Goal: Ask a question: Seek information or help from site administrators or community

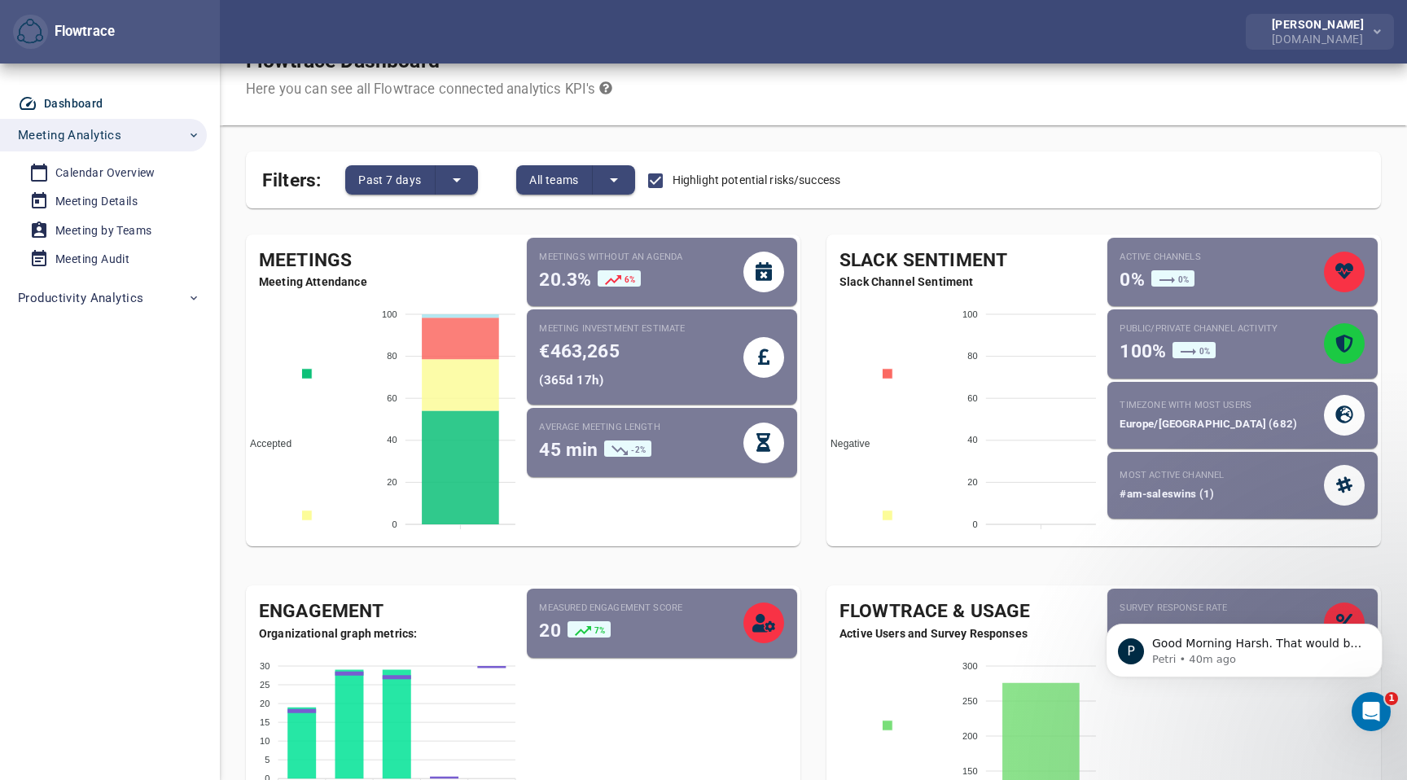
click at [1304, 24] on div "[PERSON_NAME]" at bounding box center [1321, 24] width 99 height 11
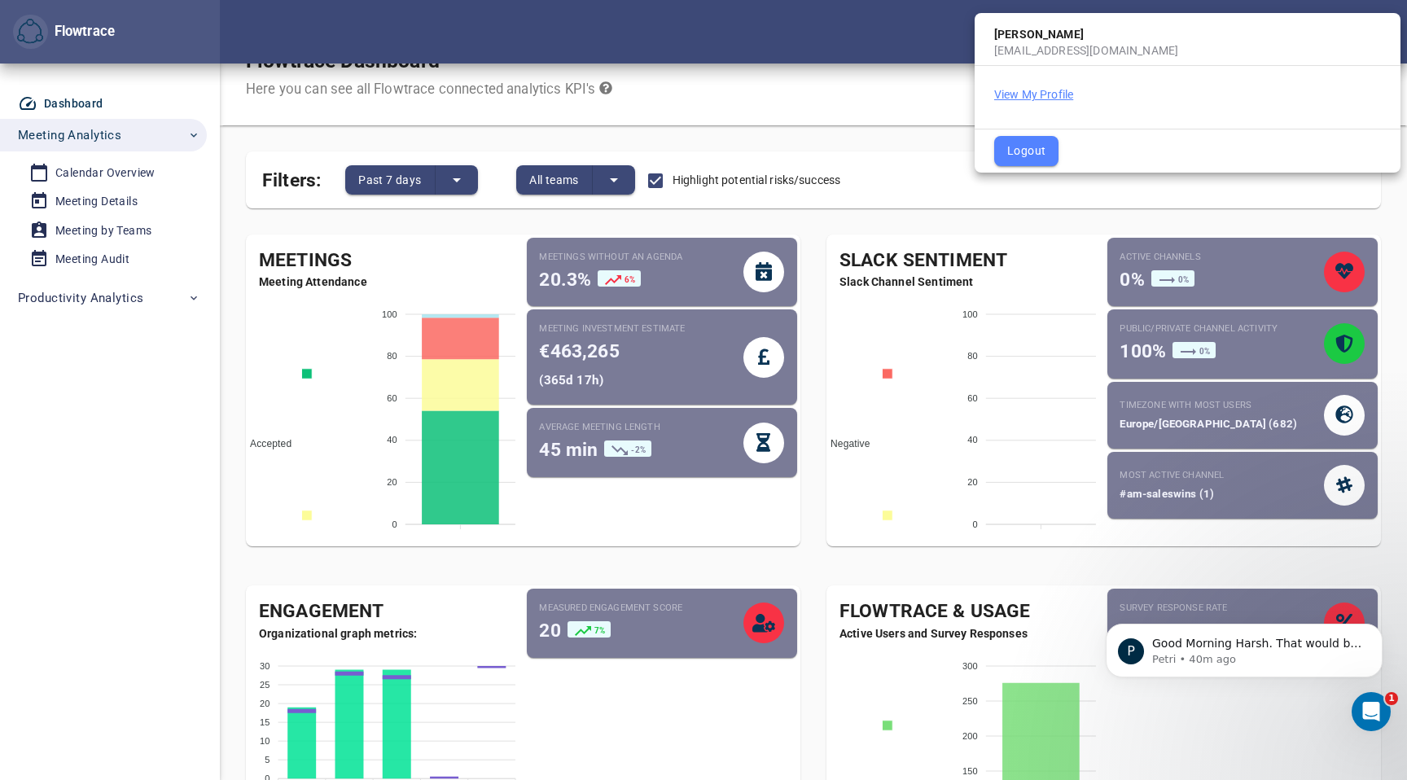
click at [1045, 94] on button "View My Profile" at bounding box center [1033, 94] width 79 height 16
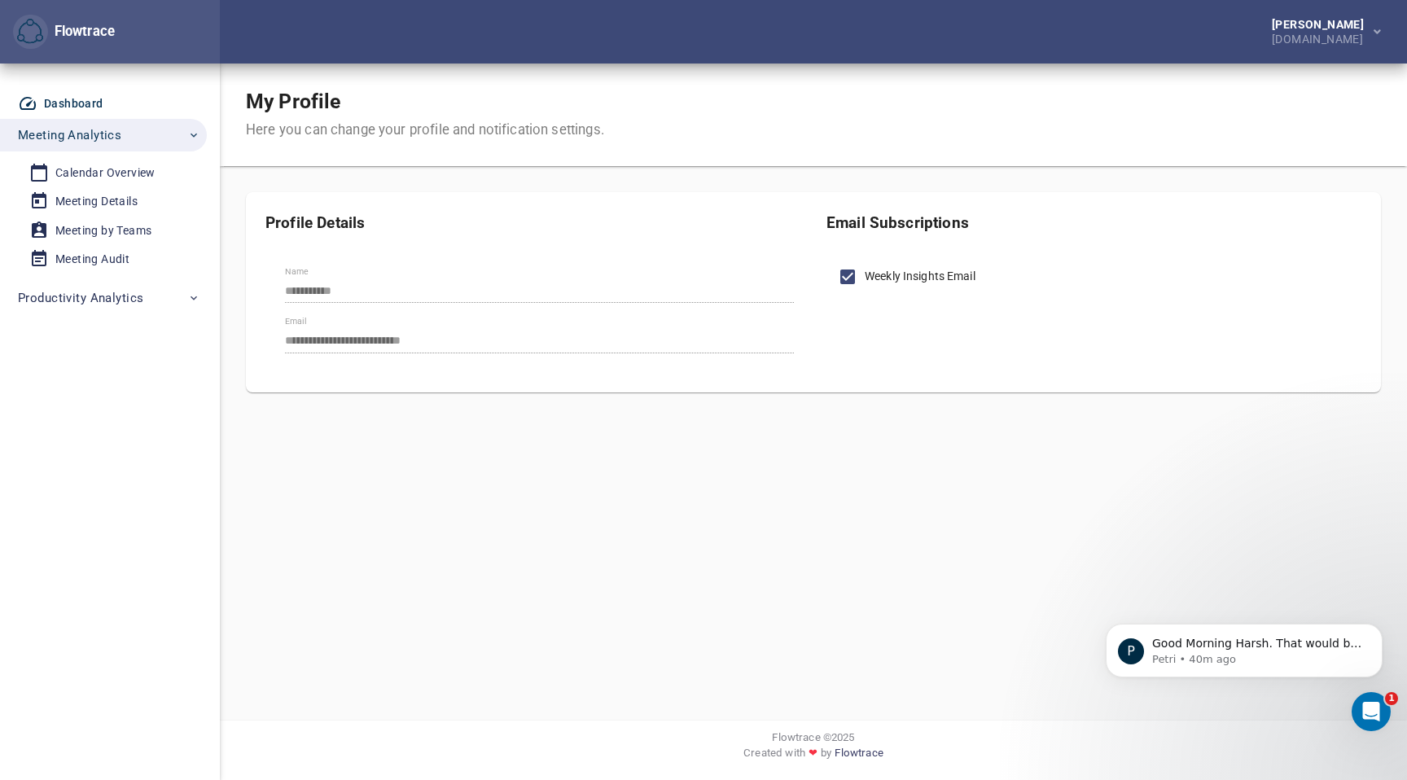
click at [25, 107] on icon at bounding box center [28, 104] width 20 height 20
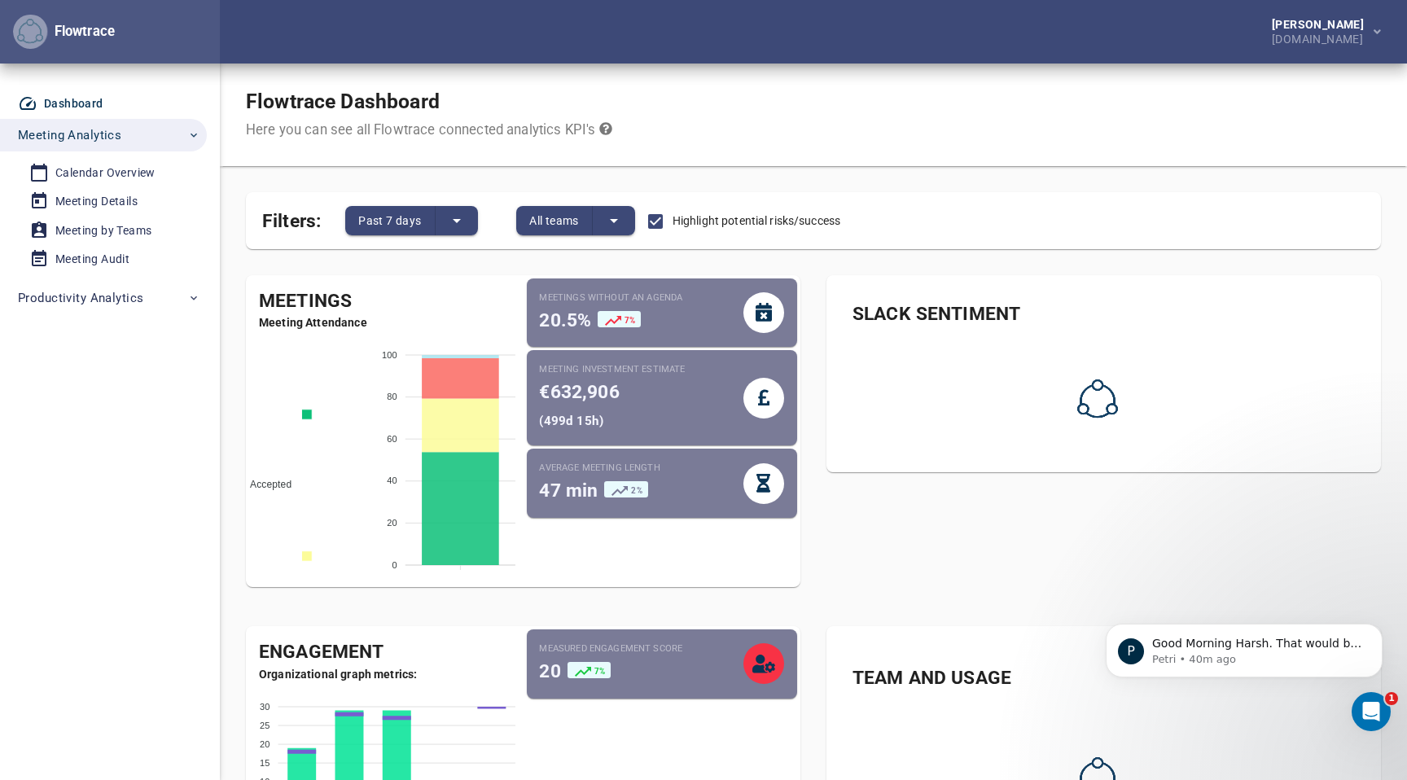
click at [25, 28] on img "button" at bounding box center [30, 32] width 26 height 26
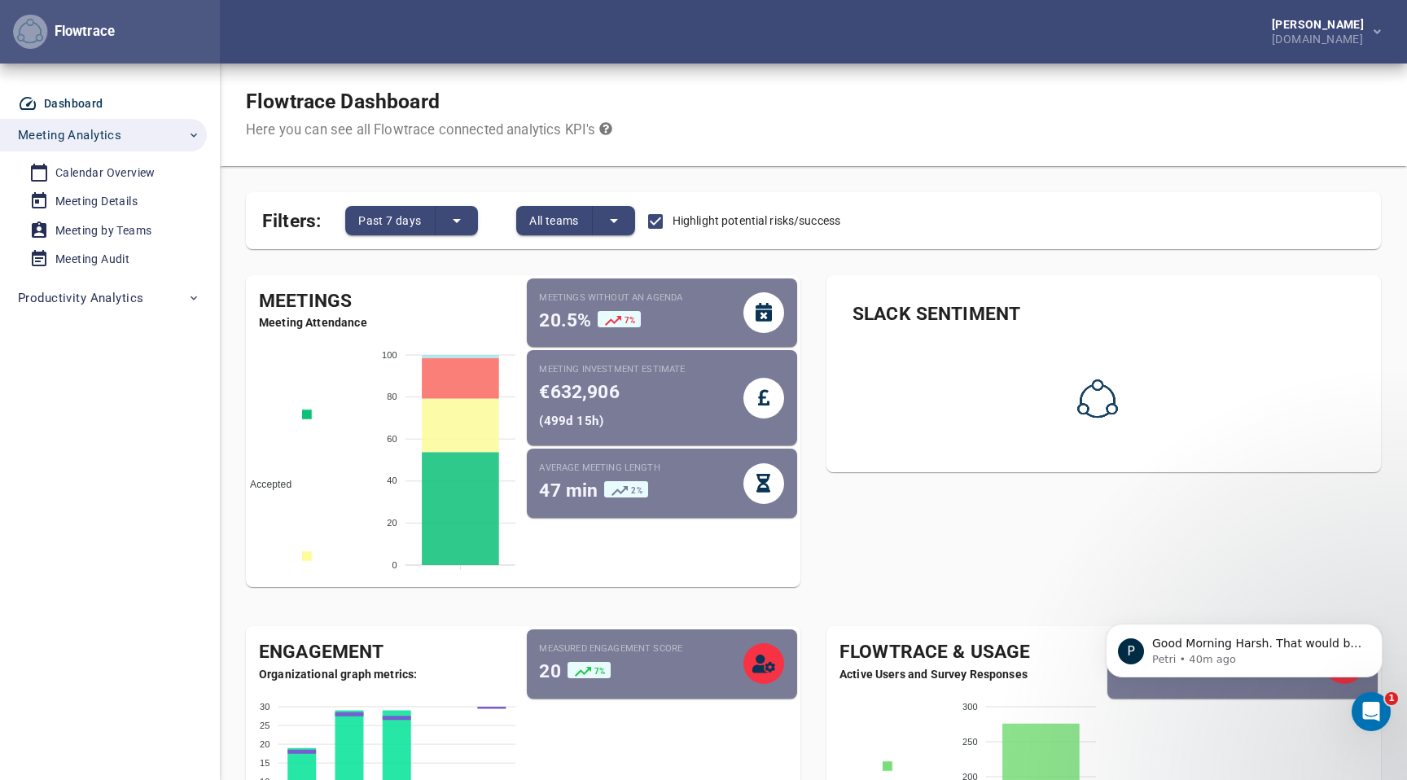
click at [25, 28] on img "button" at bounding box center [30, 32] width 26 height 26
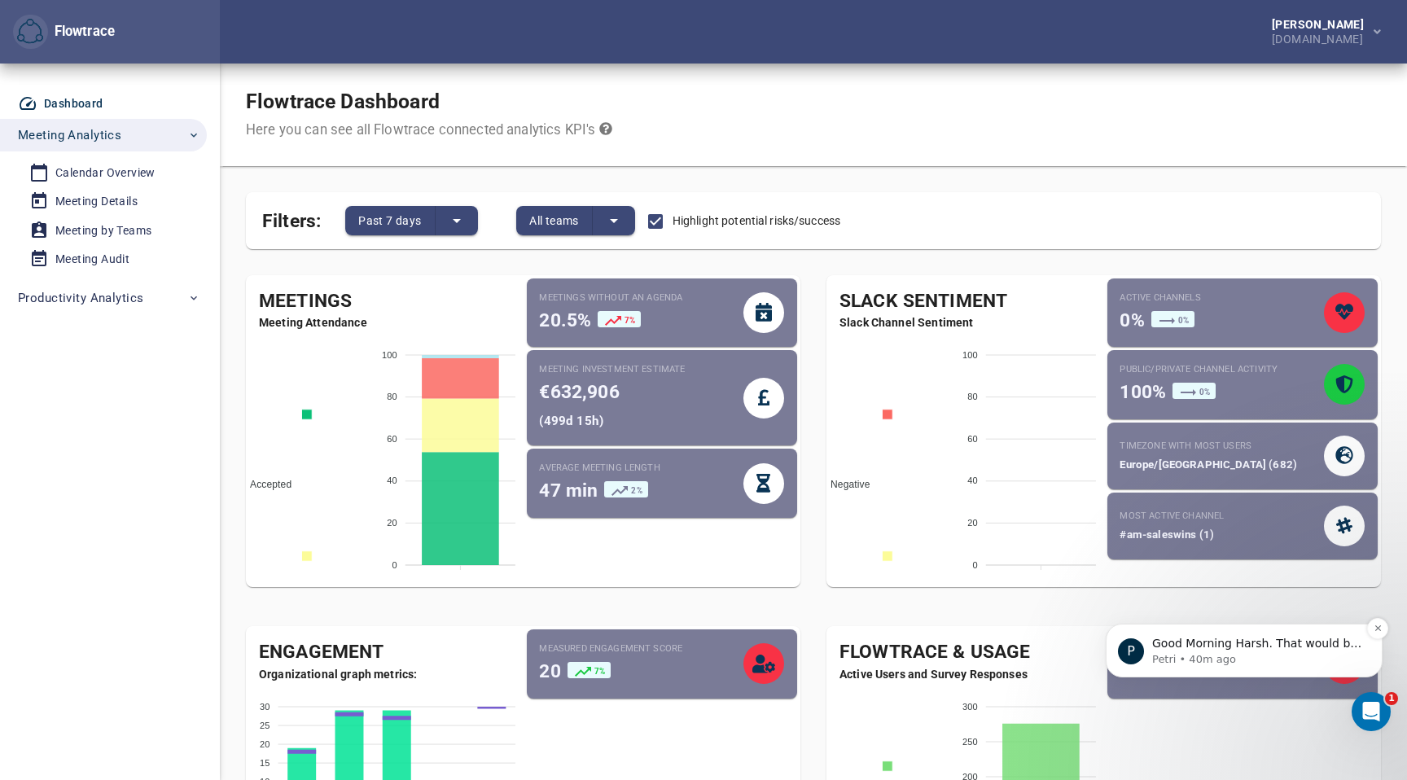
click at [1221, 646] on span "Good Morning Harsh. That would be through Settings -> User Management -> Invite…" at bounding box center [1256, 668] width 209 height 62
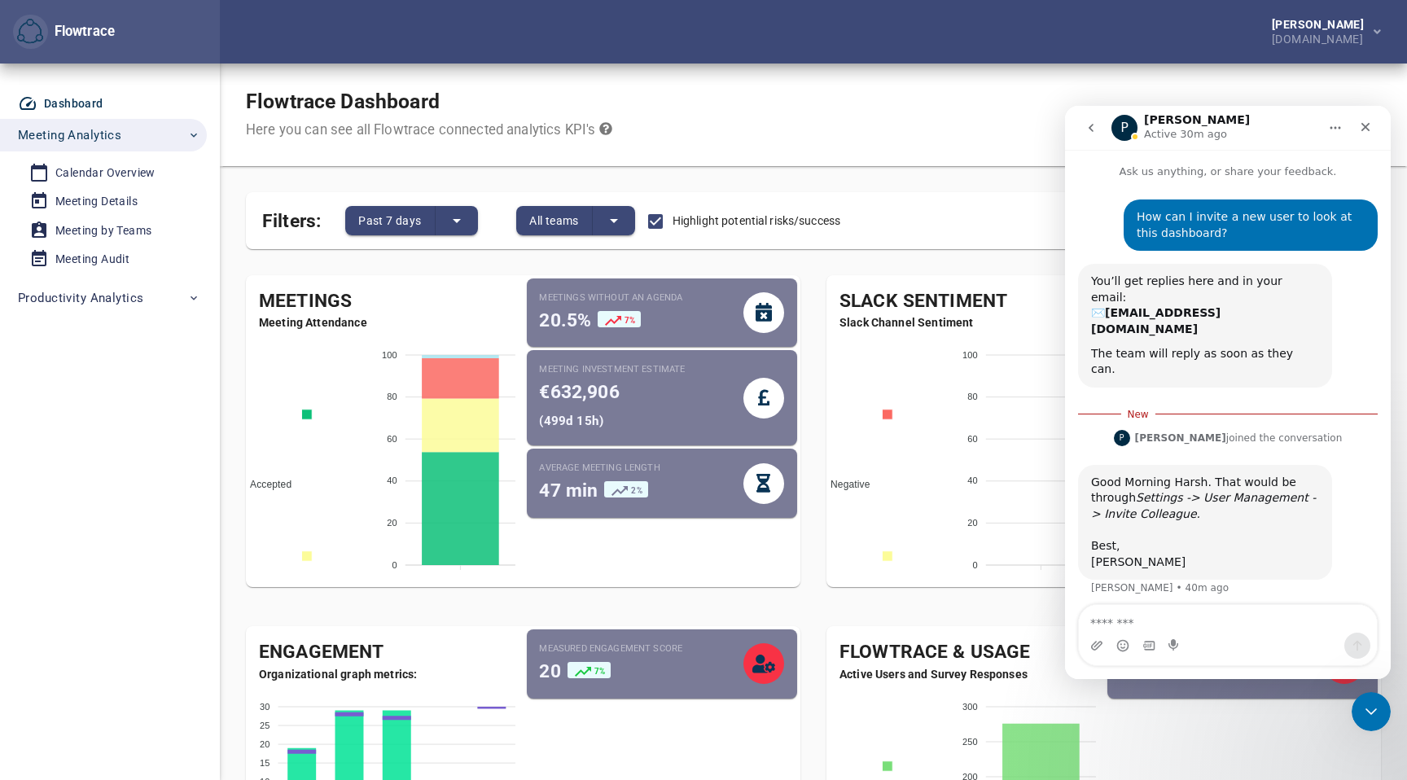
scroll to position [2, 0]
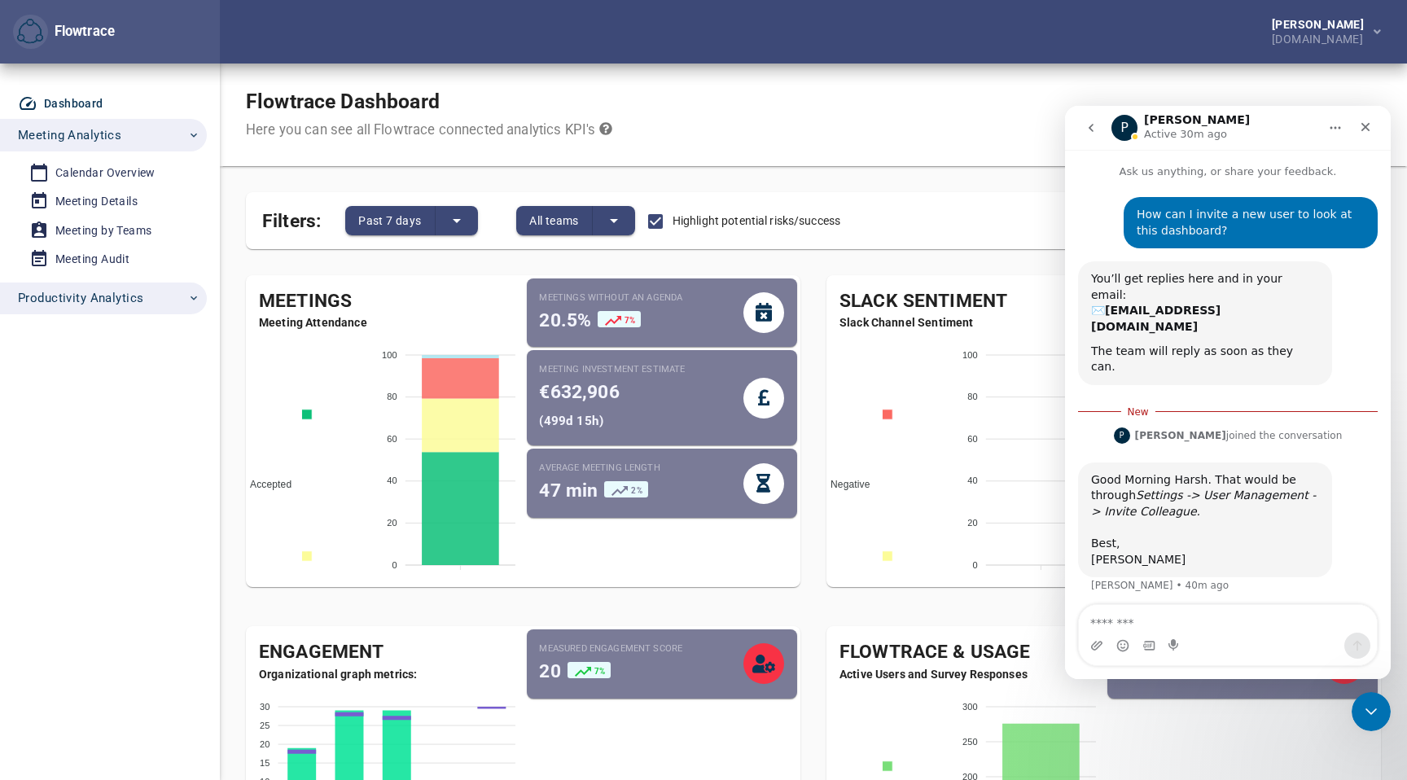
click at [61, 297] on span "Productivity Analytics" at bounding box center [80, 297] width 125 height 21
click at [107, 169] on div "Calendar Overview" at bounding box center [105, 173] width 100 height 20
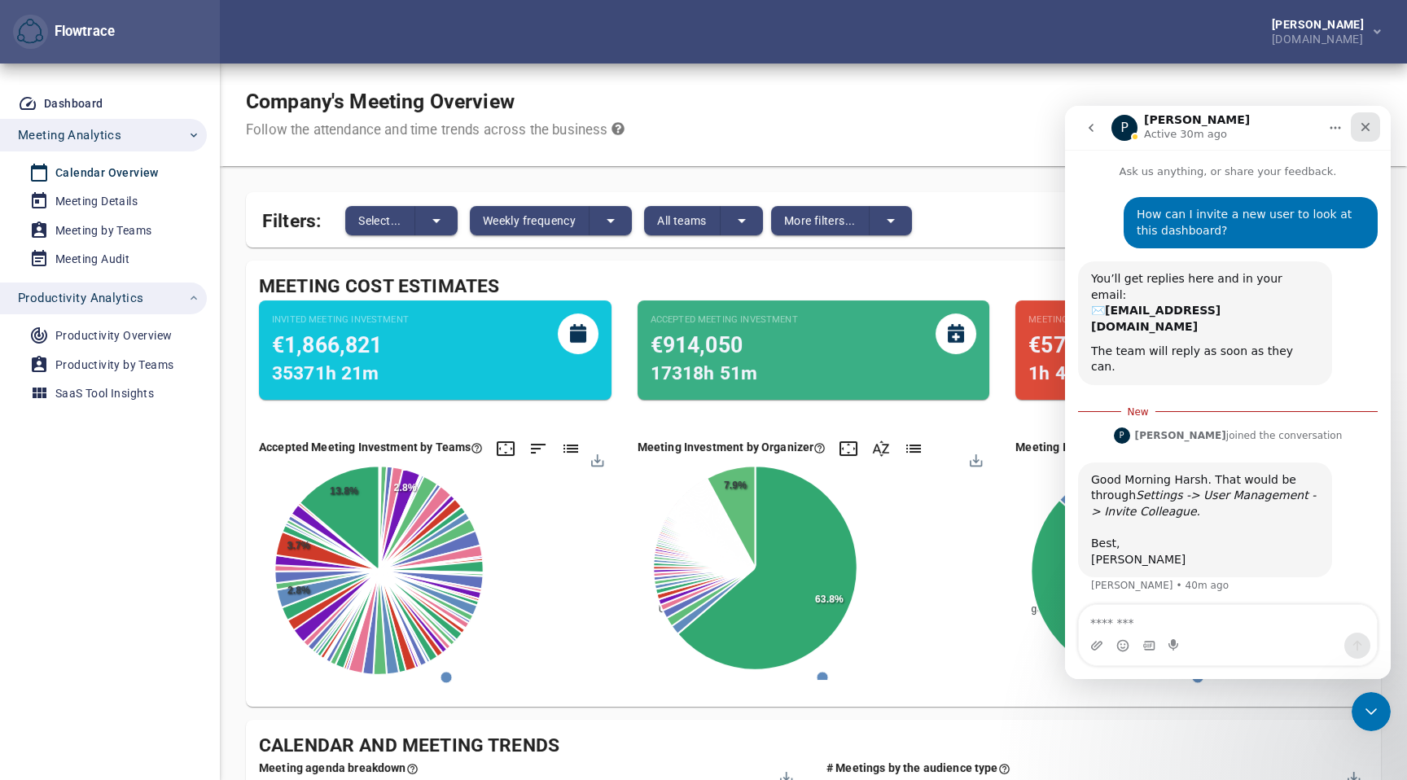
click at [1366, 125] on icon "Close" at bounding box center [1365, 127] width 9 height 9
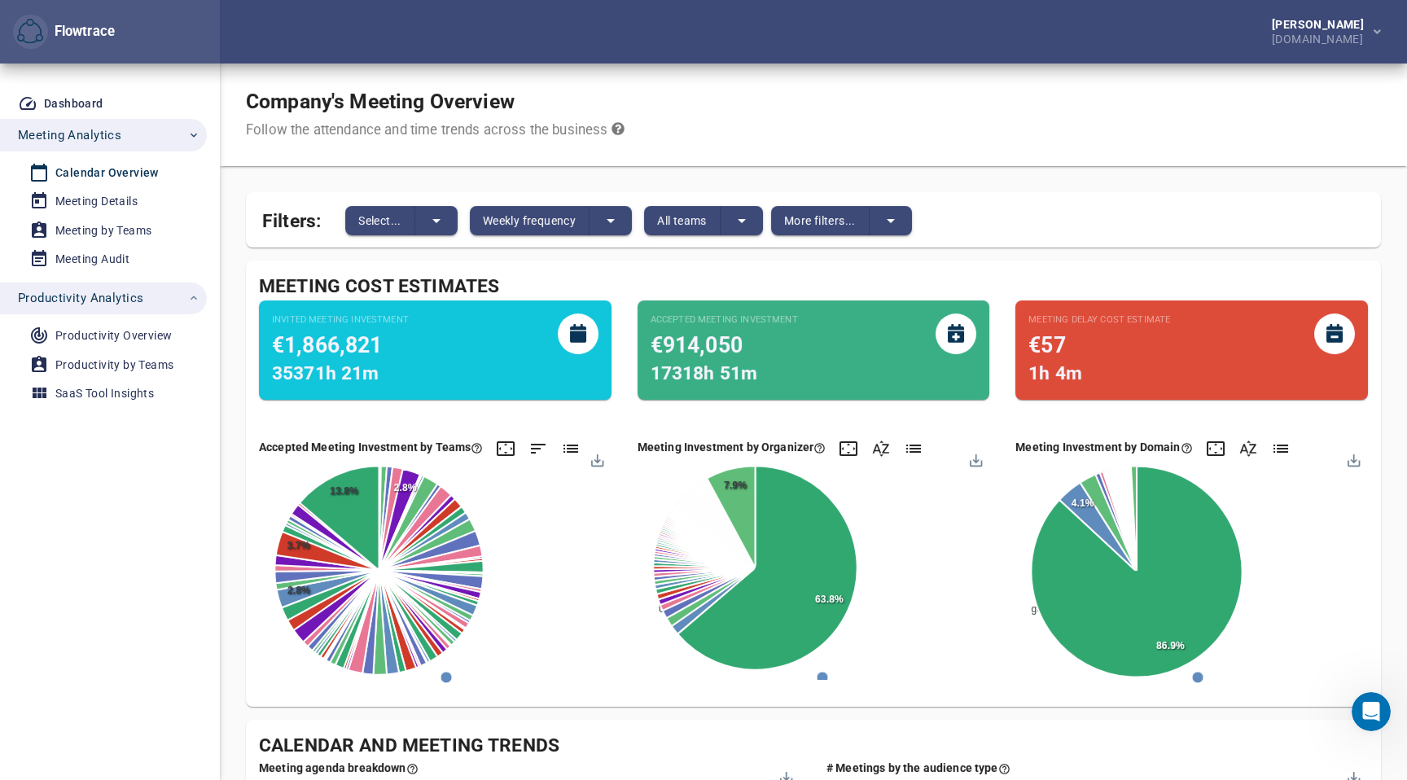
click at [1069, 87] on div "Company's Meeting Overview Follow the attendance and time trends across the bus…" at bounding box center [813, 115] width 1187 height 103
click at [101, 230] on div "Meeting by Teams" at bounding box center [103, 231] width 96 height 20
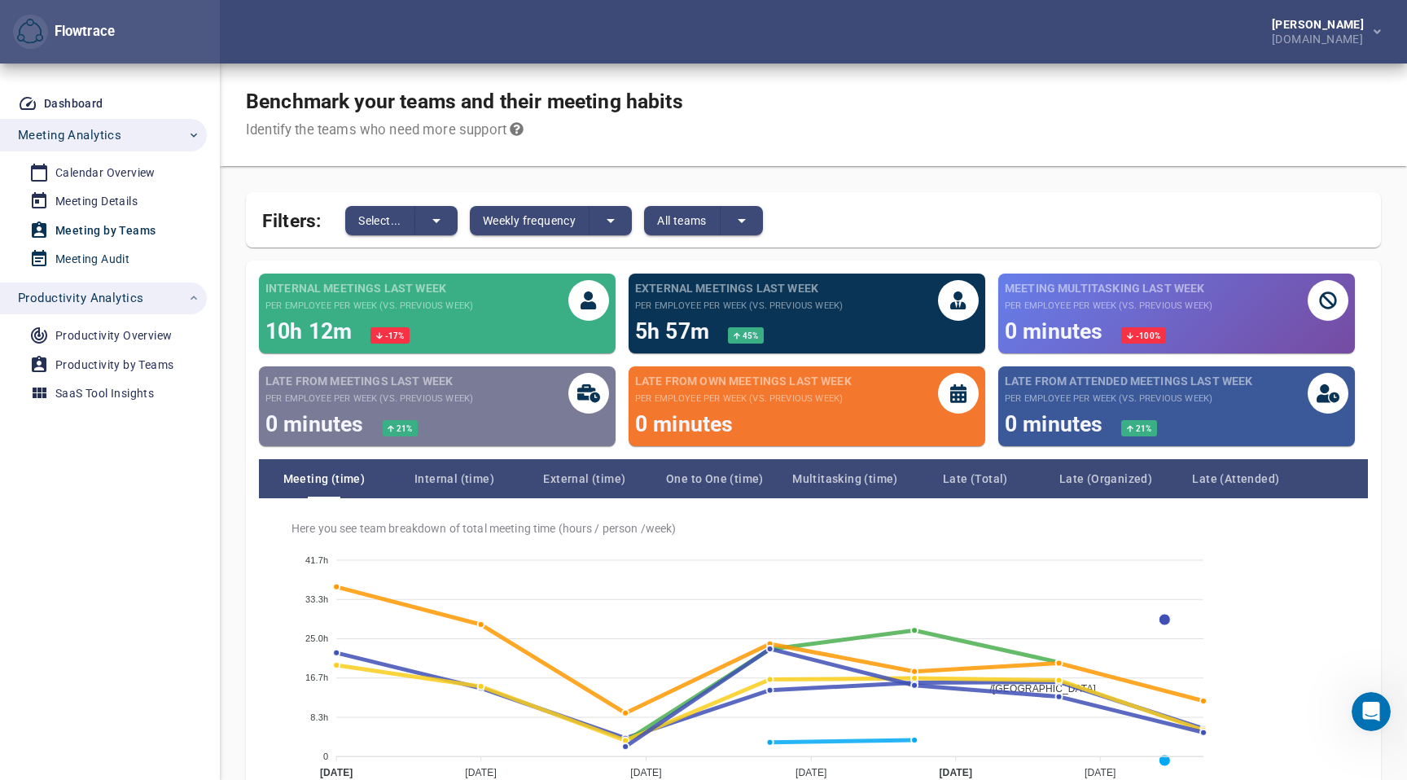
click at [95, 253] on div "Meeting Audit" at bounding box center [92, 259] width 74 height 20
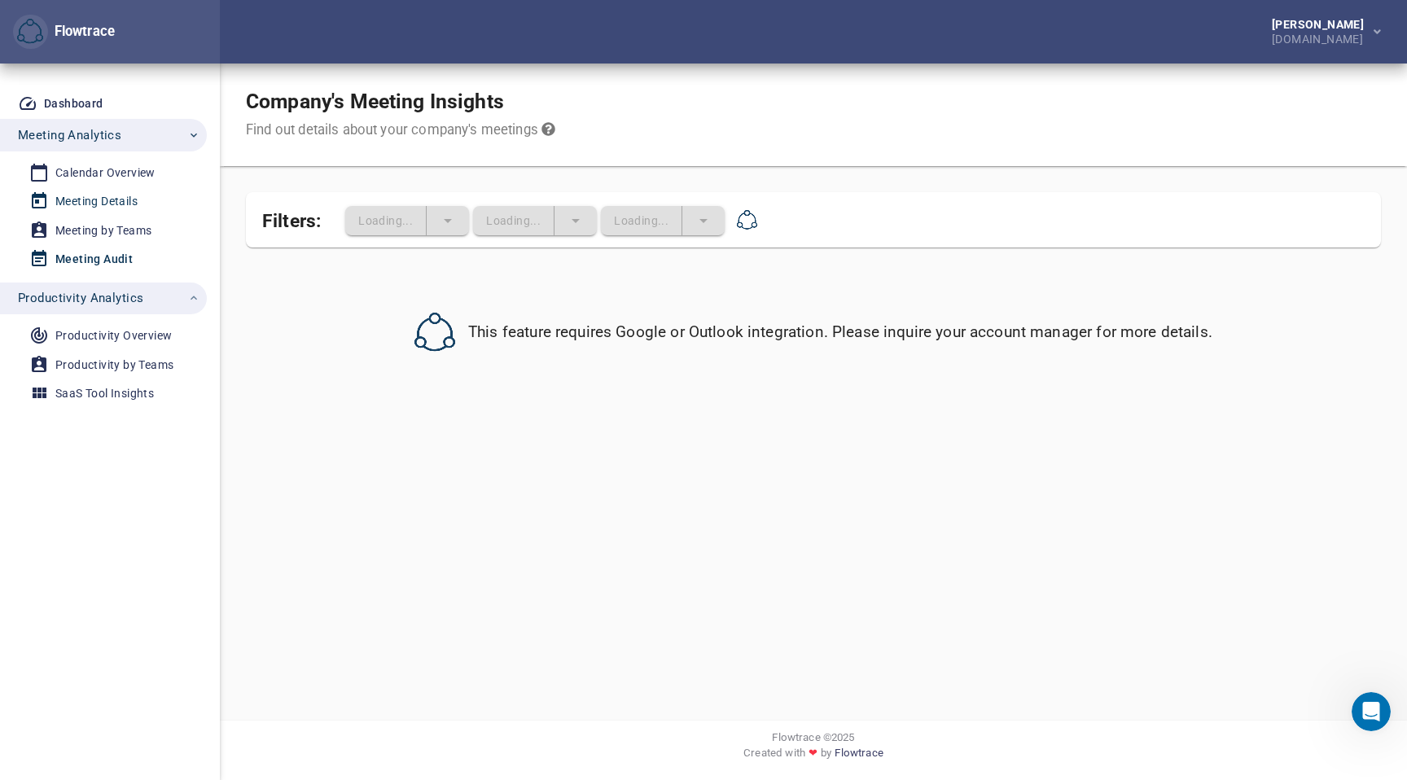
click at [119, 199] on div "Meeting Details" at bounding box center [96, 201] width 82 height 20
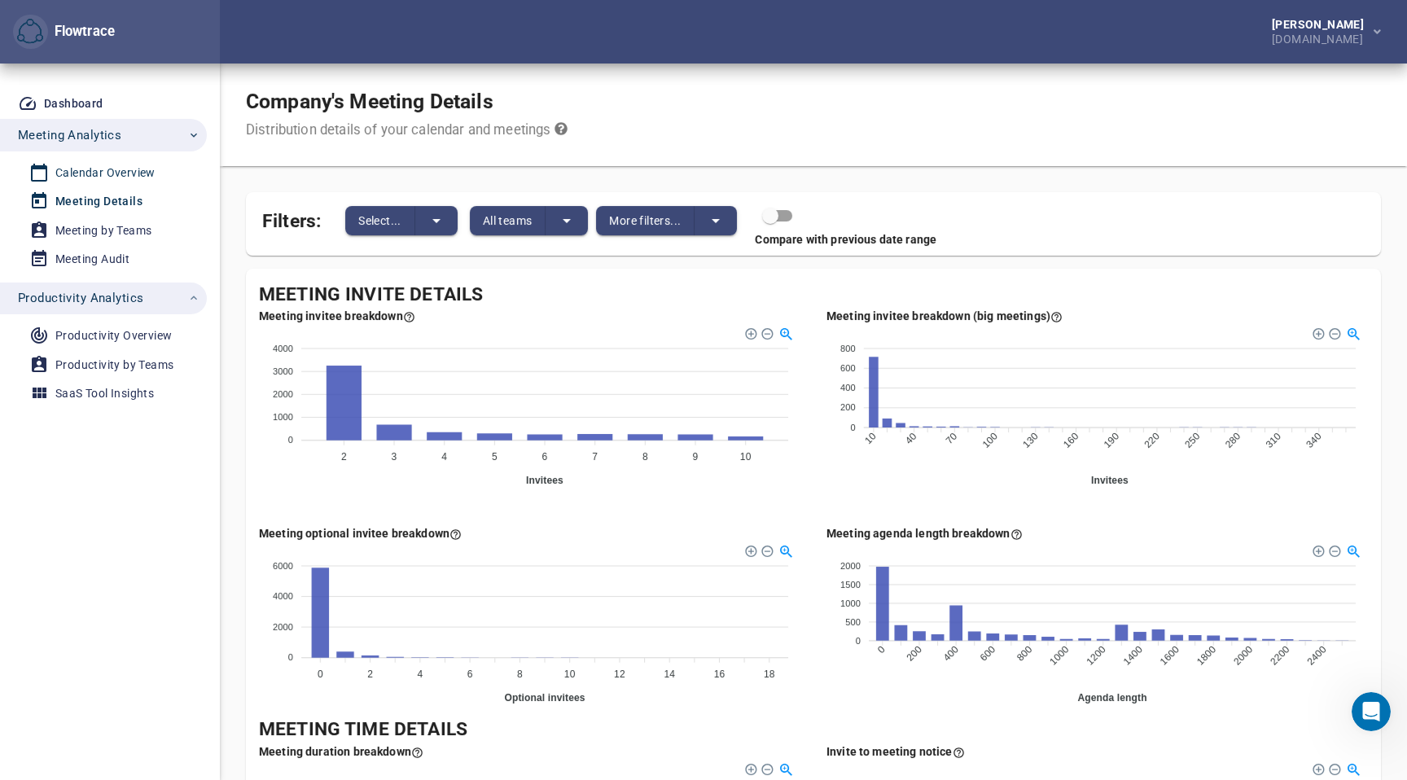
click at [126, 180] on div "Calendar Overview" at bounding box center [105, 173] width 100 height 20
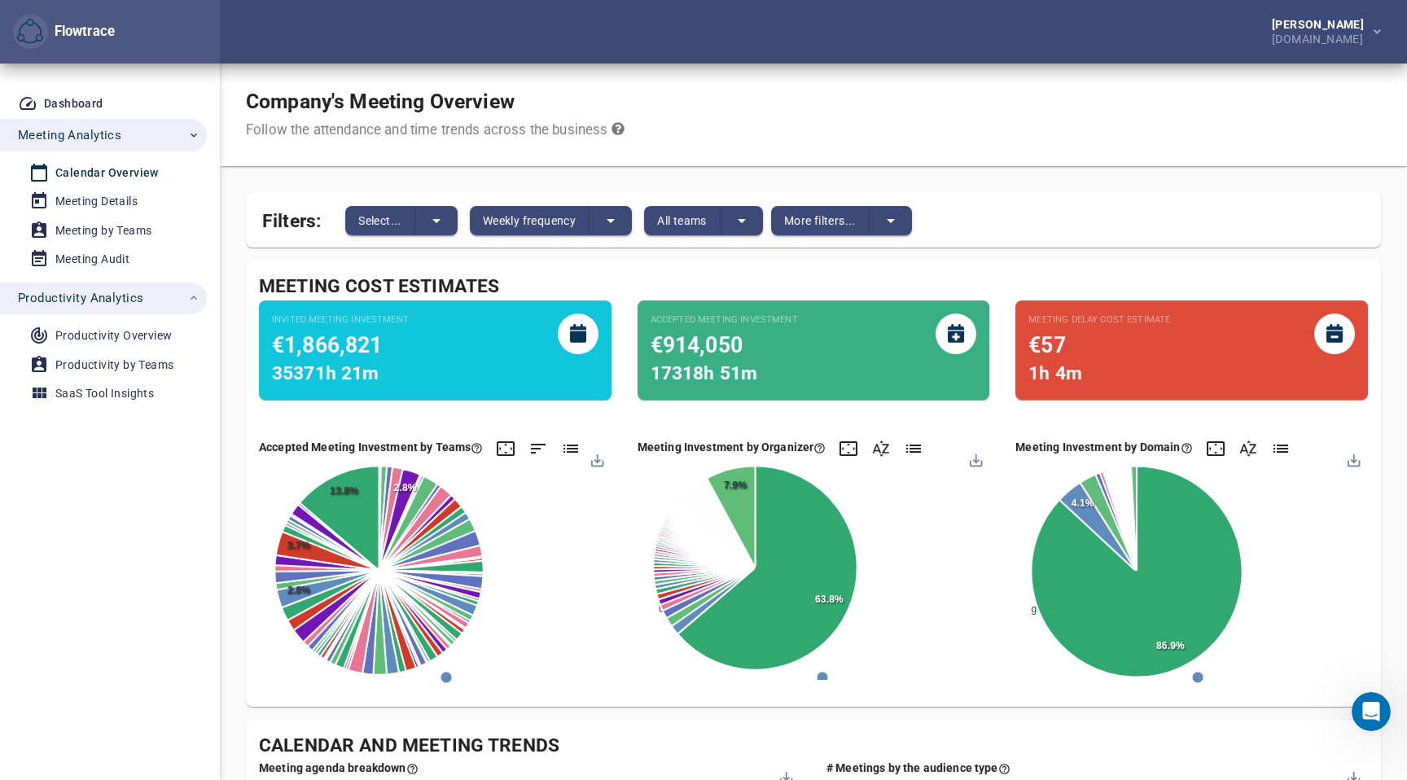
click at [70, 45] on div "Flowtrace" at bounding box center [64, 32] width 102 height 35
click at [27, 44] on img "button" at bounding box center [30, 32] width 26 height 26
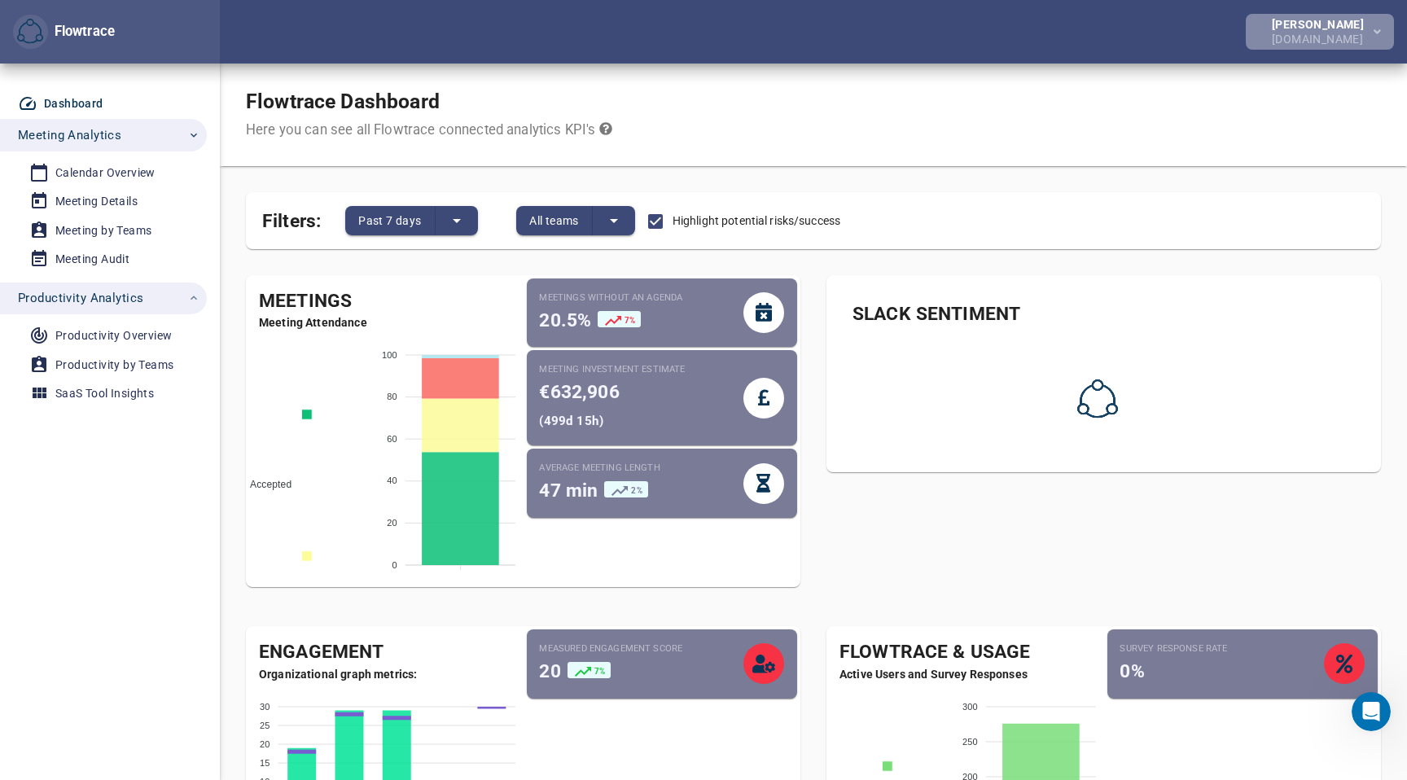
click at [1362, 34] on div "[DOMAIN_NAME]" at bounding box center [1321, 37] width 99 height 15
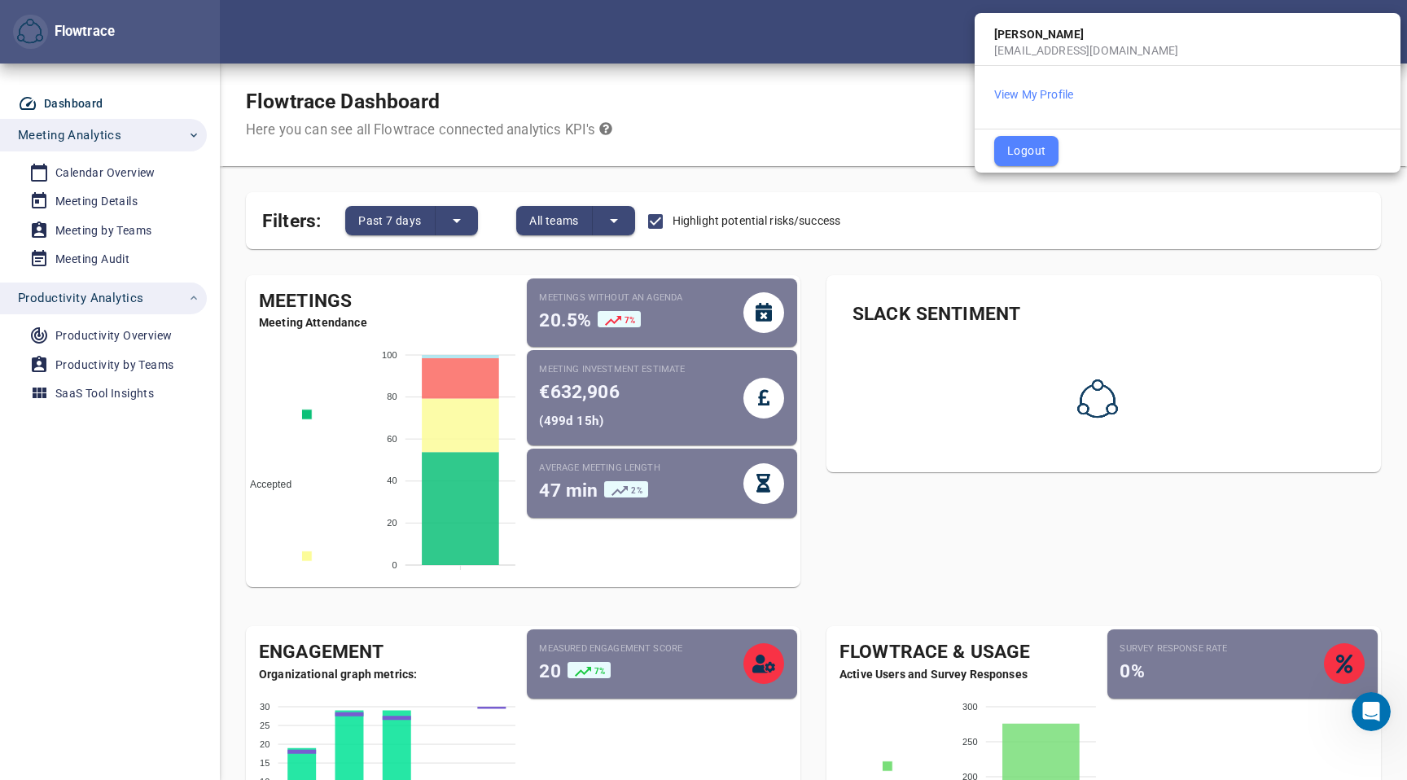
click at [1100, 40] on div "[PERSON_NAME]" at bounding box center [1188, 31] width 426 height 23
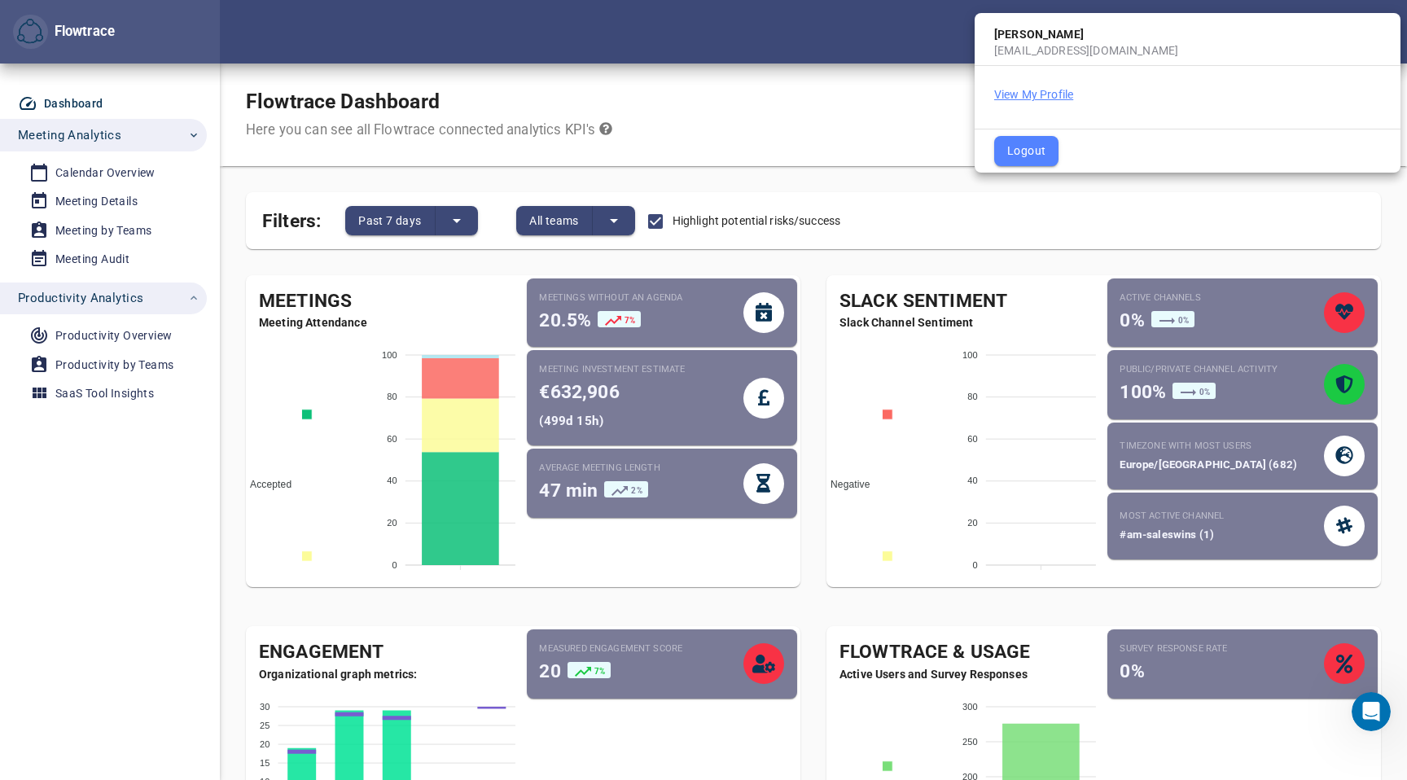
click at [1030, 97] on button "View My Profile" at bounding box center [1033, 94] width 79 height 16
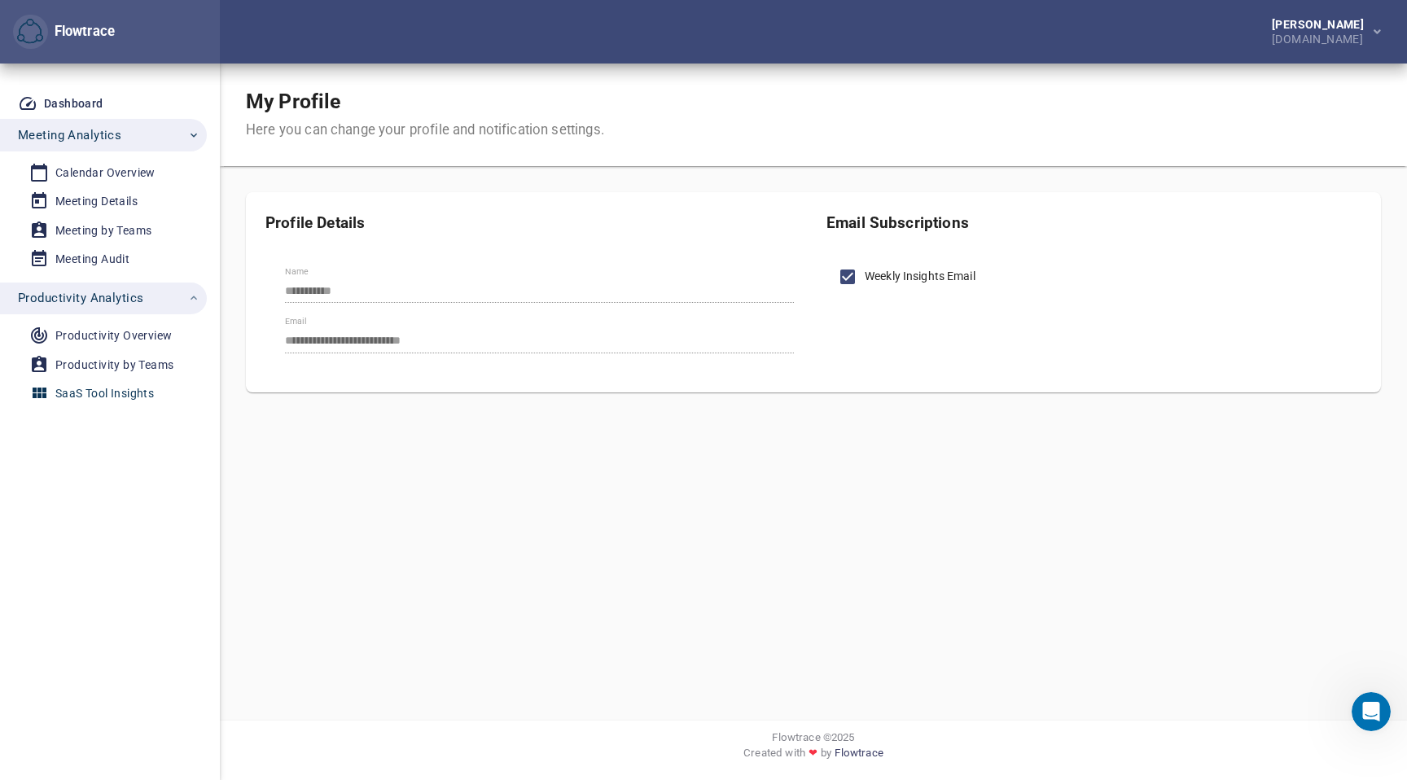
click at [73, 389] on div "SaaS Tool Insights" at bounding box center [104, 393] width 99 height 20
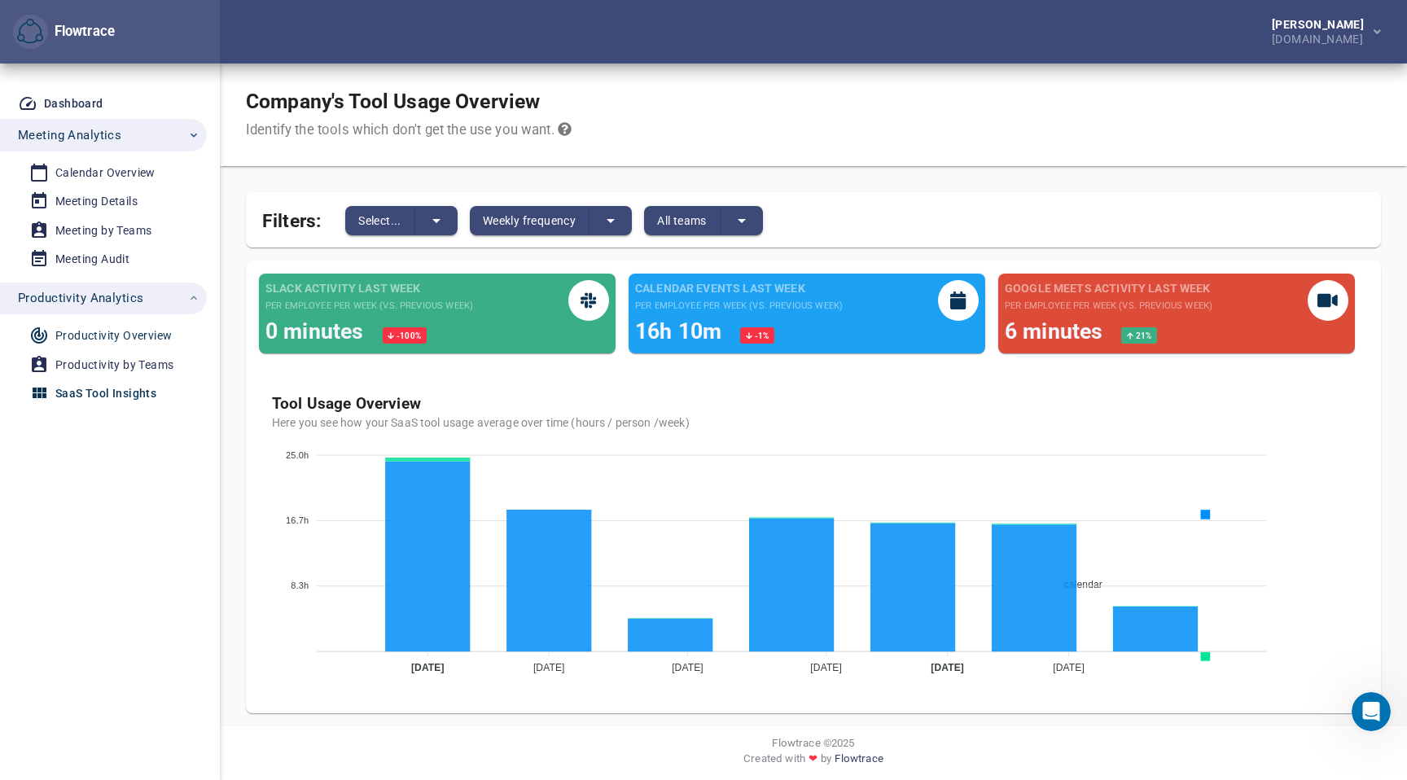
click at [131, 344] on div "Productivity Overview" at bounding box center [113, 336] width 116 height 20
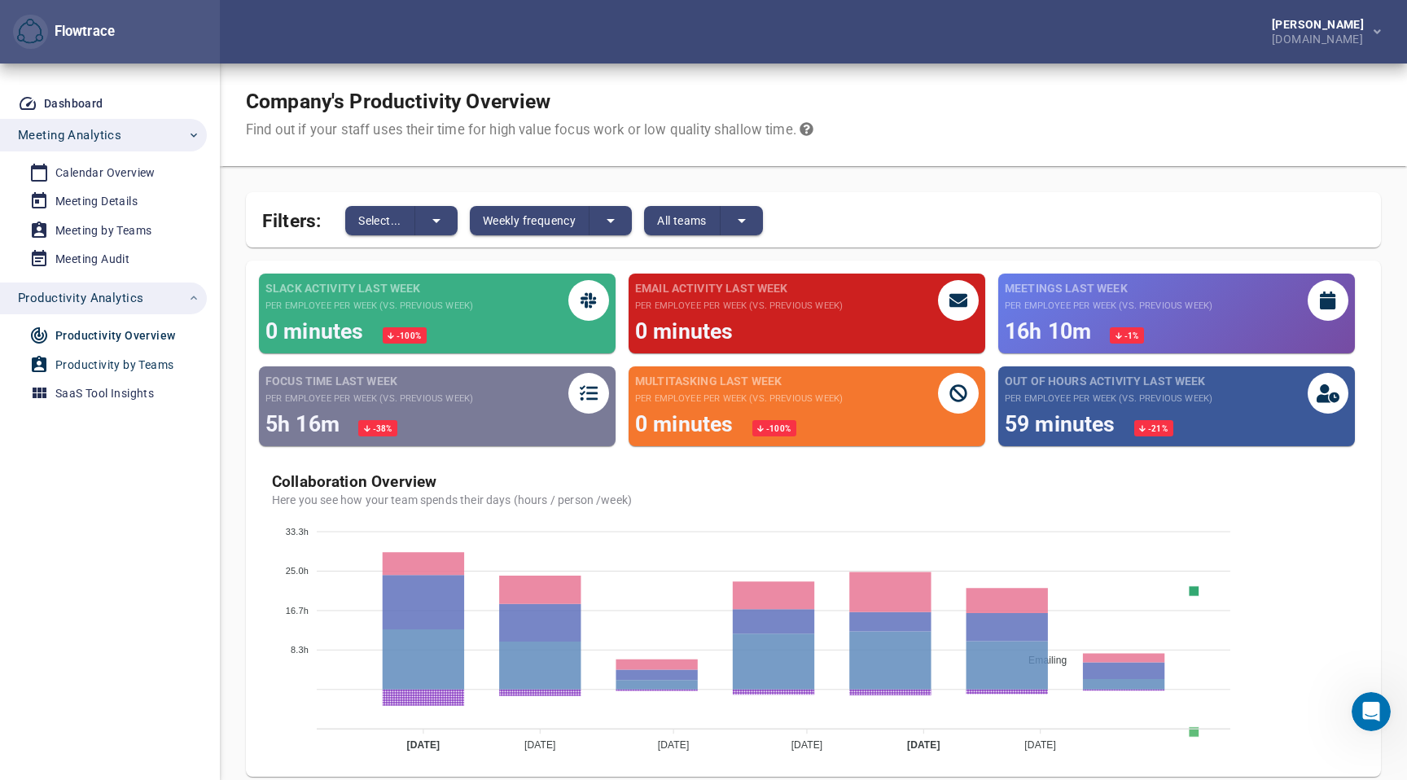
click at [121, 366] on div "Productivity by Teams" at bounding box center [114, 365] width 118 height 20
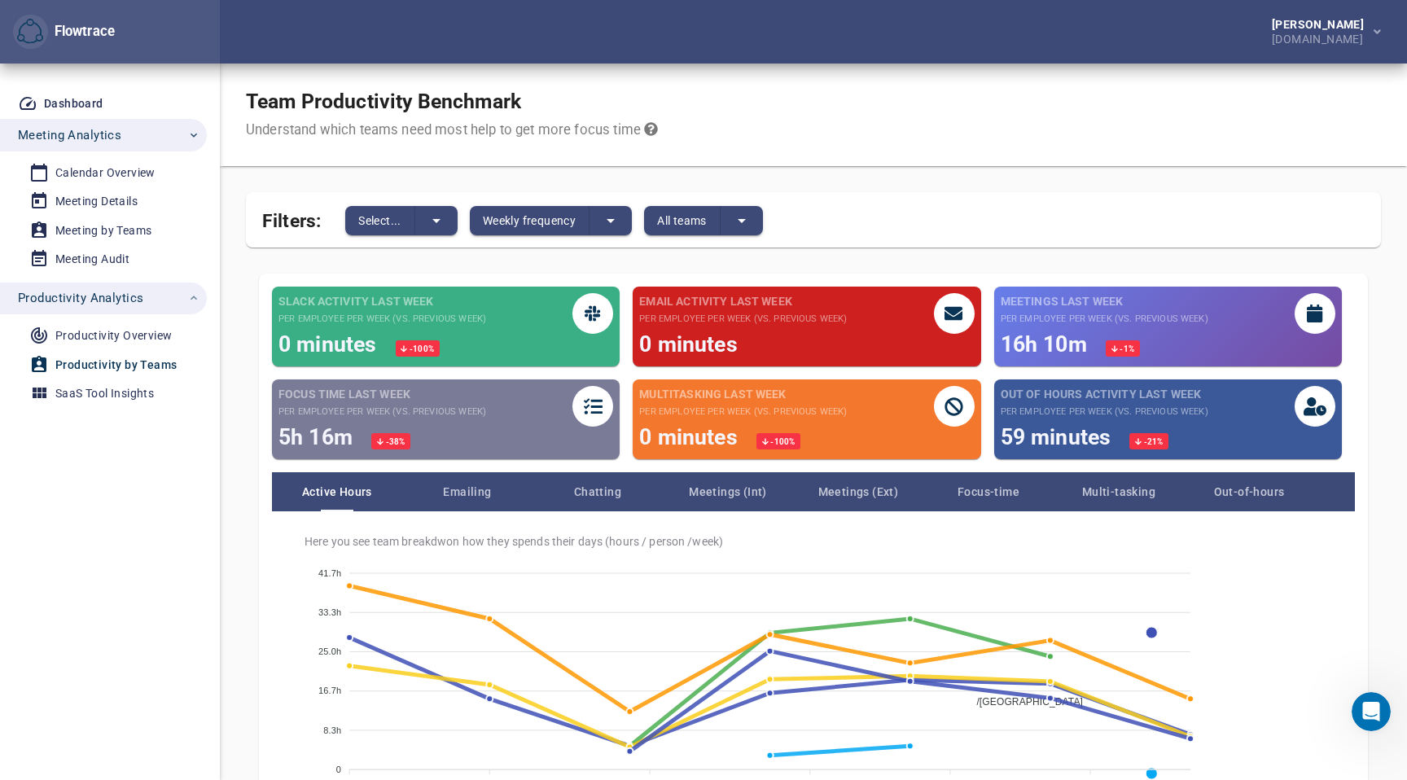
scroll to position [143, 0]
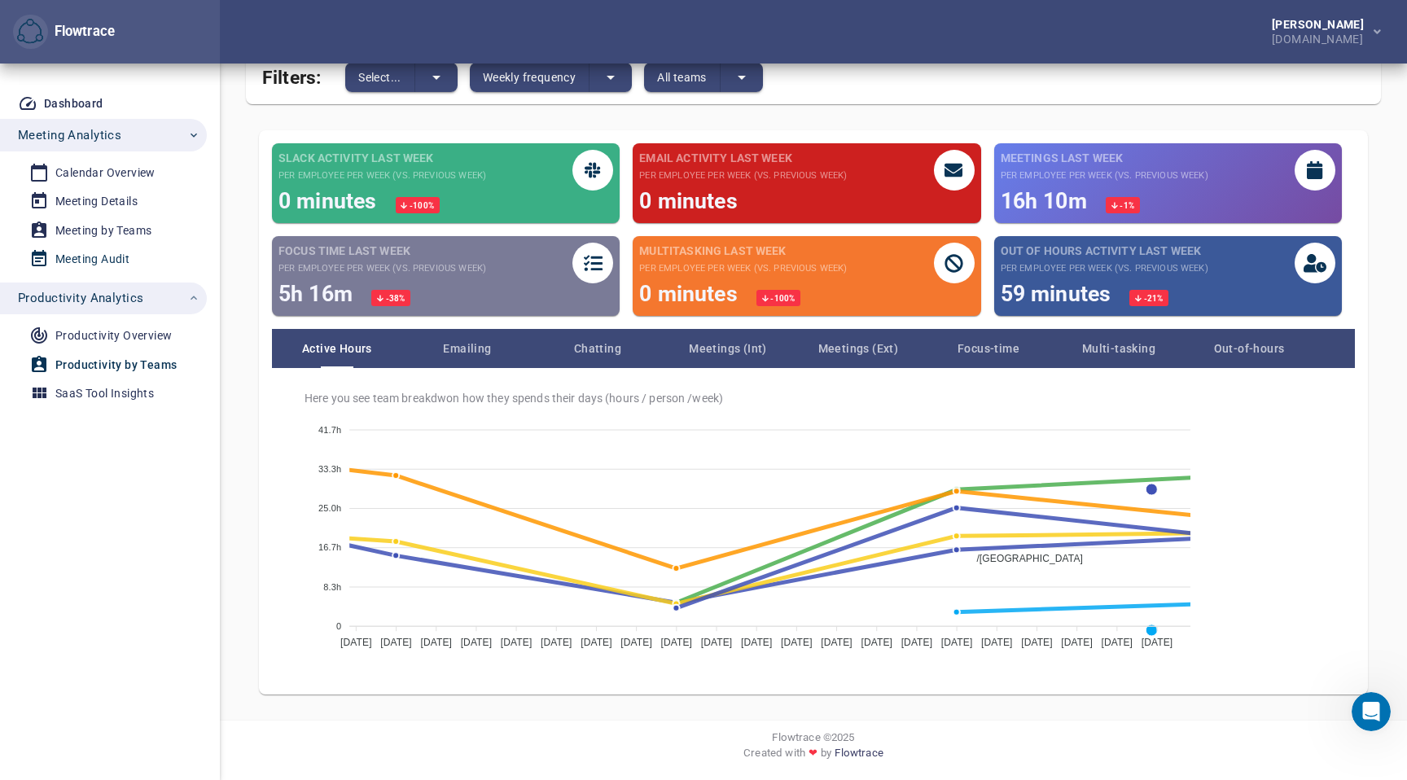
click at [92, 272] on link "Meeting Audit" at bounding box center [97, 259] width 194 height 27
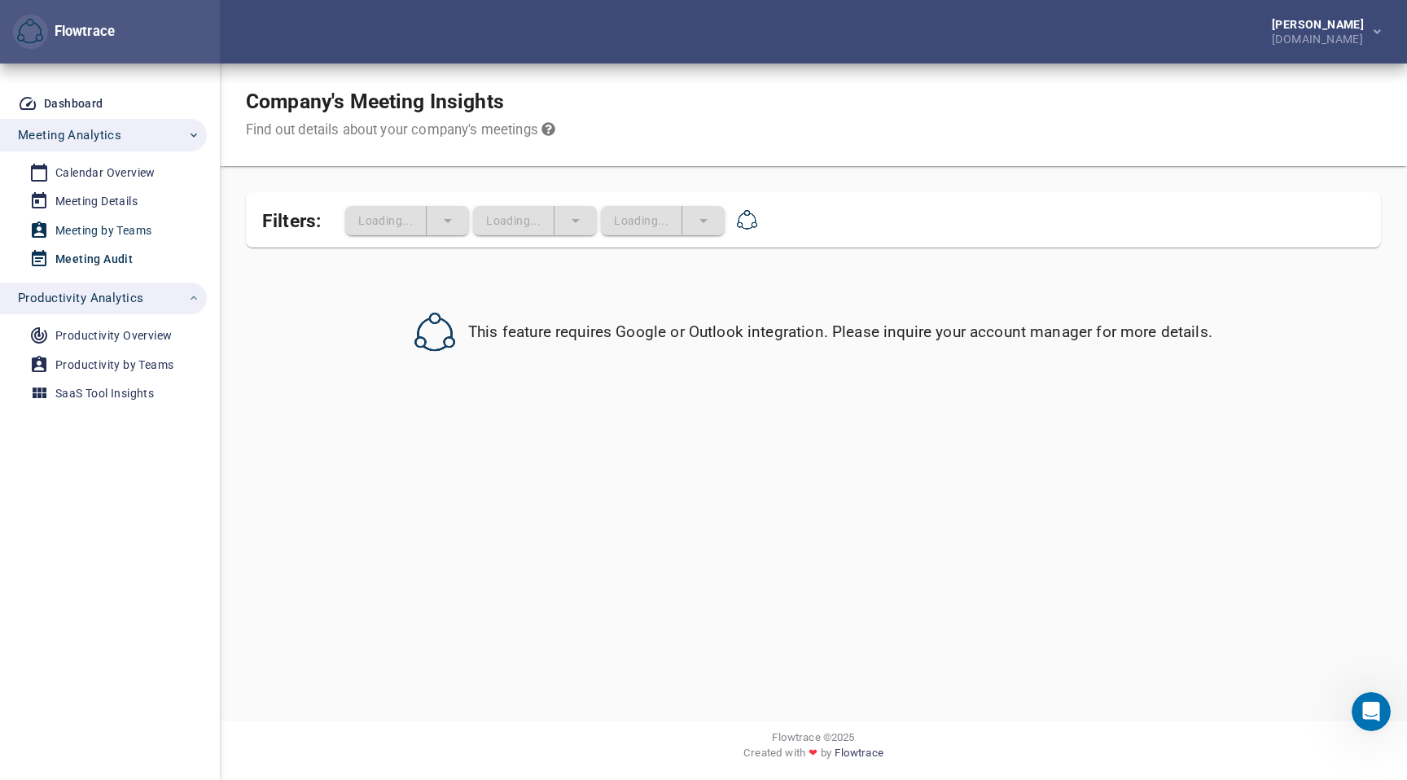
click at [151, 236] on div "Meeting by Teams" at bounding box center [103, 231] width 96 height 20
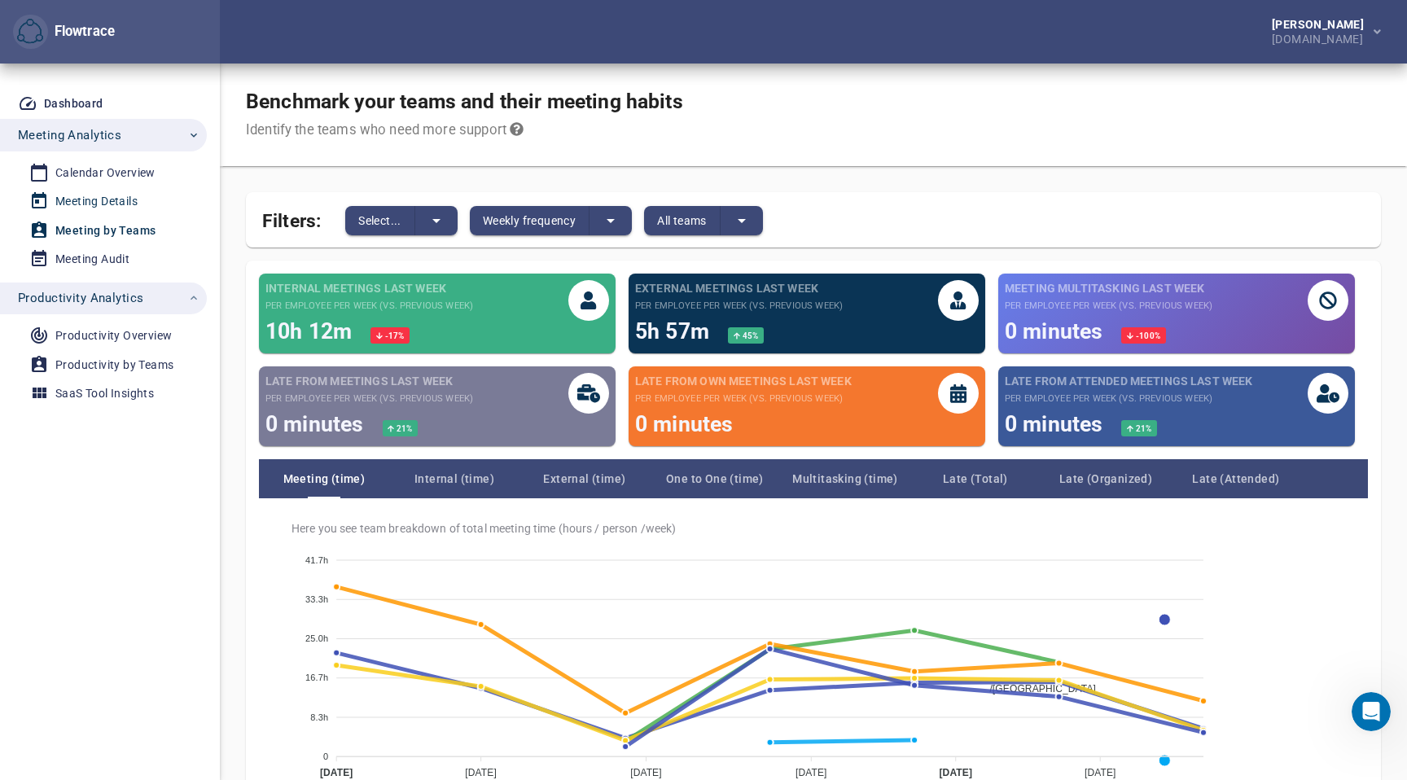
click at [115, 208] on div "Meeting Details" at bounding box center [96, 201] width 82 height 20
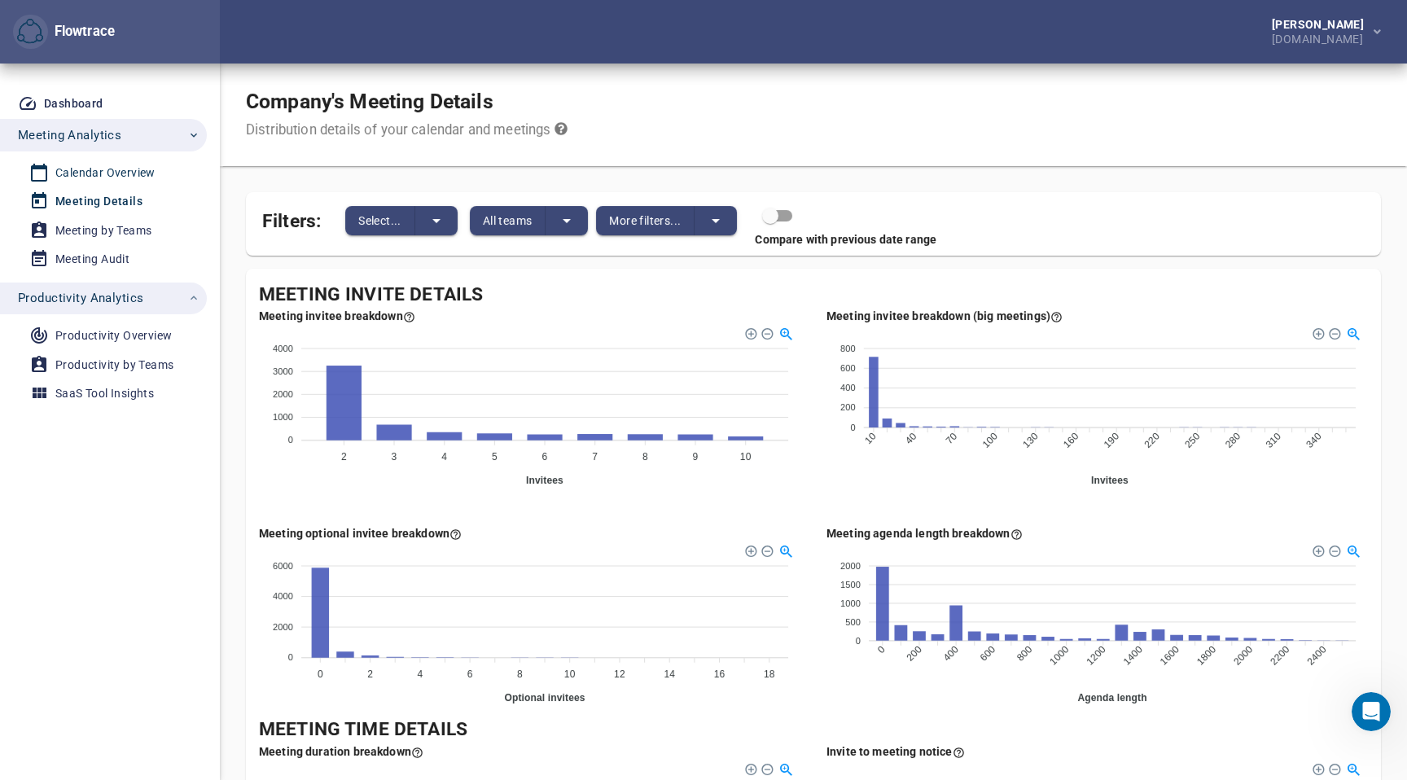
click at [119, 164] on div "Calendar Overview" at bounding box center [105, 173] width 100 height 20
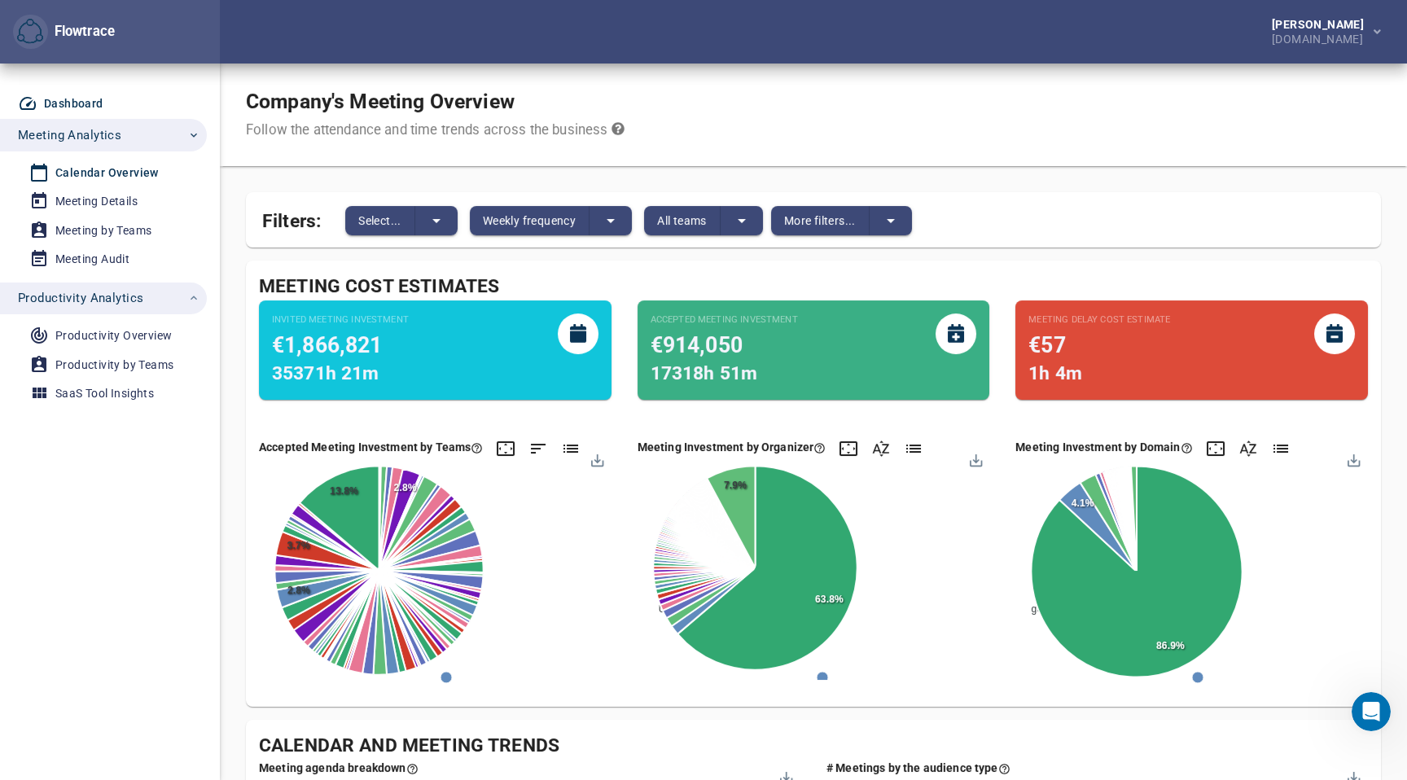
click at [82, 100] on div "Dashboard" at bounding box center [73, 104] width 59 height 20
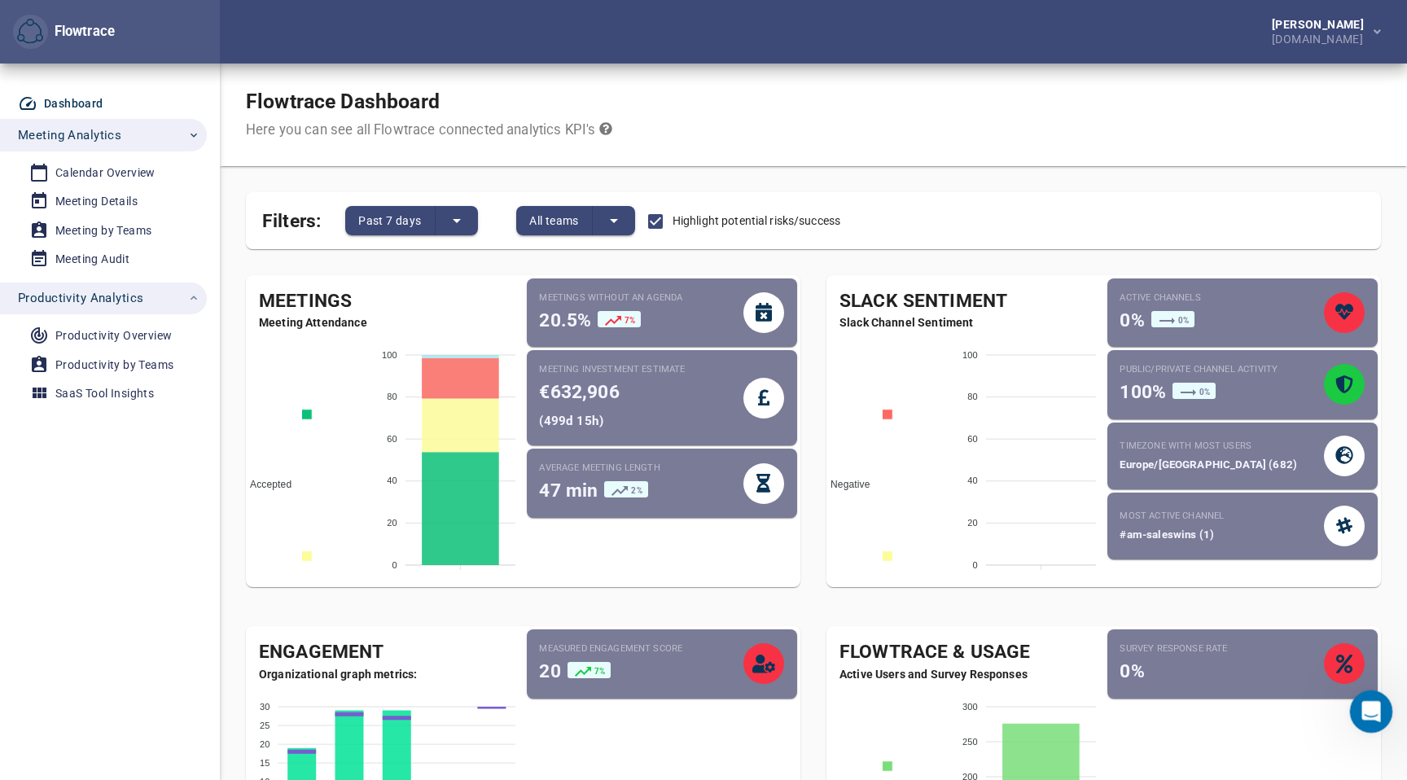
click at [1365, 720] on div "Open Intercom Messenger" at bounding box center [1369, 709] width 54 height 54
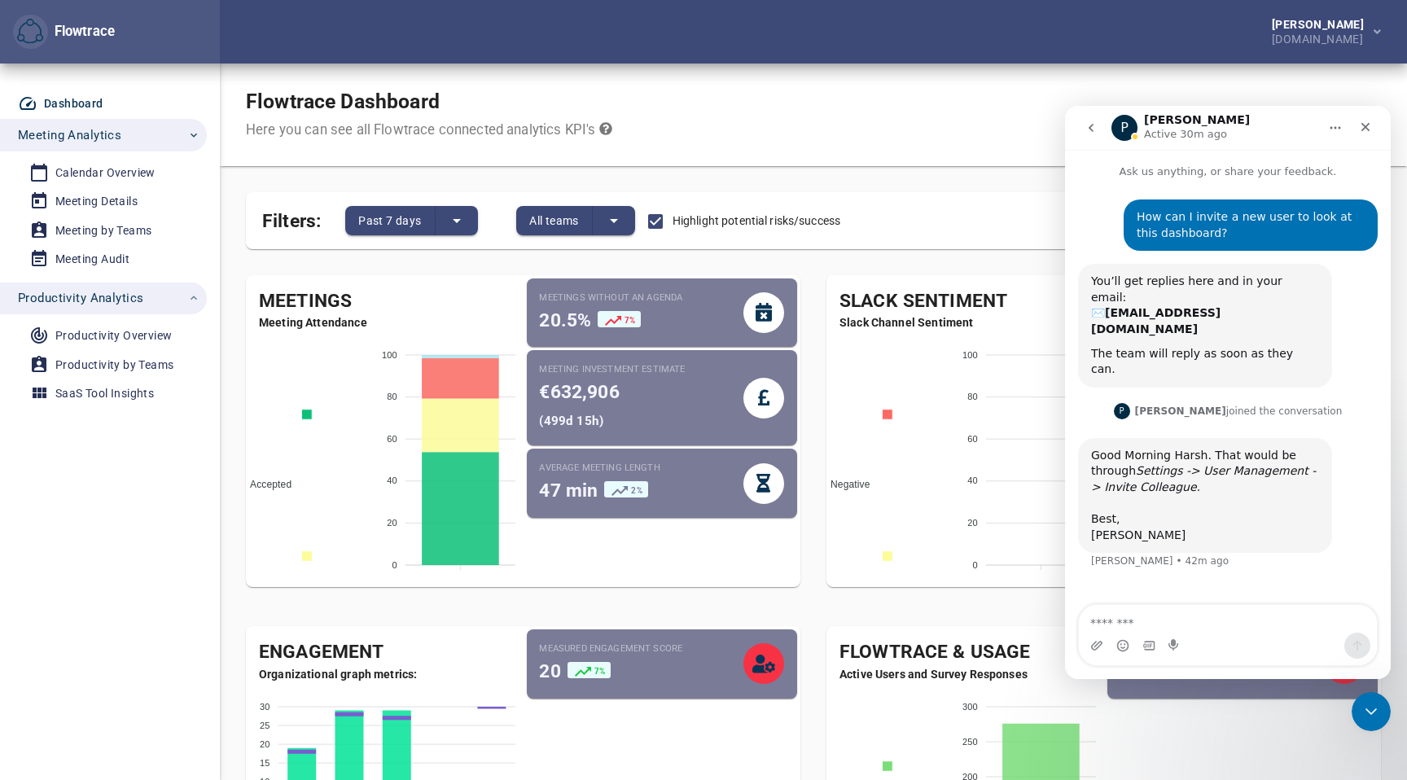
click at [1163, 623] on textarea "Message…" at bounding box center [1228, 619] width 298 height 28
type textarea "**********"
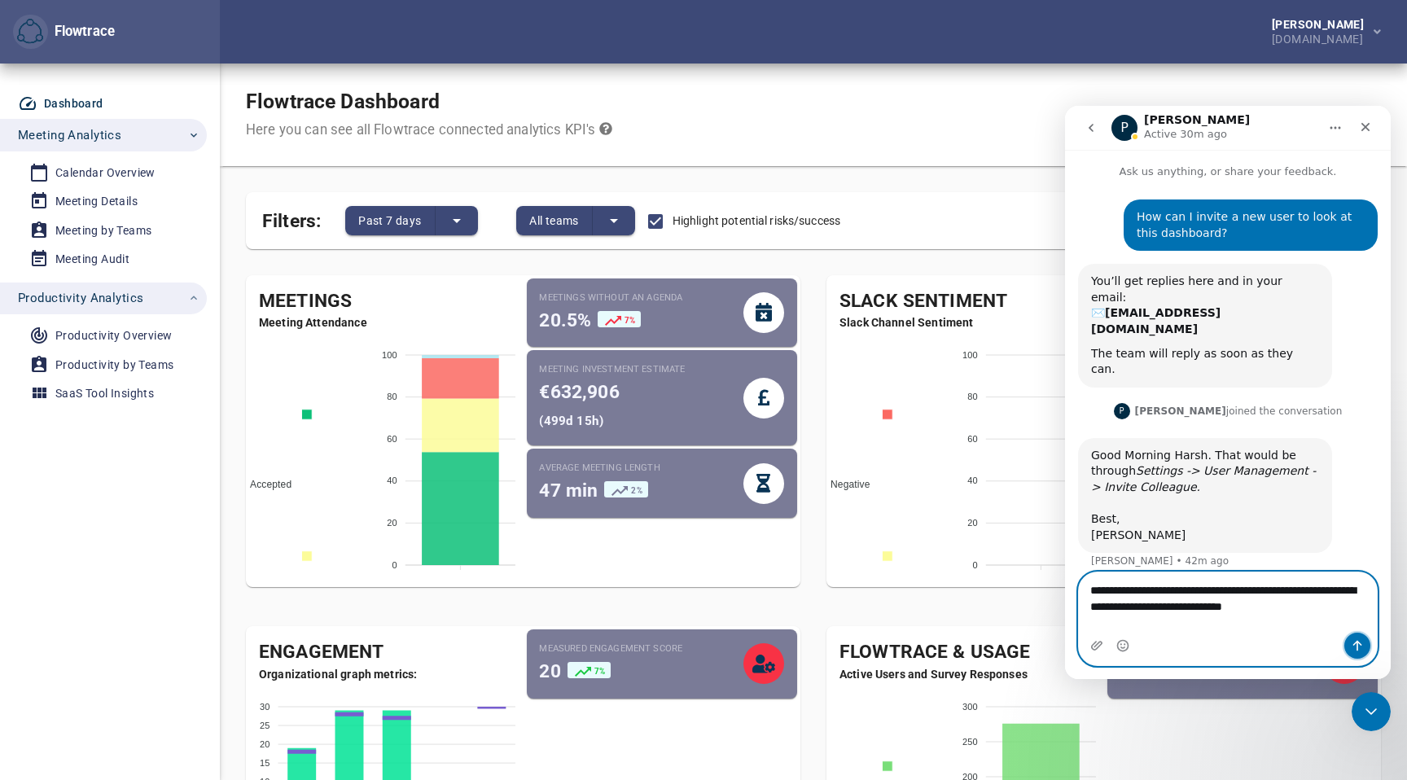
click at [1359, 646] on icon "Send a message…" at bounding box center [1357, 645] width 13 height 13
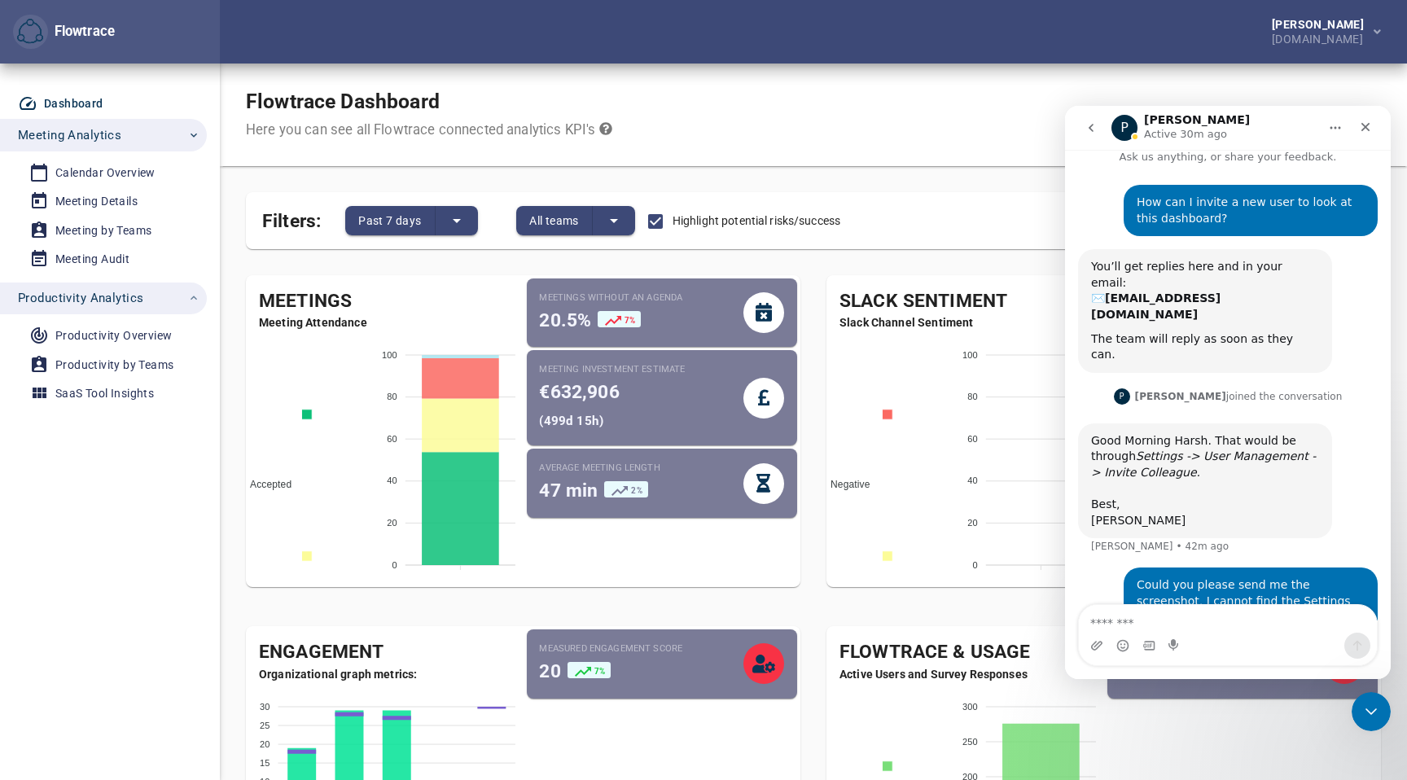
click at [66, 23] on div "Flowtrace" at bounding box center [81, 32] width 67 height 20
click at [27, 28] on img "button" at bounding box center [30, 32] width 26 height 26
click at [77, 98] on div "Dashboard" at bounding box center [73, 104] width 59 height 20
click at [1363, 129] on icon "Close" at bounding box center [1365, 127] width 9 height 9
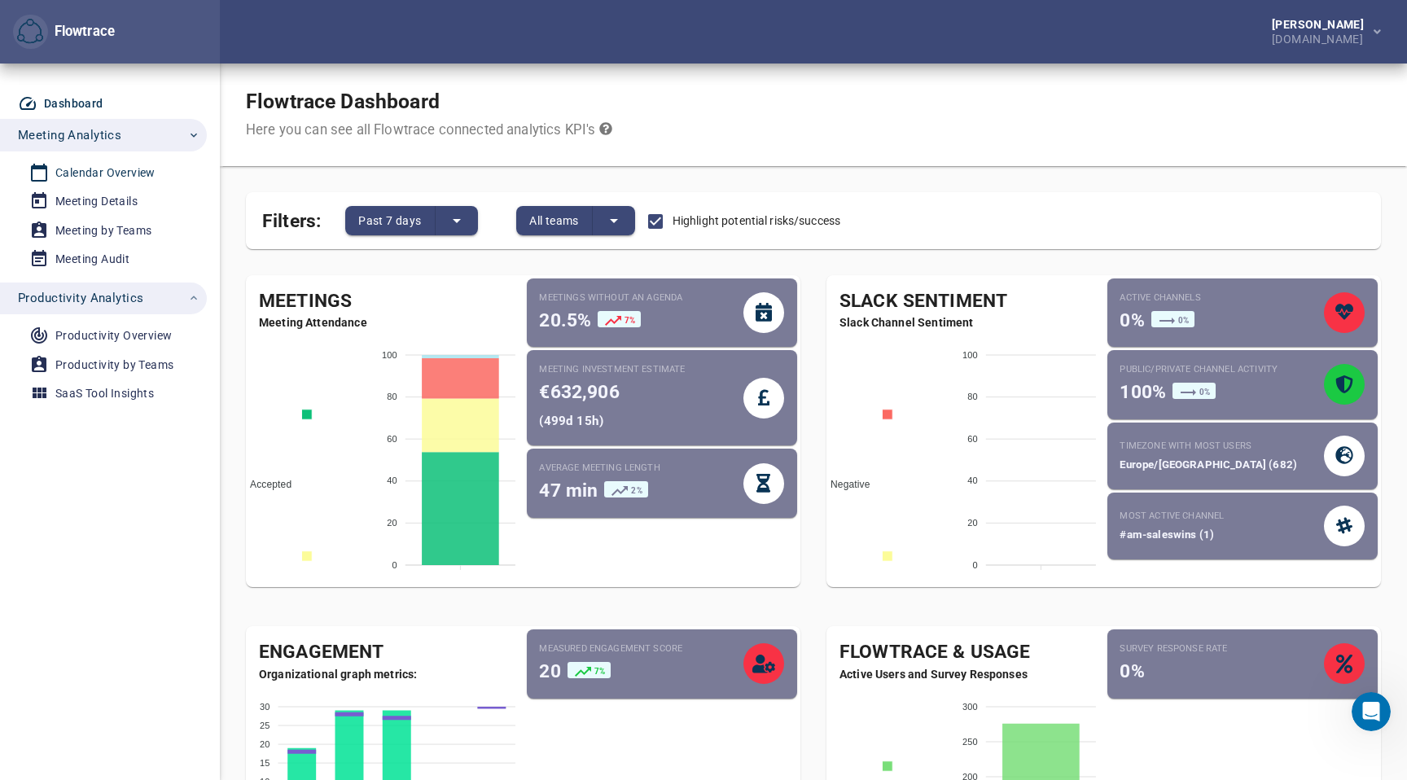
click at [103, 172] on div "Calendar Overview" at bounding box center [105, 173] width 100 height 20
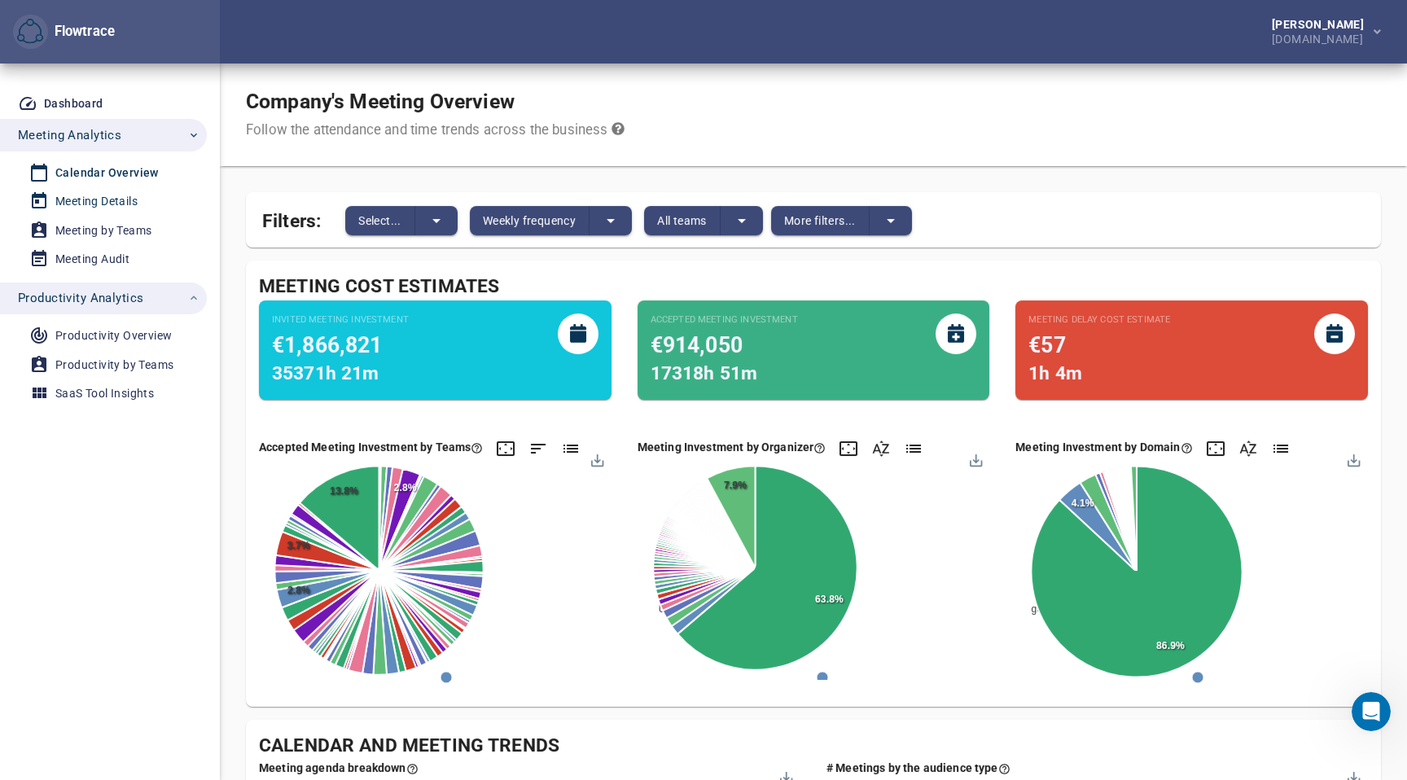
click at [84, 189] on link "Meeting Details" at bounding box center [97, 201] width 194 height 27
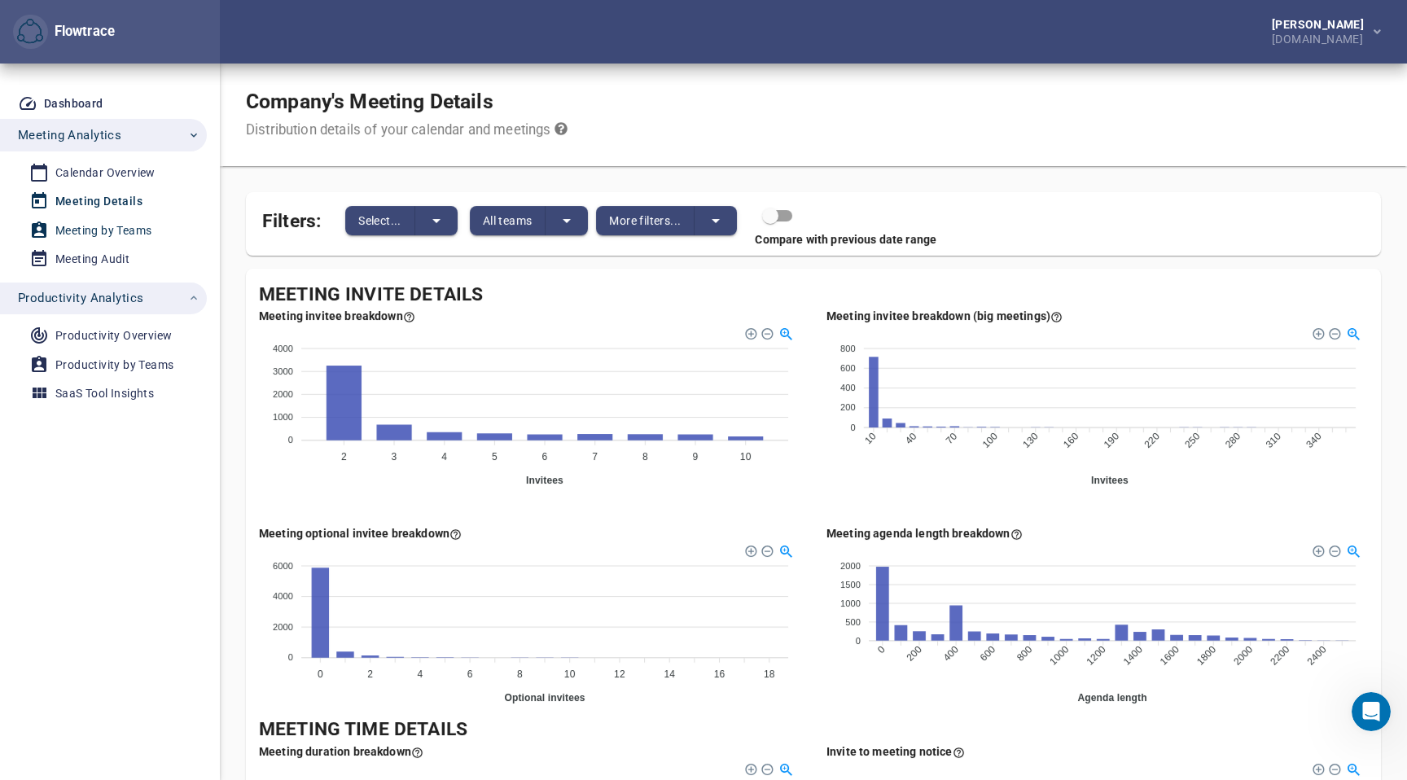
click at [92, 224] on div "Meeting by Teams" at bounding box center [103, 231] width 96 height 20
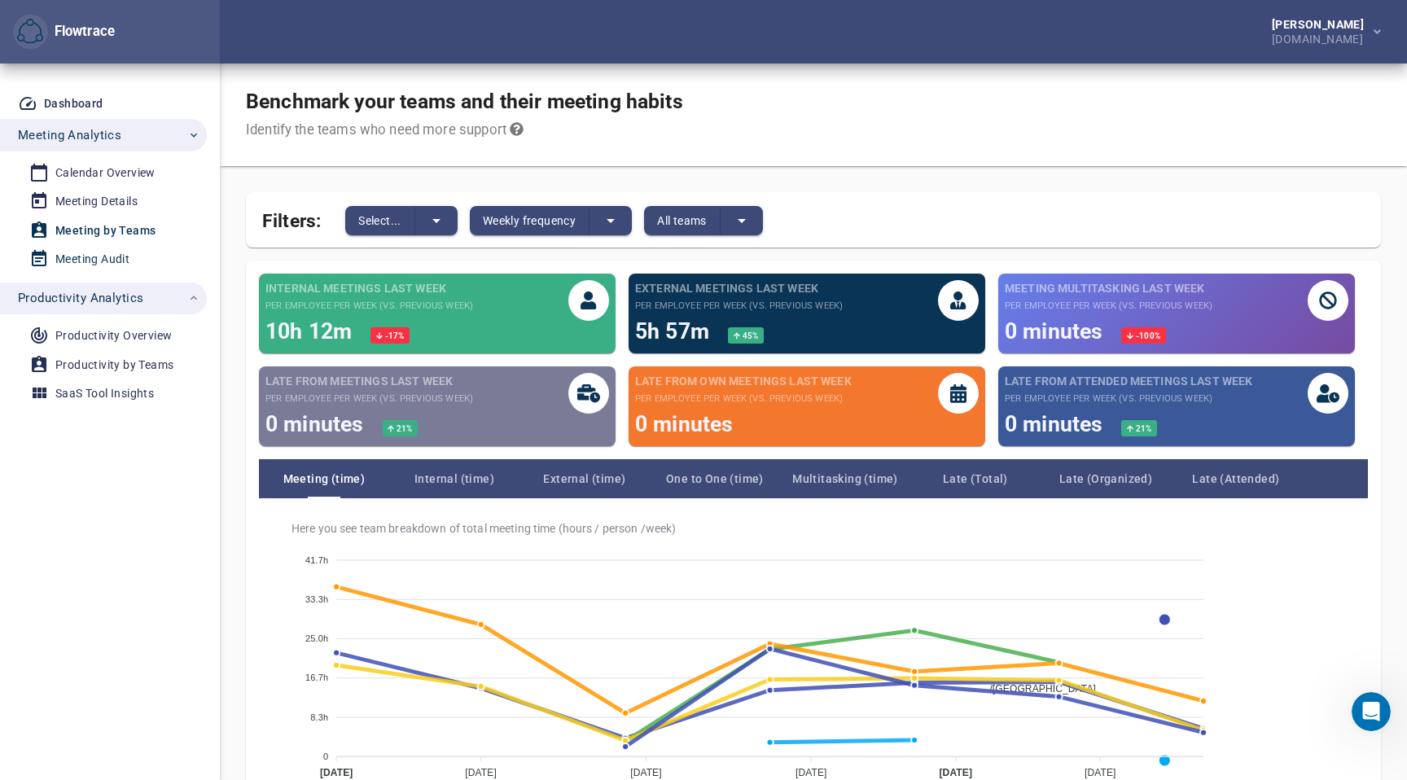
click at [95, 257] on div "Meeting Audit" at bounding box center [92, 259] width 74 height 20
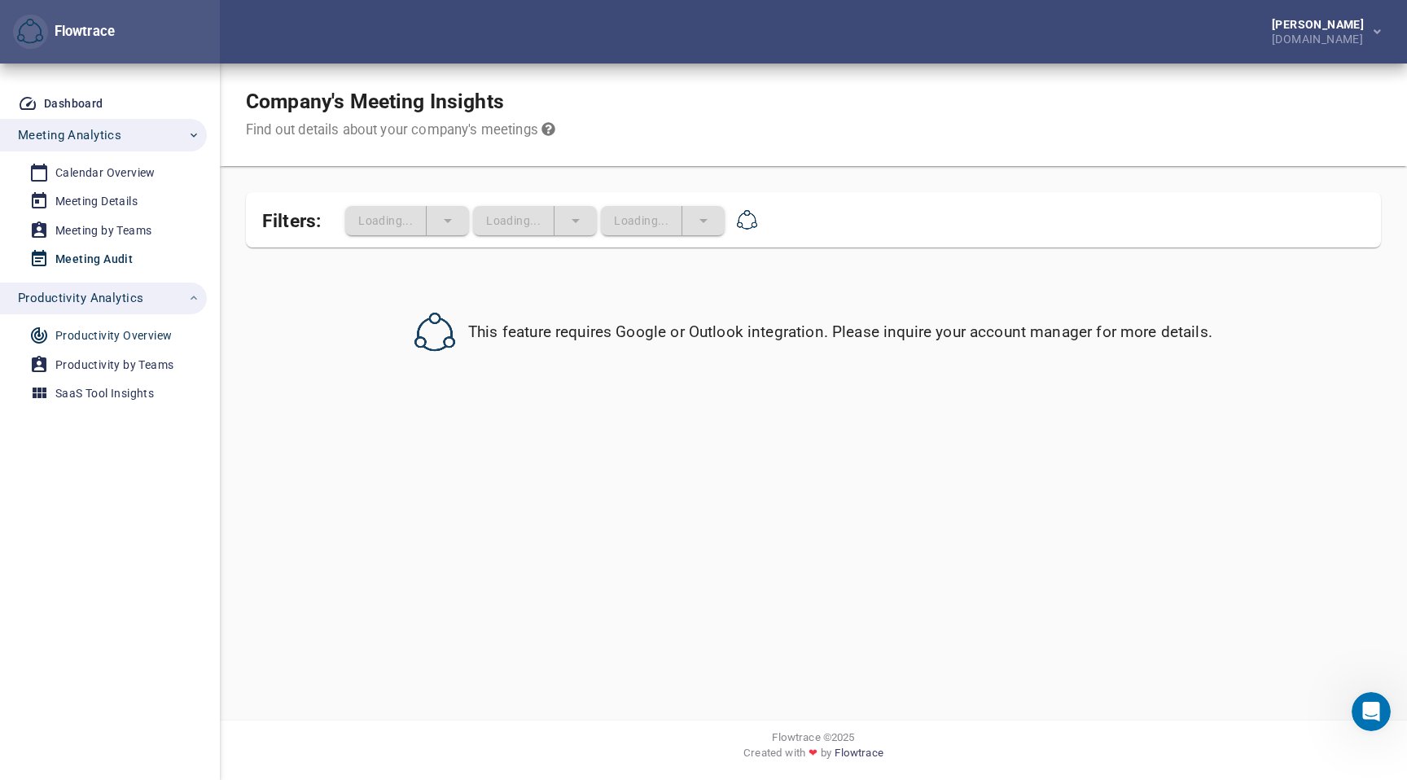
click at [103, 323] on link "Productivity Overview" at bounding box center [97, 335] width 194 height 27
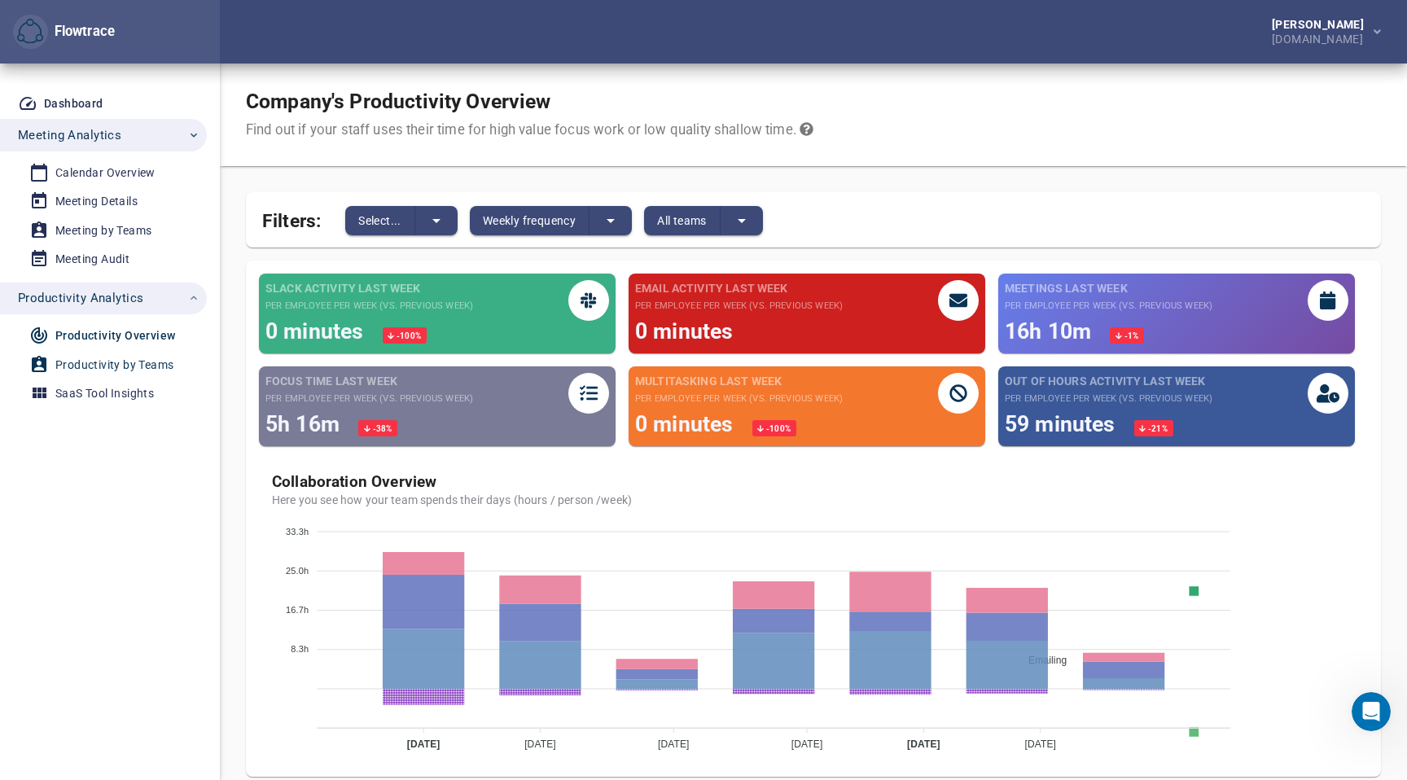
click at [91, 366] on div "Productivity by Teams" at bounding box center [114, 365] width 118 height 20
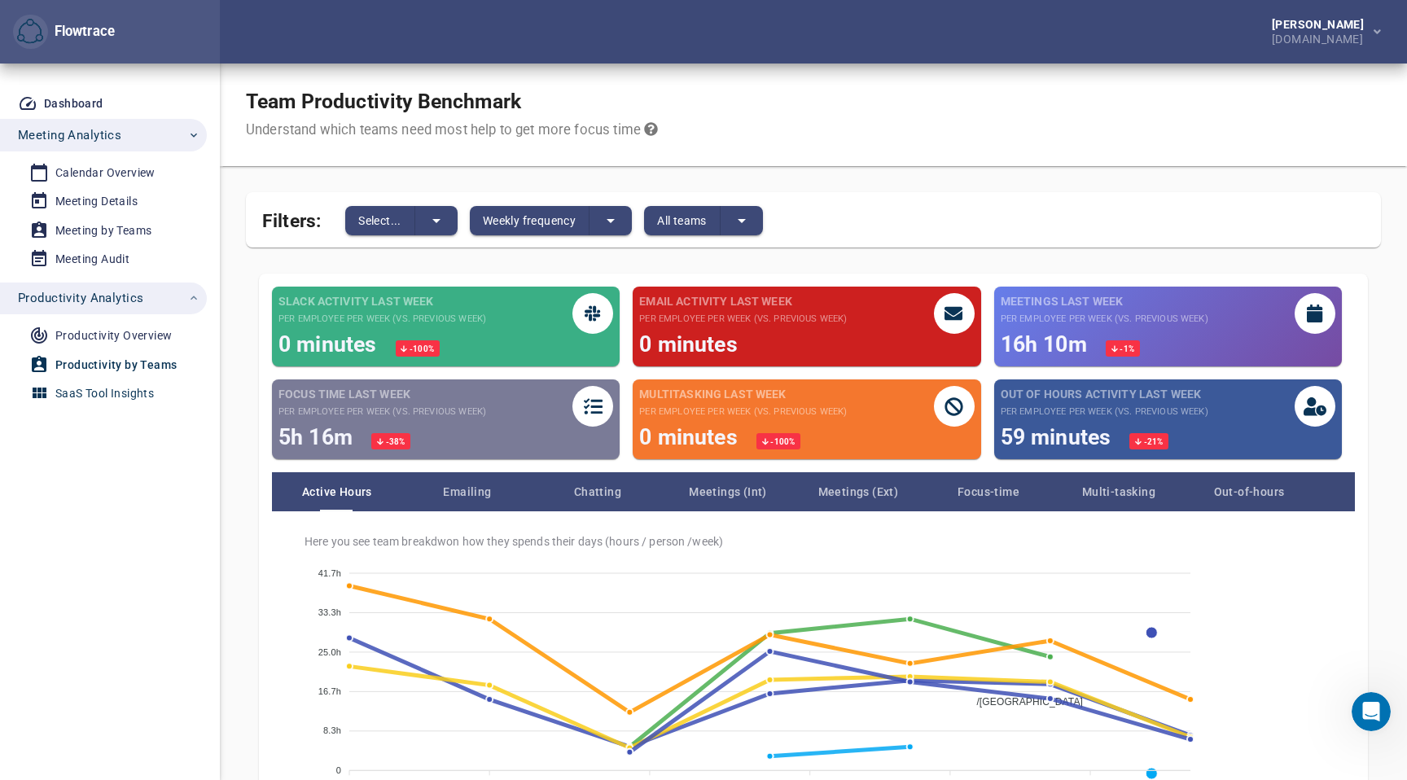
click at [87, 399] on div "SaaS Tool Insights" at bounding box center [104, 393] width 99 height 20
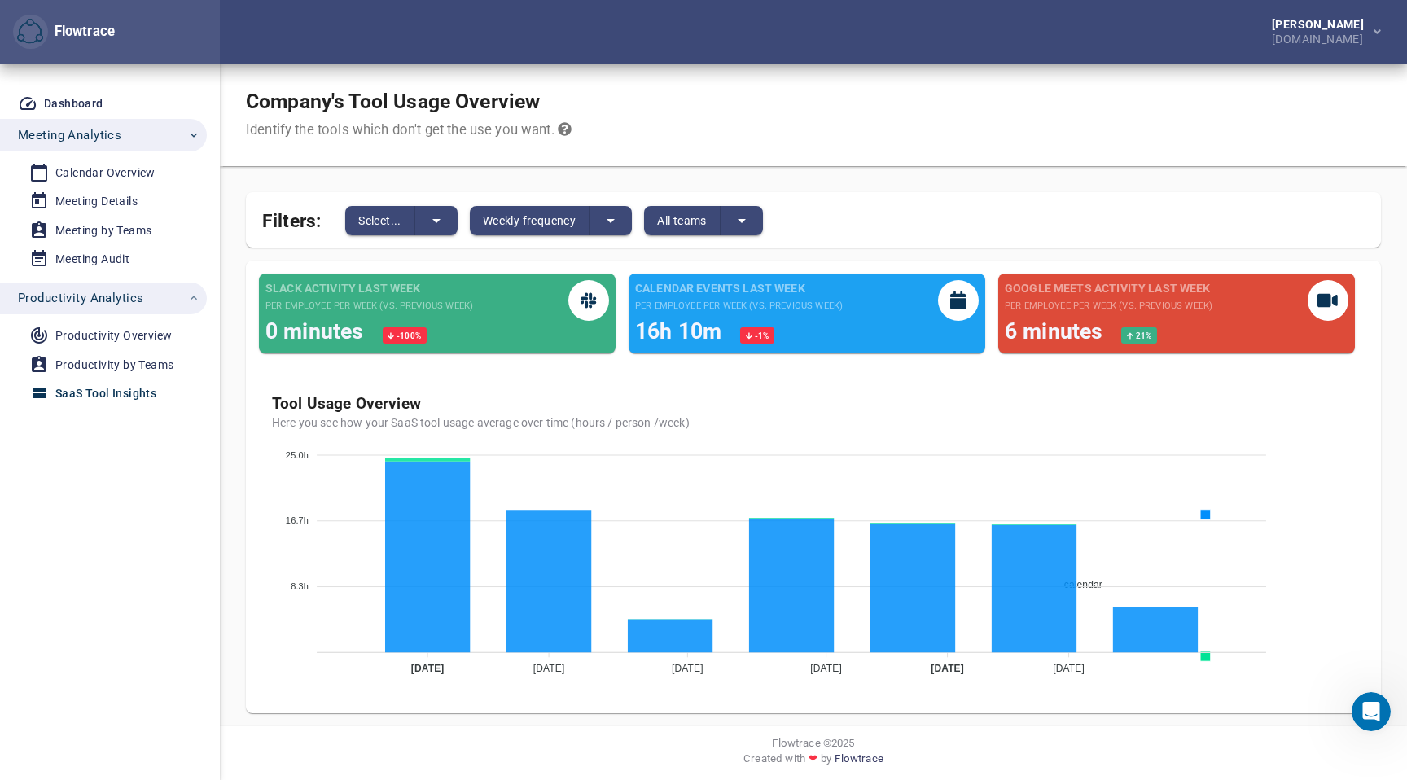
scroll to position [57, 0]
click at [51, 300] on span "Productivity Analytics" at bounding box center [80, 297] width 125 height 21
click at [75, 266] on div "Meeting Audit" at bounding box center [92, 259] width 74 height 20
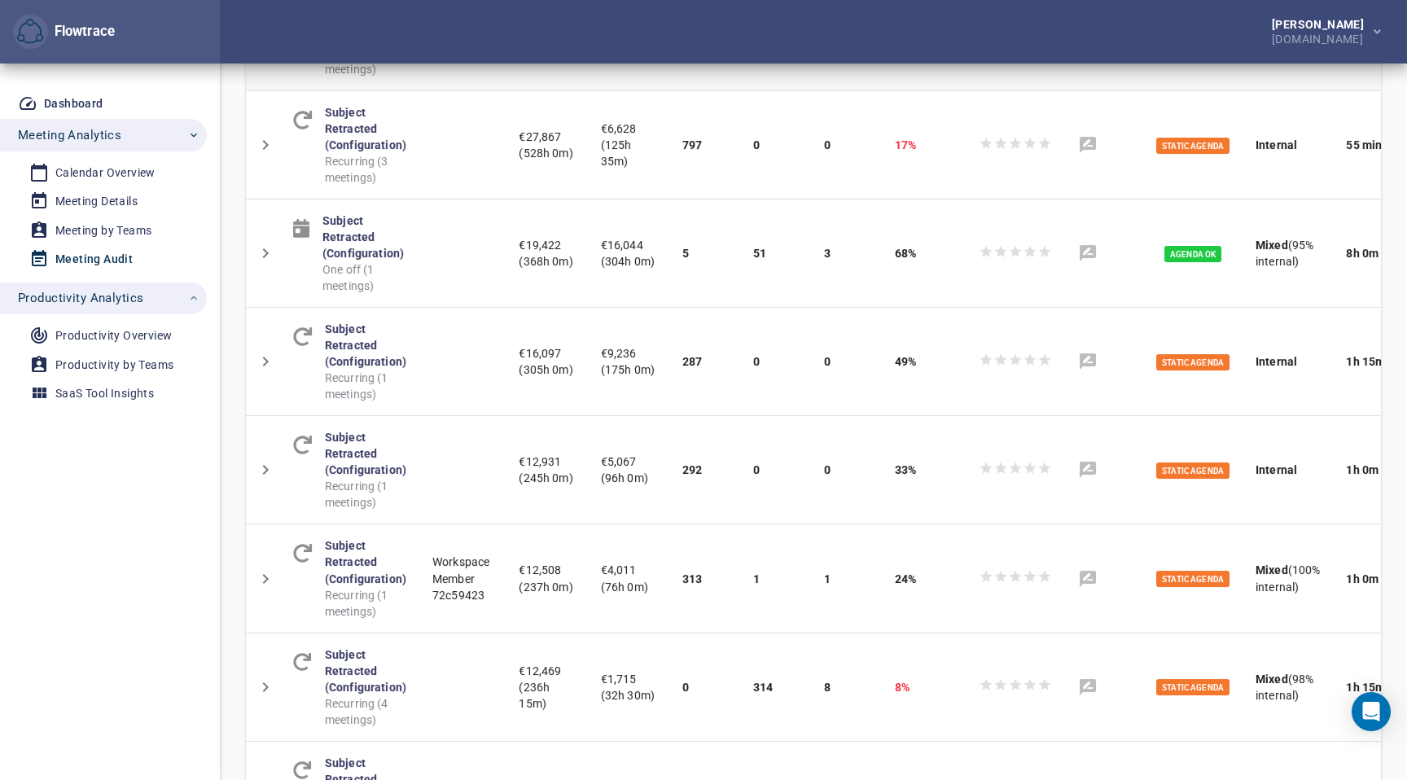
scroll to position [792, 0]
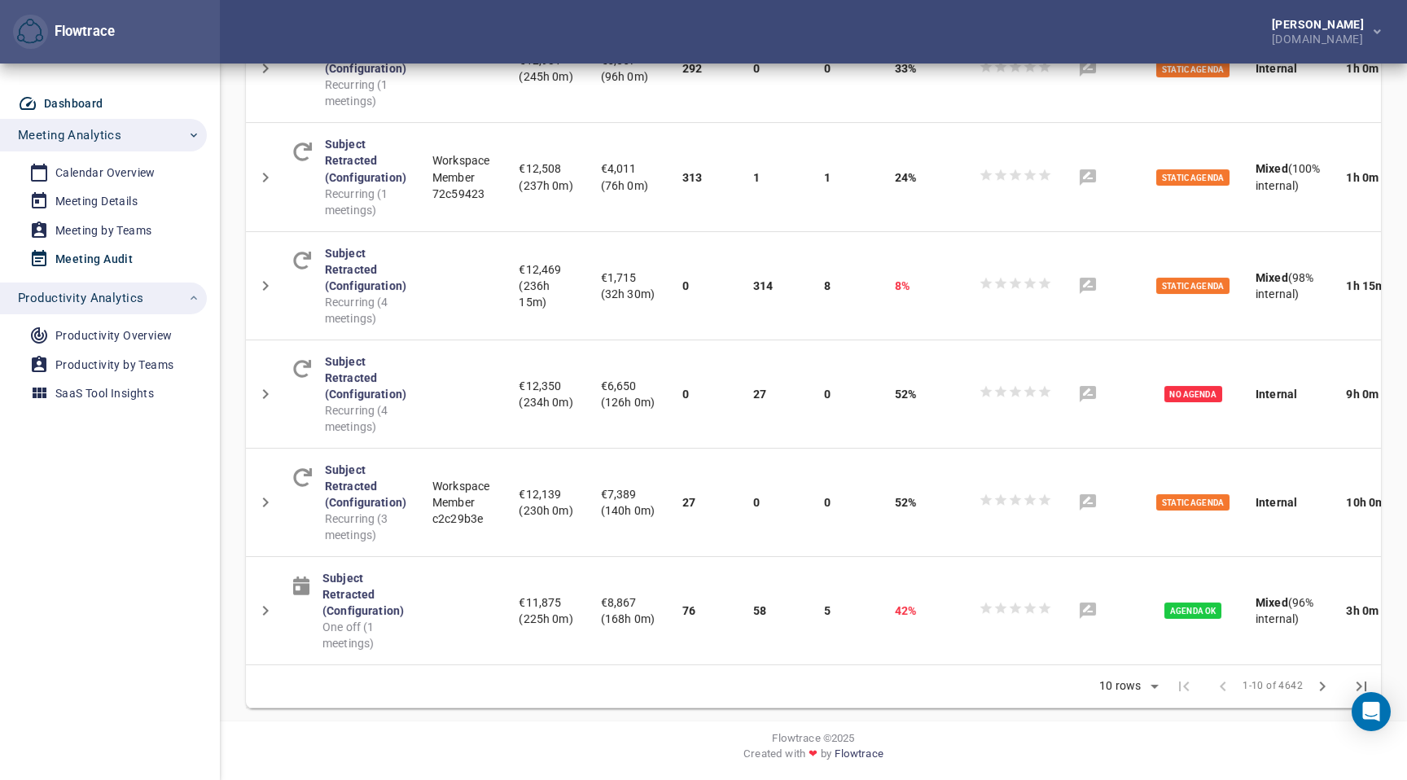
click at [69, 108] on div "Dashboard" at bounding box center [73, 104] width 59 height 20
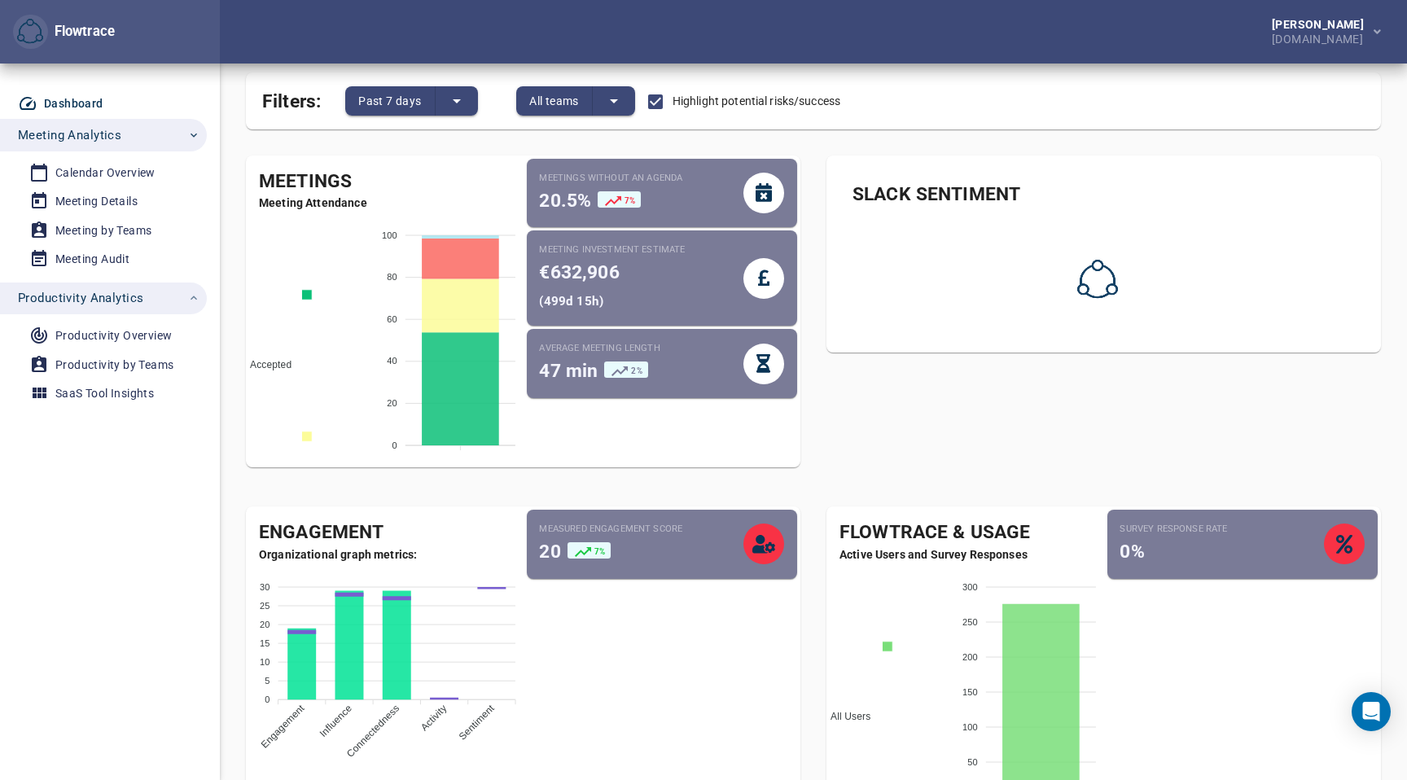
scroll to position [243, 0]
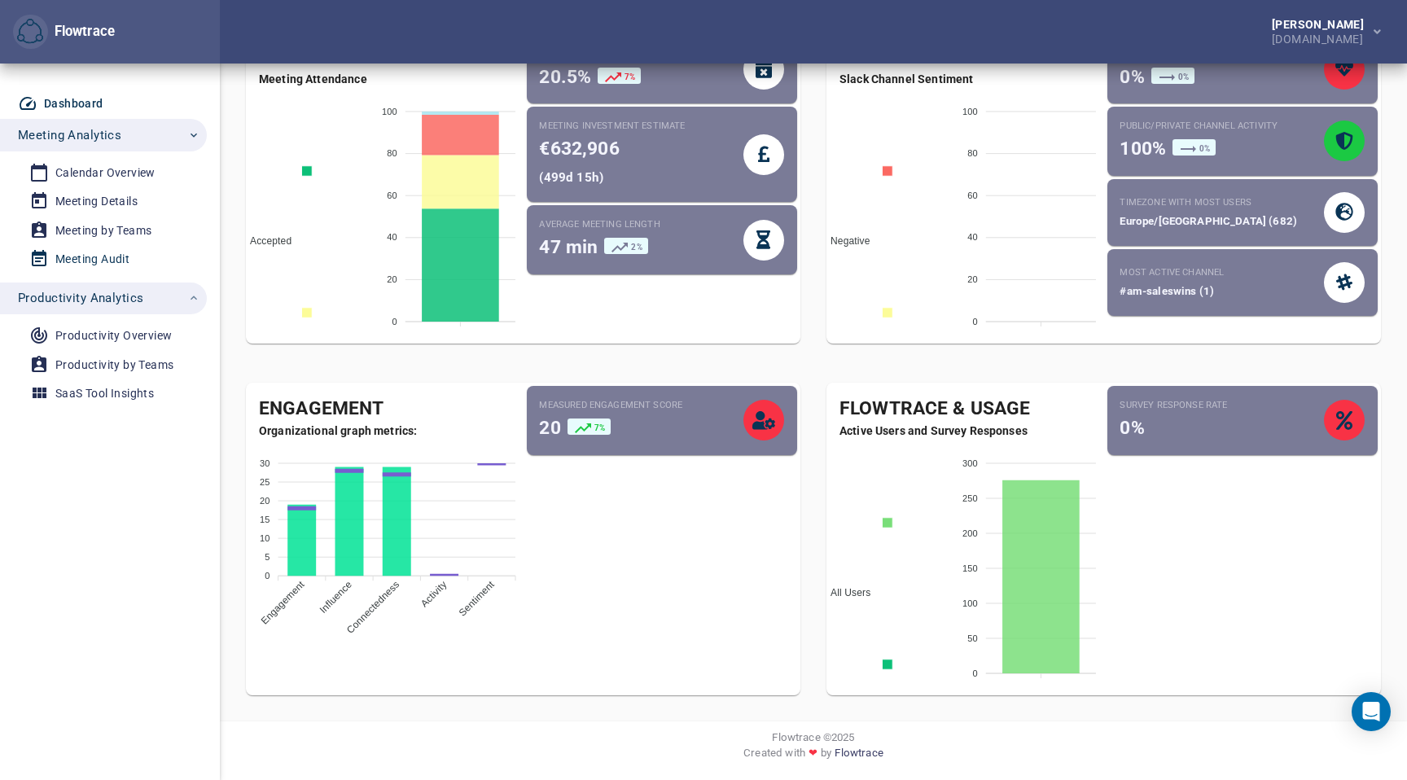
click at [48, 258] on icon at bounding box center [39, 259] width 20 height 20
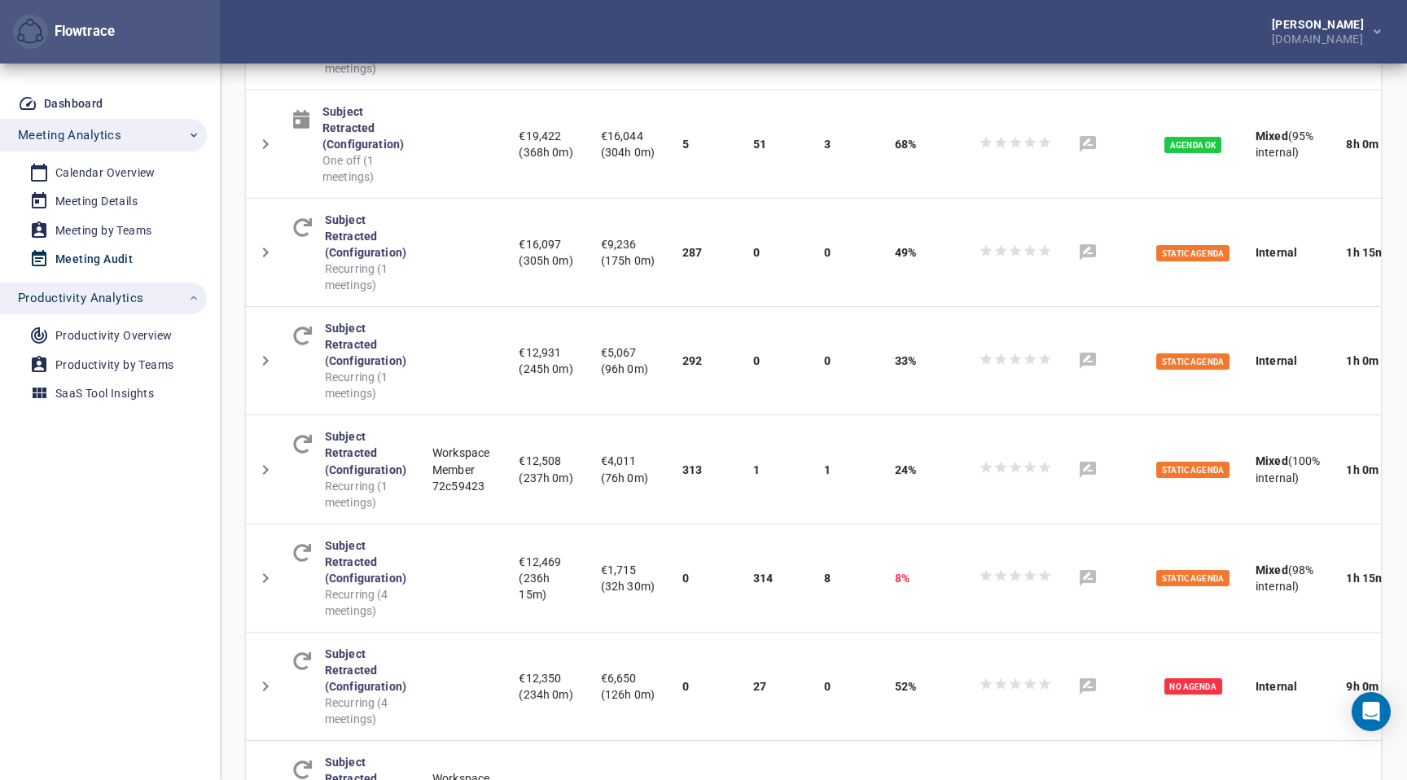
scroll to position [792, 0]
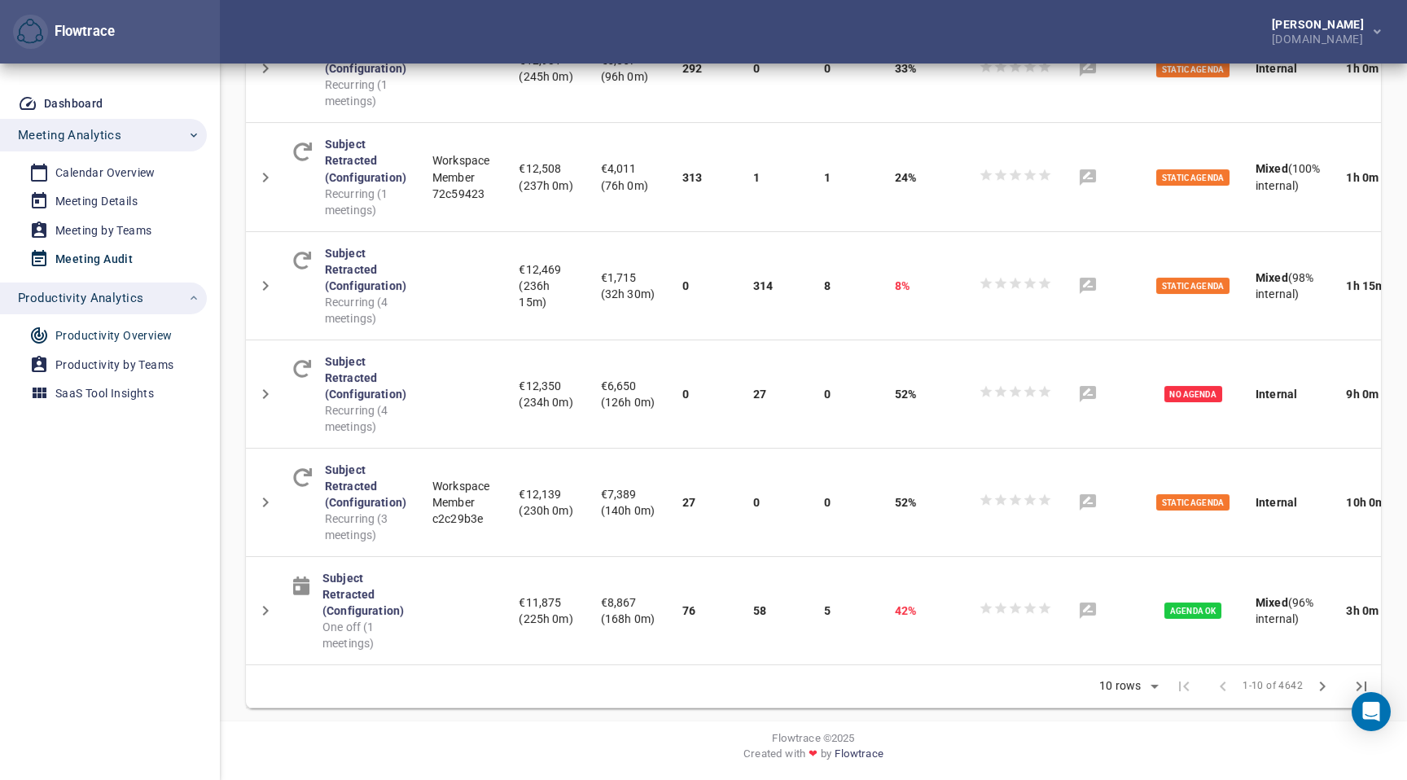
click at [88, 326] on div "Productivity Overview" at bounding box center [113, 336] width 116 height 20
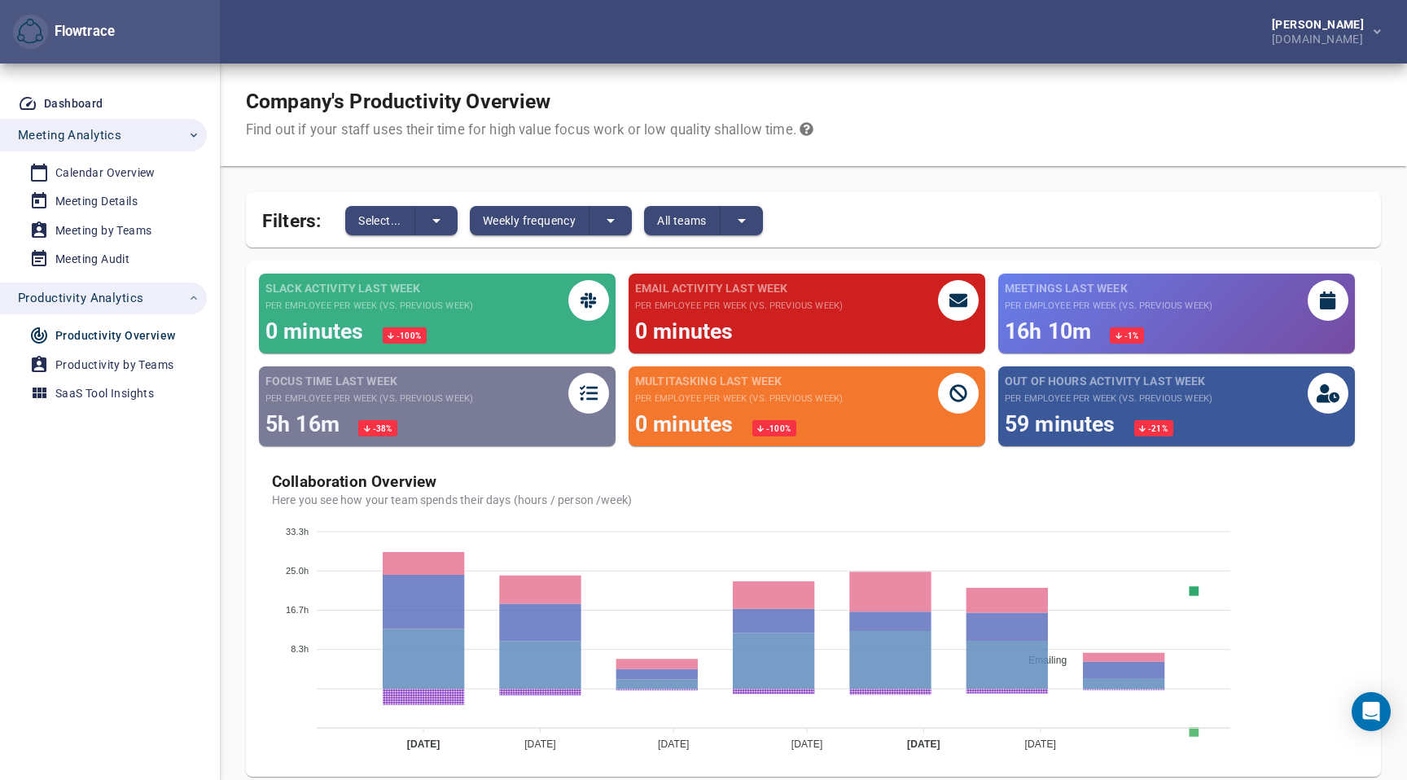
click at [116, 351] on li "Productivity by Teams" at bounding box center [103, 364] width 207 height 29
click at [111, 363] on div "Productivity by Teams" at bounding box center [114, 365] width 118 height 20
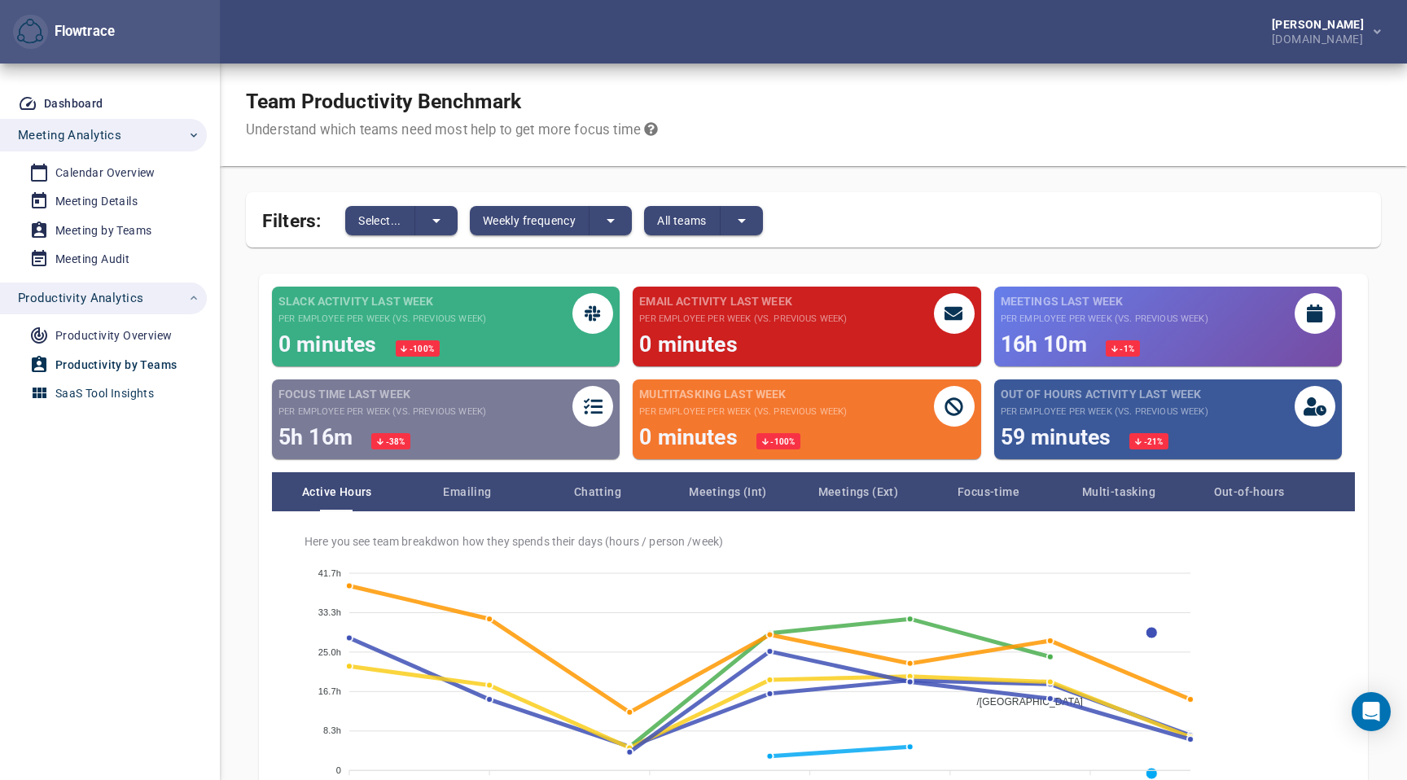
click at [107, 394] on div "SaaS Tool Insights" at bounding box center [104, 393] width 99 height 20
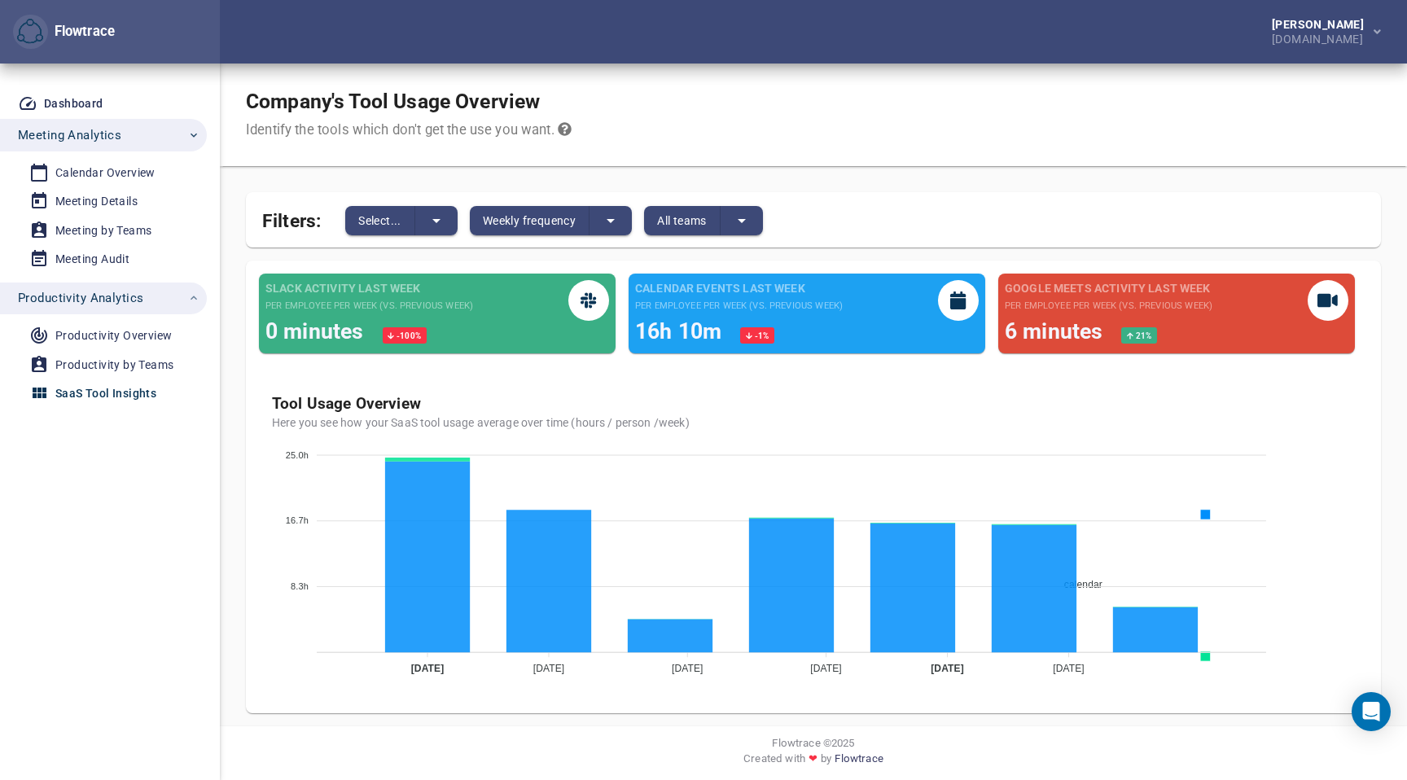
click at [193, 299] on icon "button" at bounding box center [193, 297] width 13 height 13
click at [168, 302] on span "Productivity Analytics" at bounding box center [109, 297] width 182 height 21
click at [107, 133] on span "Meeting Analytics" at bounding box center [69, 135] width 103 height 21
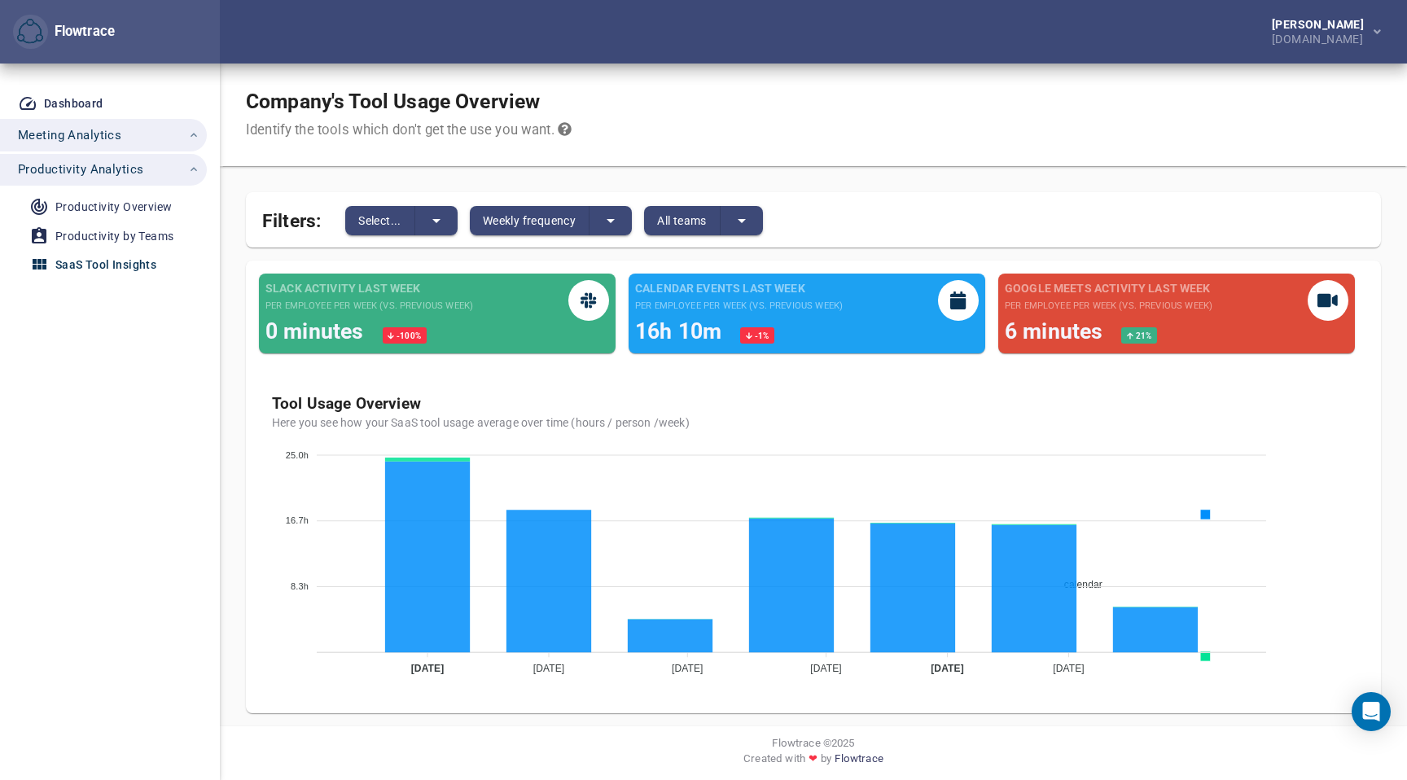
click at [86, 125] on span "Meeting Analytics" at bounding box center [69, 135] width 103 height 21
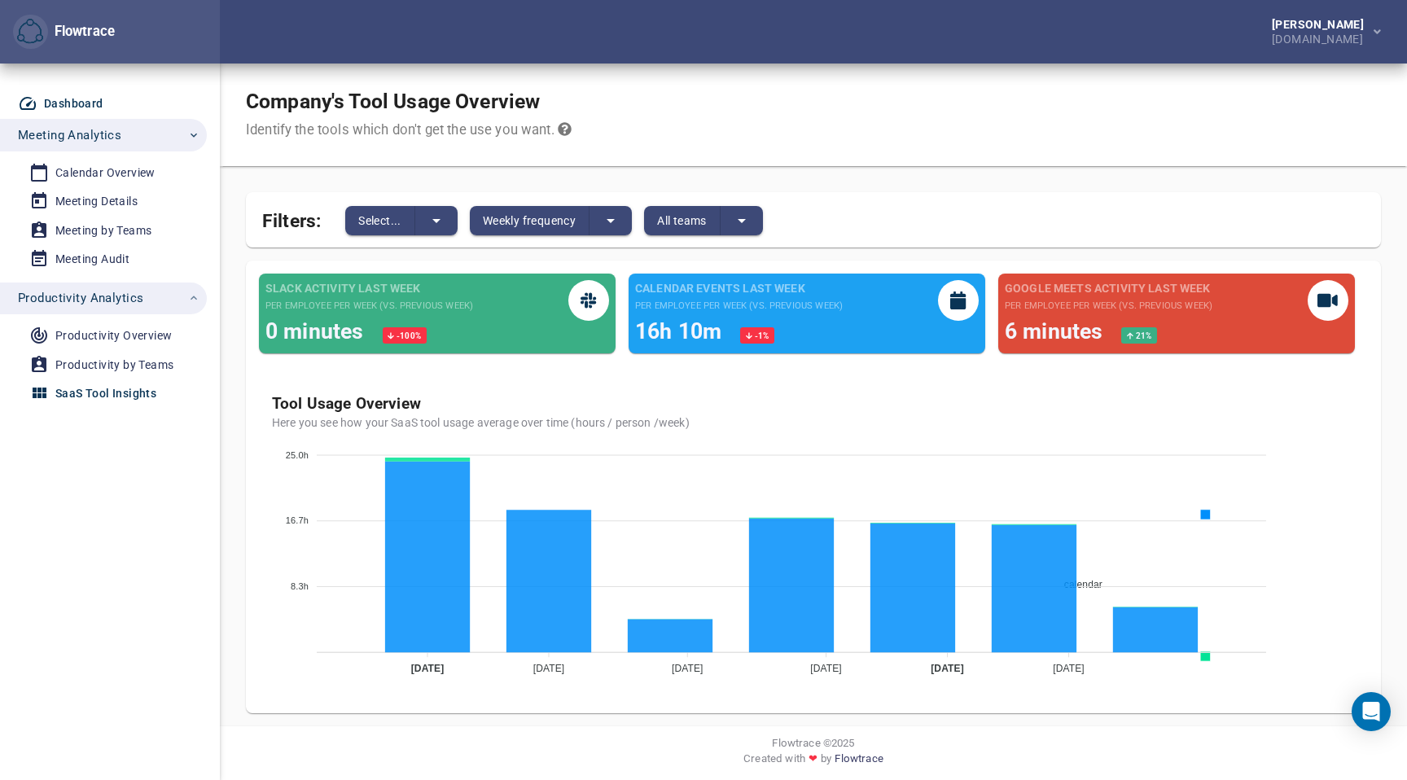
click at [70, 107] on div "Dashboard" at bounding box center [73, 104] width 59 height 20
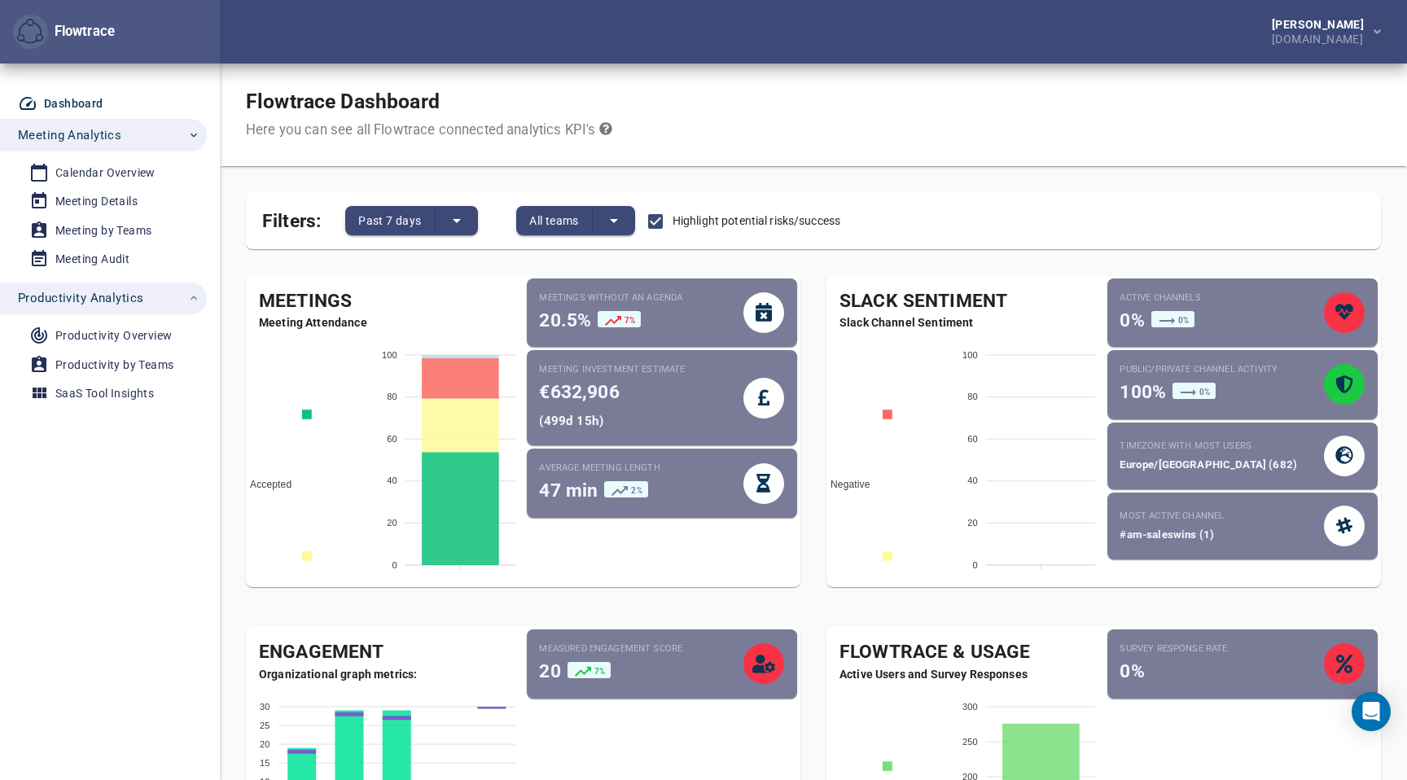
click at [1119, 616] on div "Flowtrace & Usage Active Users and Survey Responses All Users Active Employees …" at bounding box center [1103, 789] width 581 height 352
click at [1353, 128] on div "Flowtrace Dashboard Here you can see all Flowtrace connected analytics KPI's" at bounding box center [813, 115] width 1187 height 103
click at [1378, 711] on icon "Open Intercom Messenger" at bounding box center [1370, 711] width 21 height 21
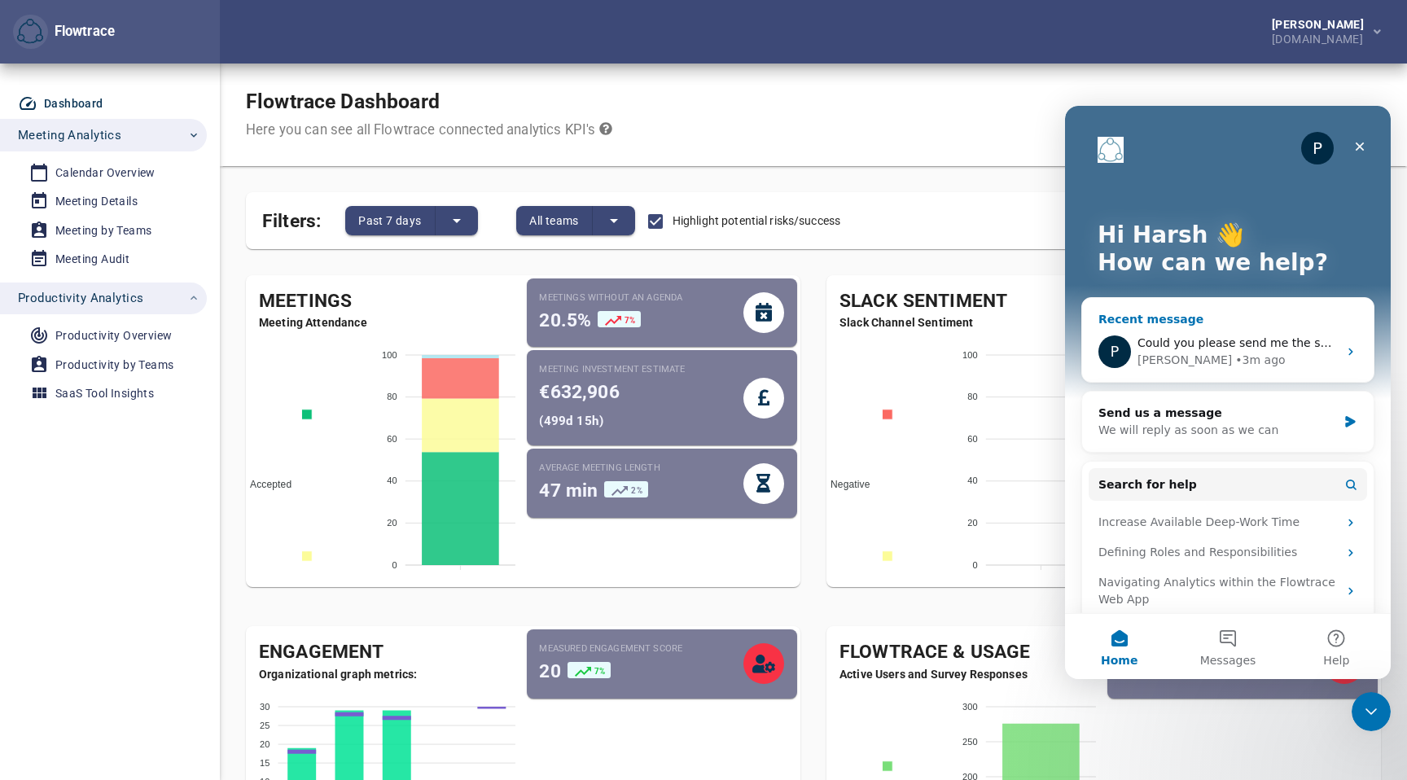
click at [1210, 335] on div "Could you please send me the screenshot, I cannot find the Settings option anyw…" at bounding box center [1237, 343] width 200 height 17
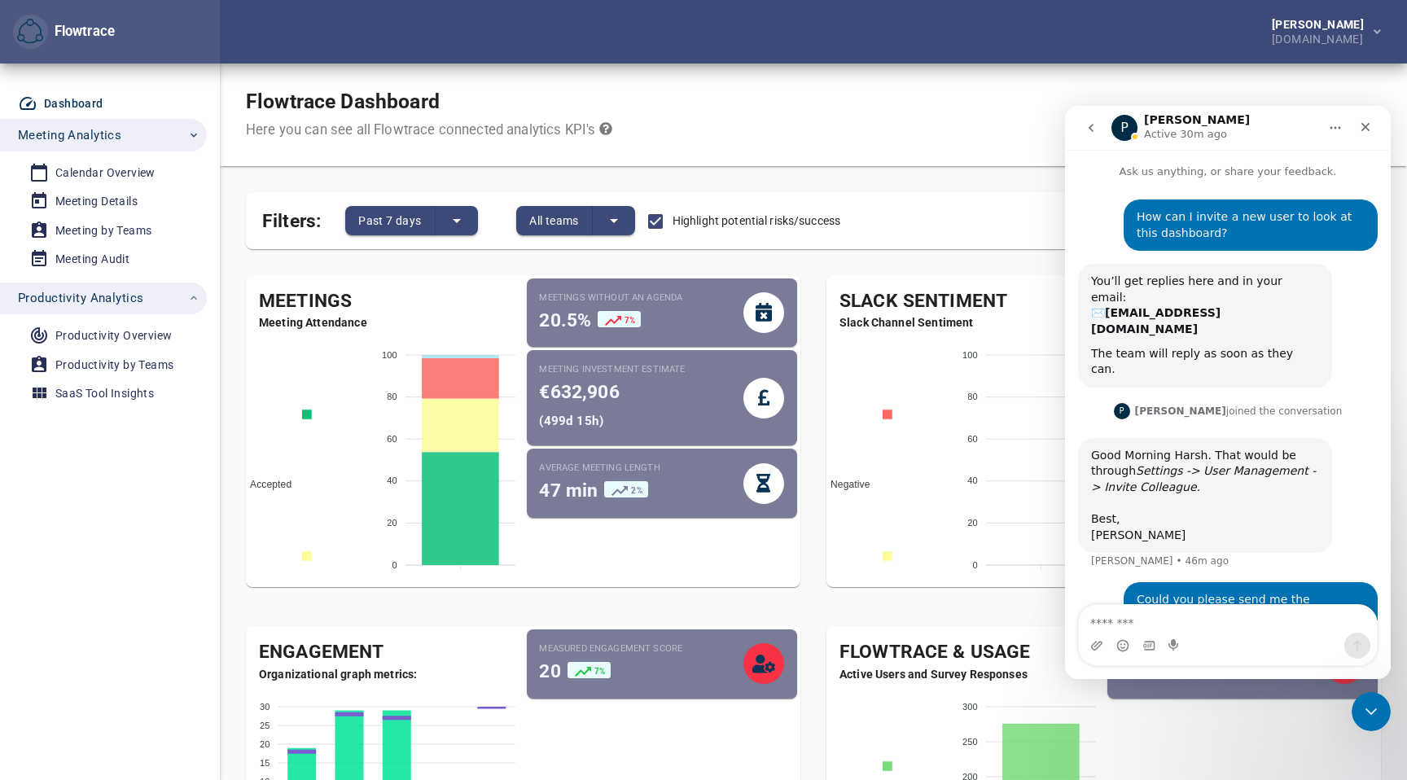
scroll to position [15, 0]
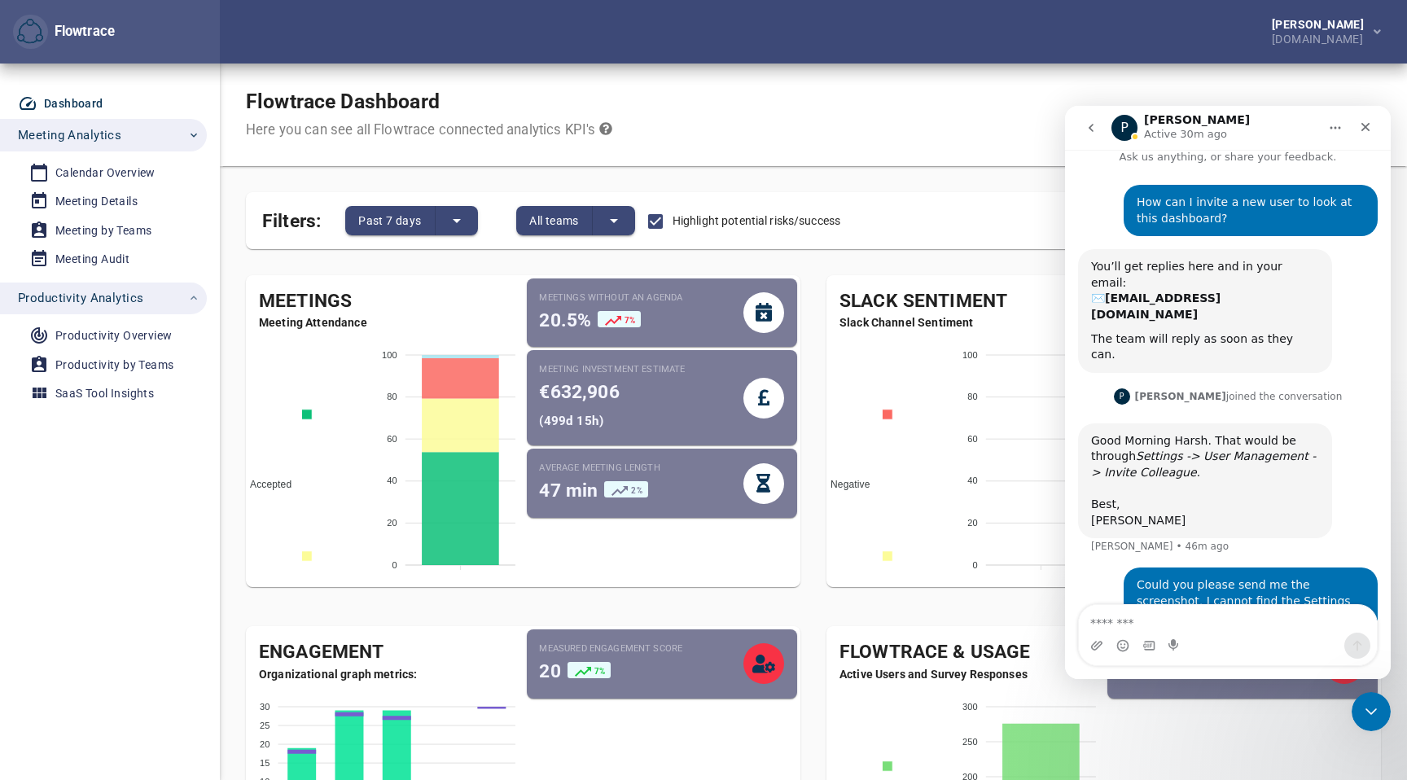
click at [1148, 624] on textarea "Message…" at bounding box center [1228, 619] width 298 height 28
type textarea "**********"
click at [1085, 646] on div "Intercom messenger" at bounding box center [1228, 646] width 298 height 26
click at [1090, 644] on icon "Upload attachment" at bounding box center [1096, 645] width 13 height 13
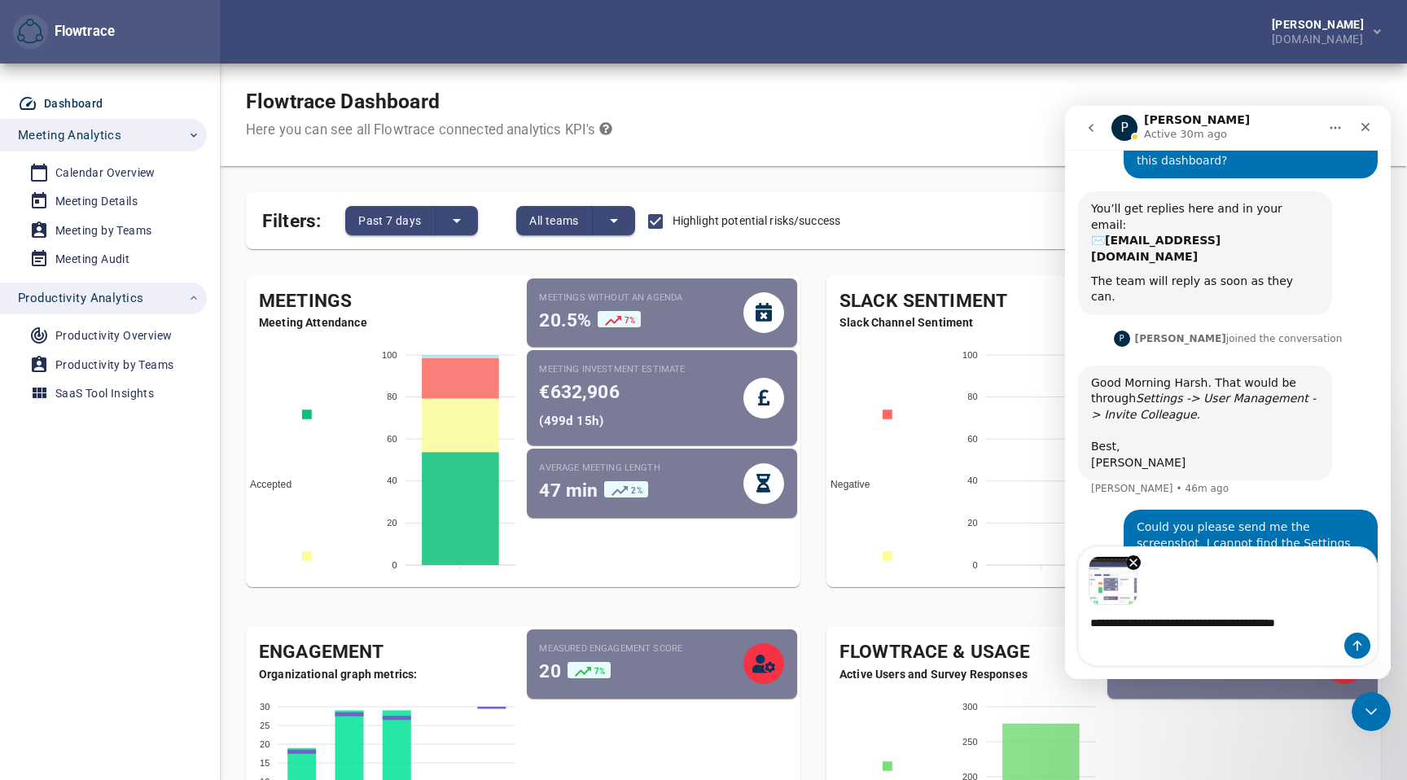
scroll to position [72, 0]
click at [1354, 638] on button "Send a message…" at bounding box center [1357, 646] width 26 height 26
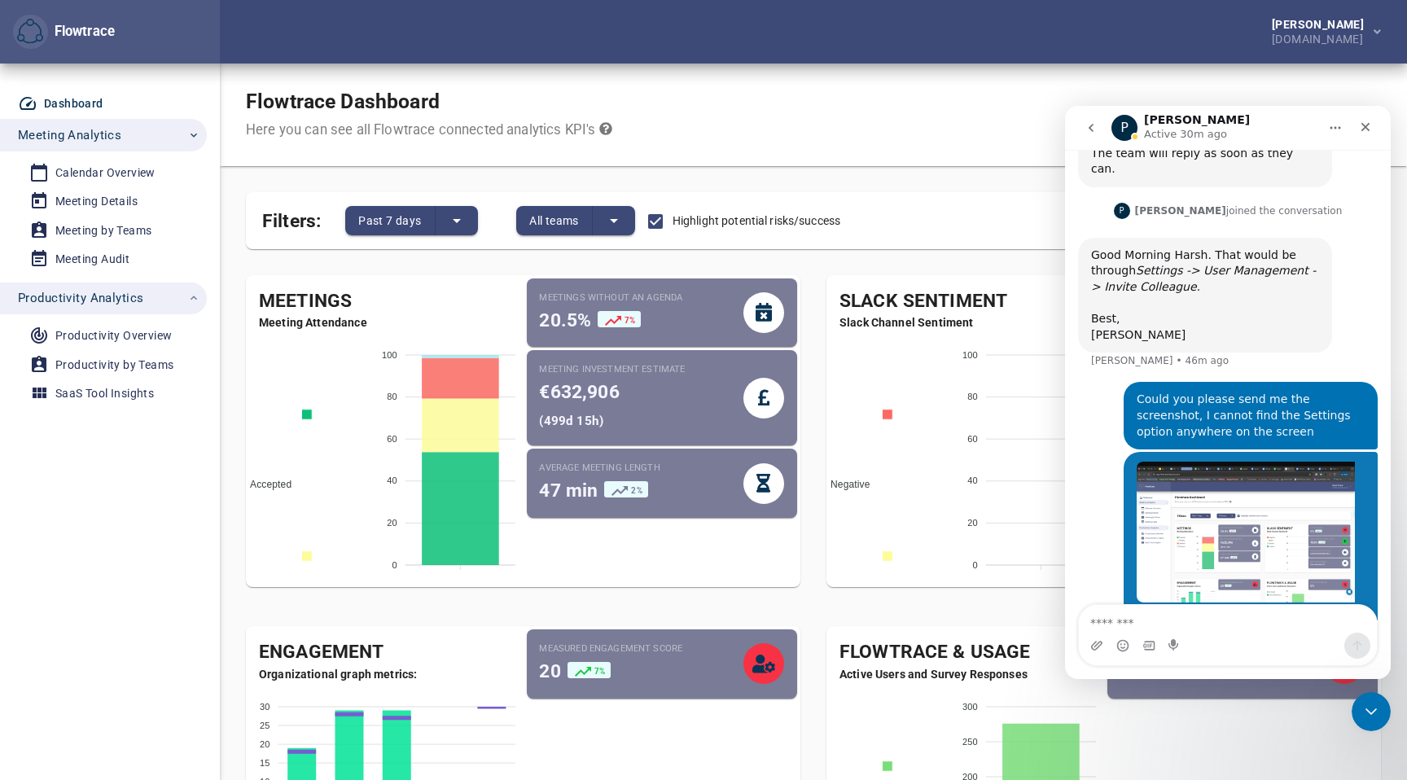
scroll to position [217, 0]
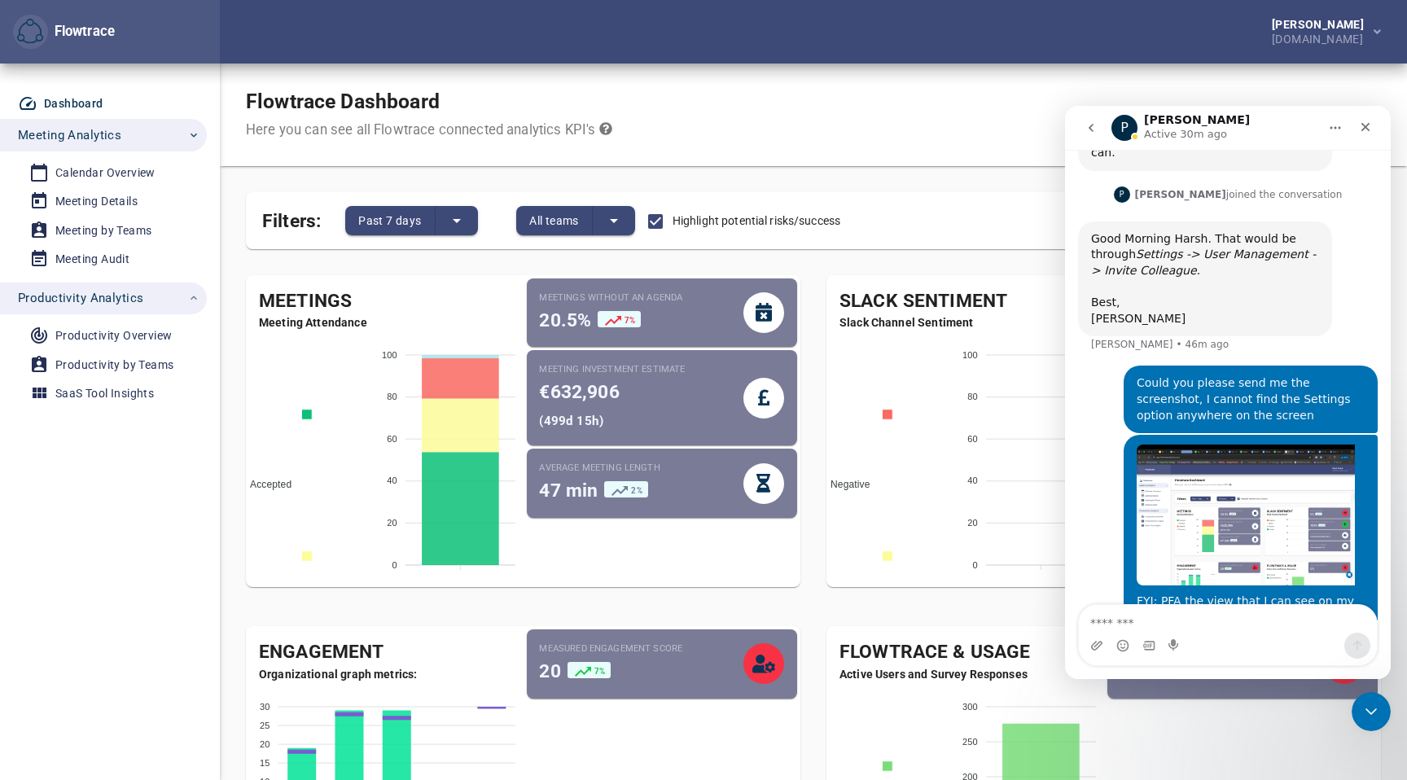
click at [1239, 449] on img "user says…" at bounding box center [1246, 515] width 218 height 141
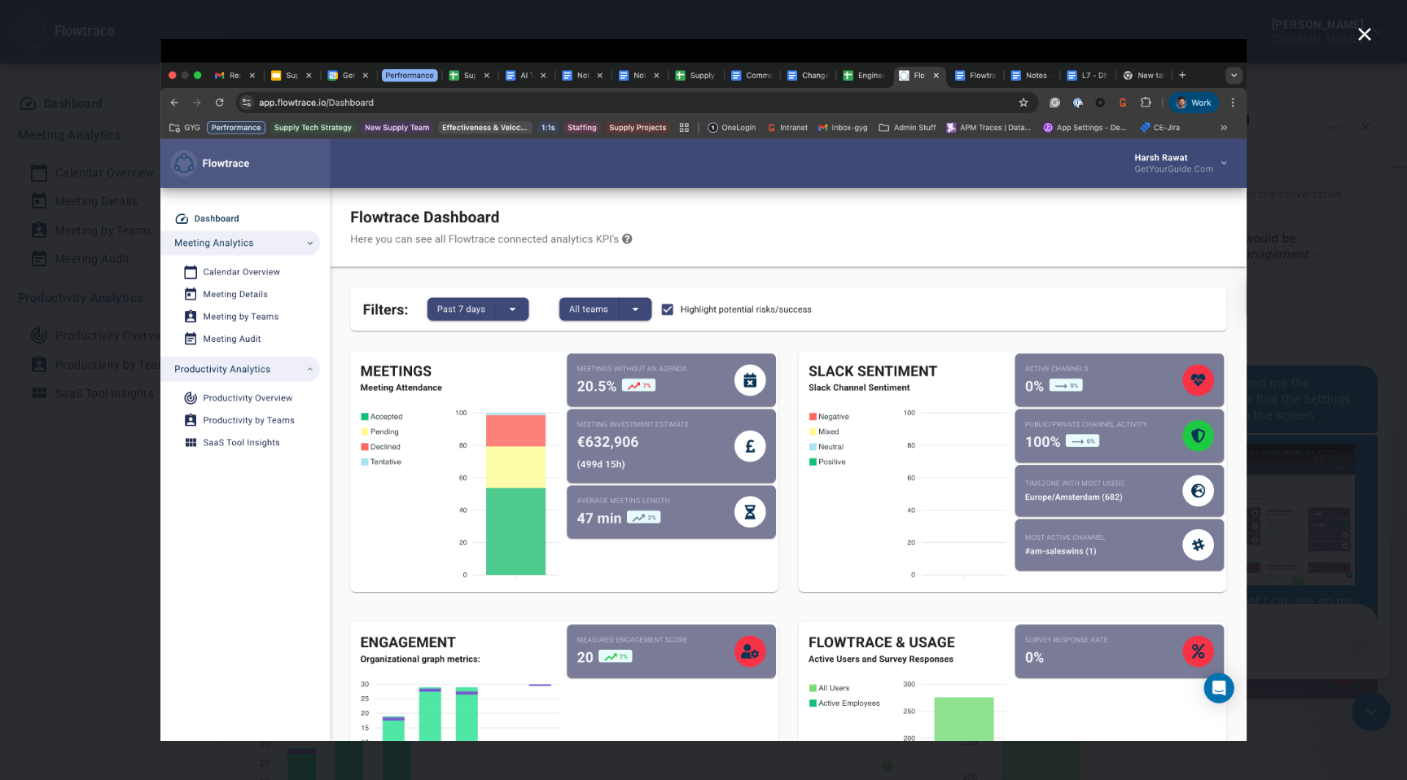
click at [1294, 259] on div "Intercom messenger" at bounding box center [703, 390] width 1407 height 780
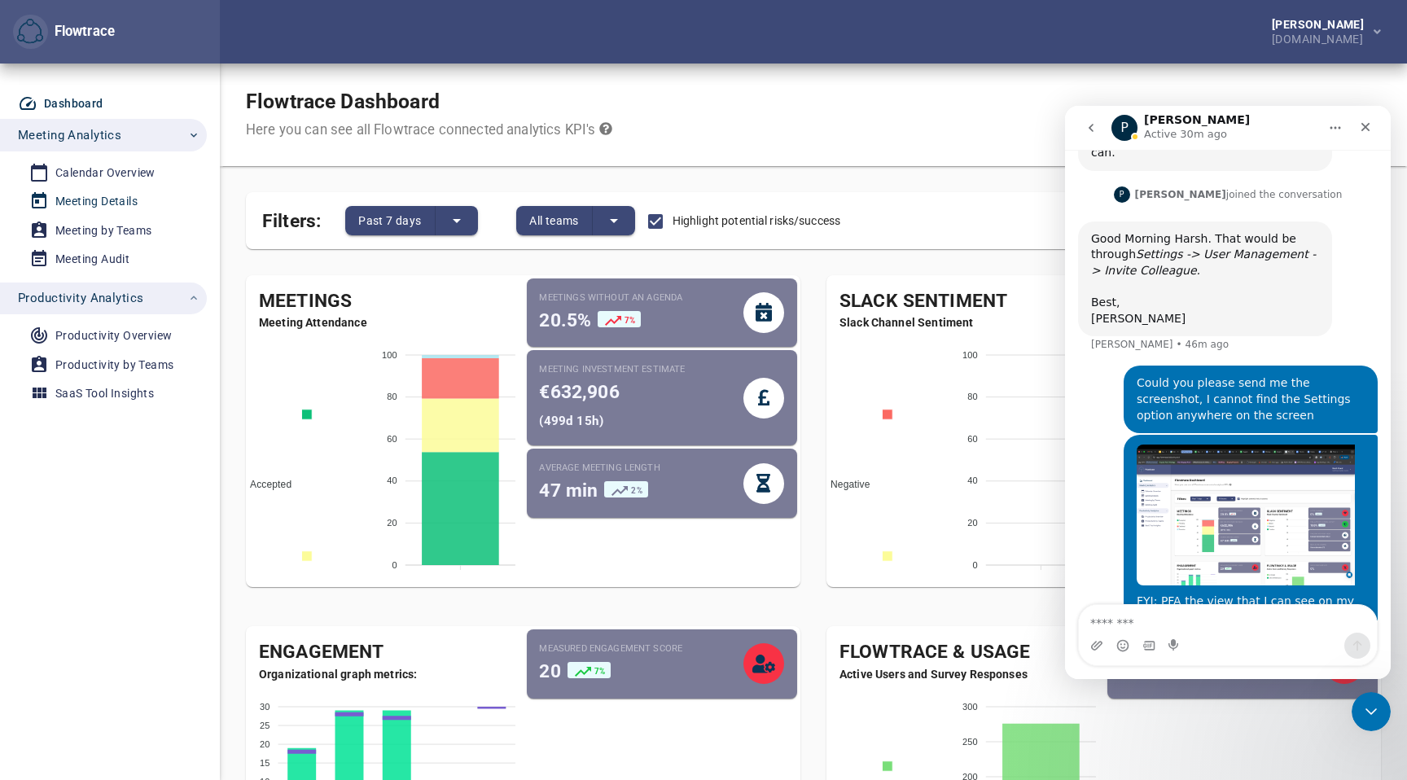
click at [94, 197] on div "Meeting Details" at bounding box center [96, 201] width 82 height 20
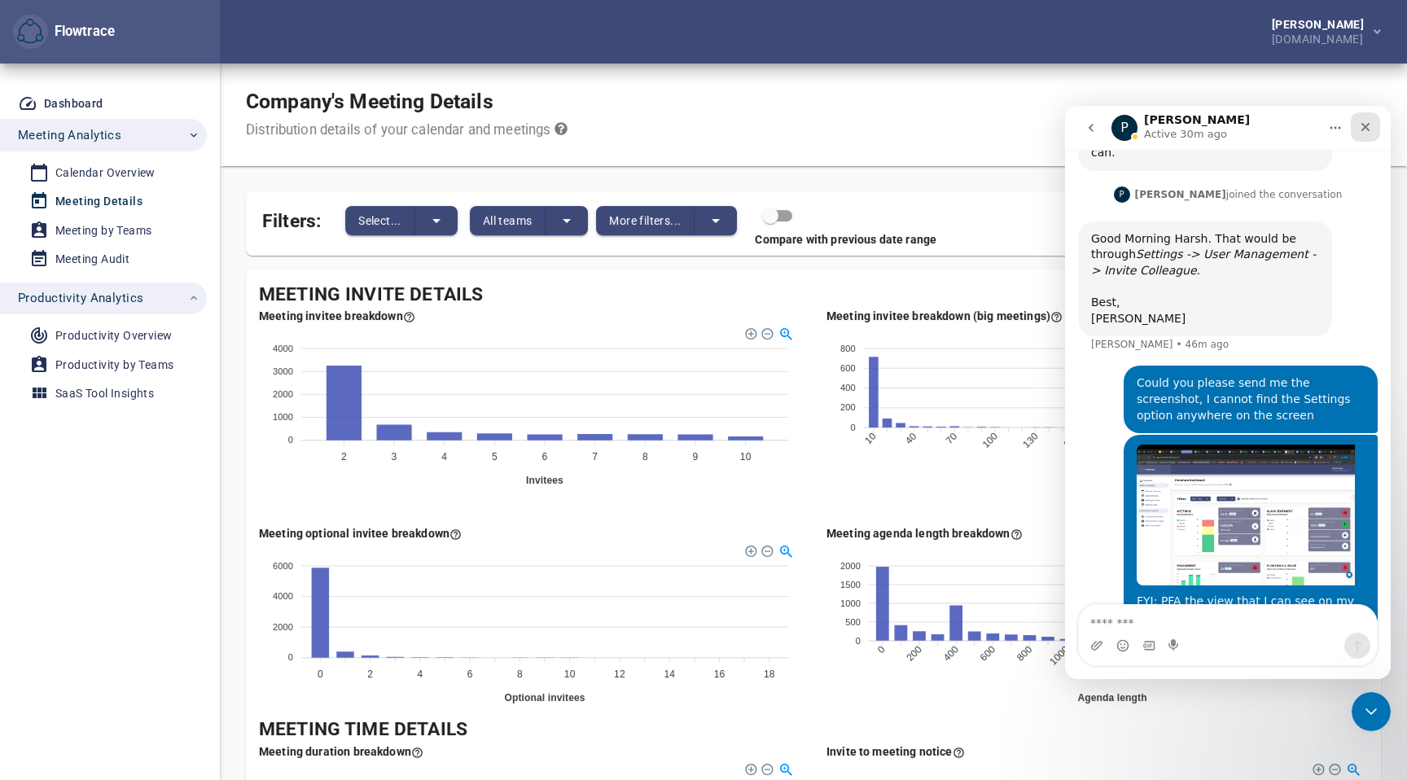
click at [1365, 125] on icon "Close" at bounding box center [1365, 127] width 9 height 9
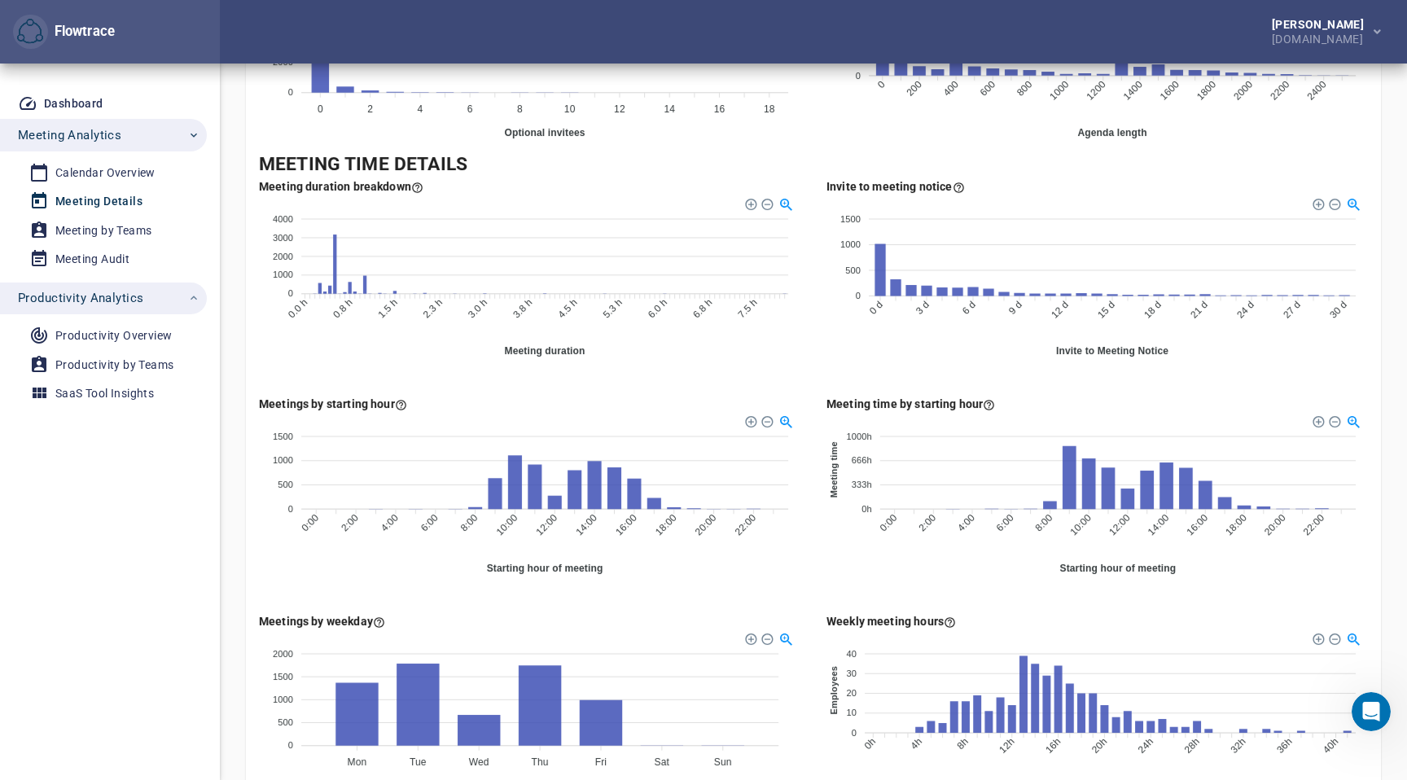
scroll to position [912, 0]
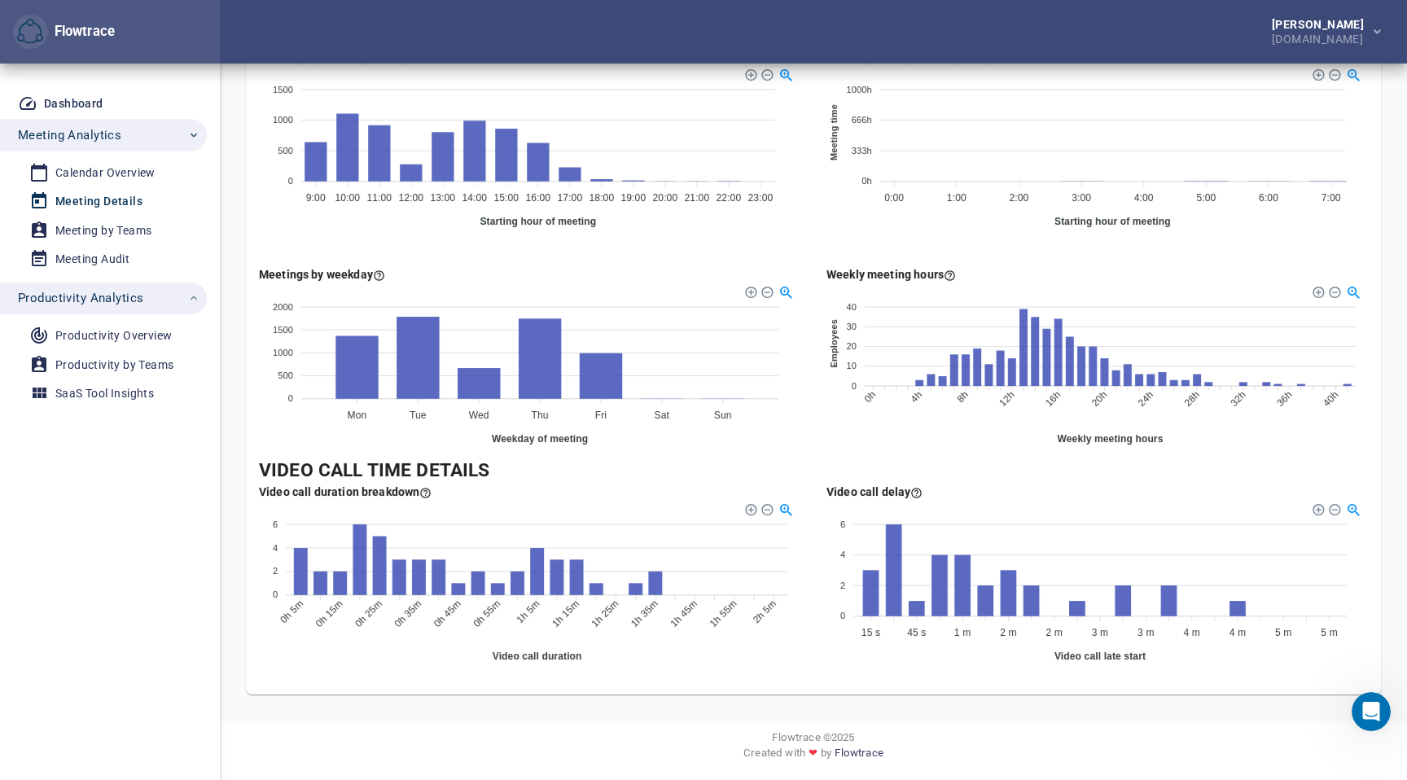
click at [816, 200] on div "Meeting time by starting hour 1000h 1000h 666h 666h 333h 333h 0h 0h Meeting tim…" at bounding box center [1096, 144] width 567 height 217
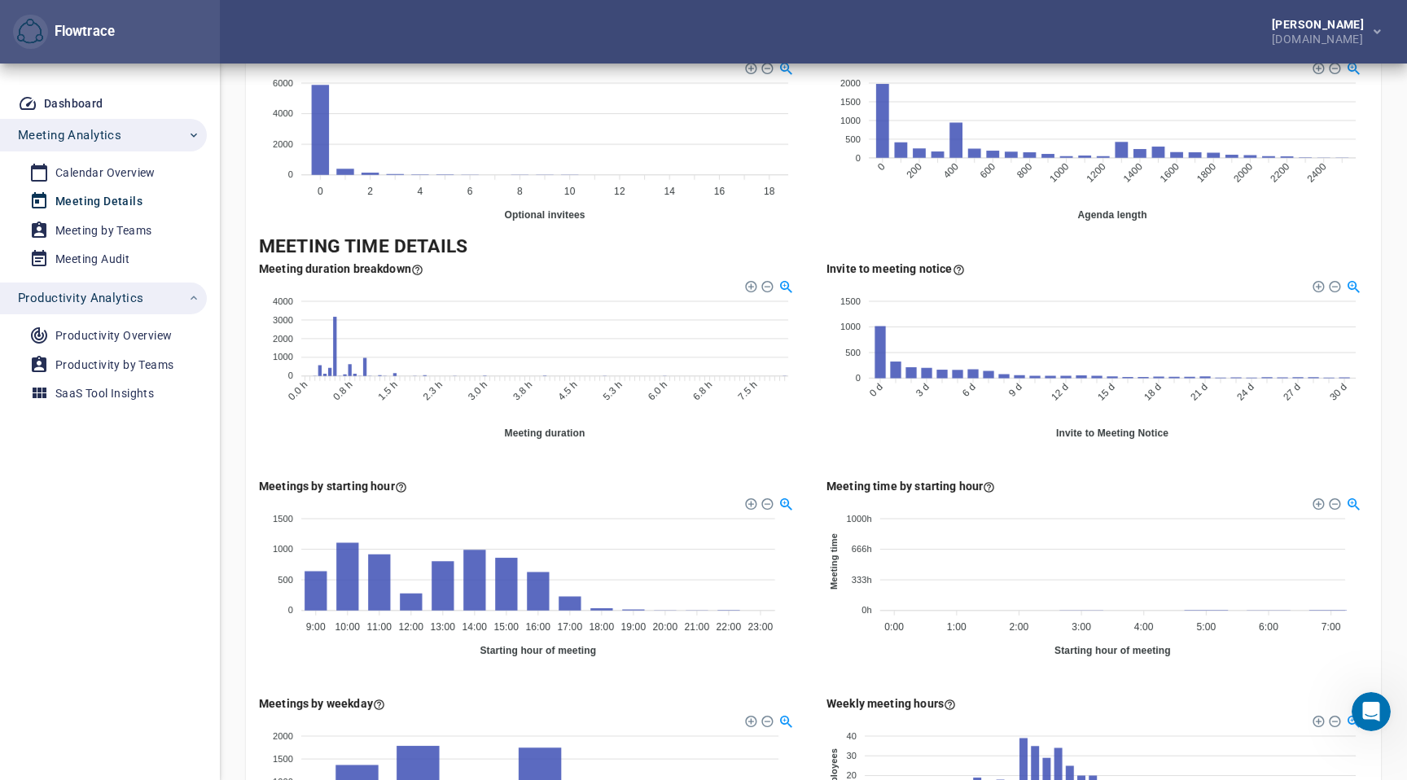
scroll to position [0, 0]
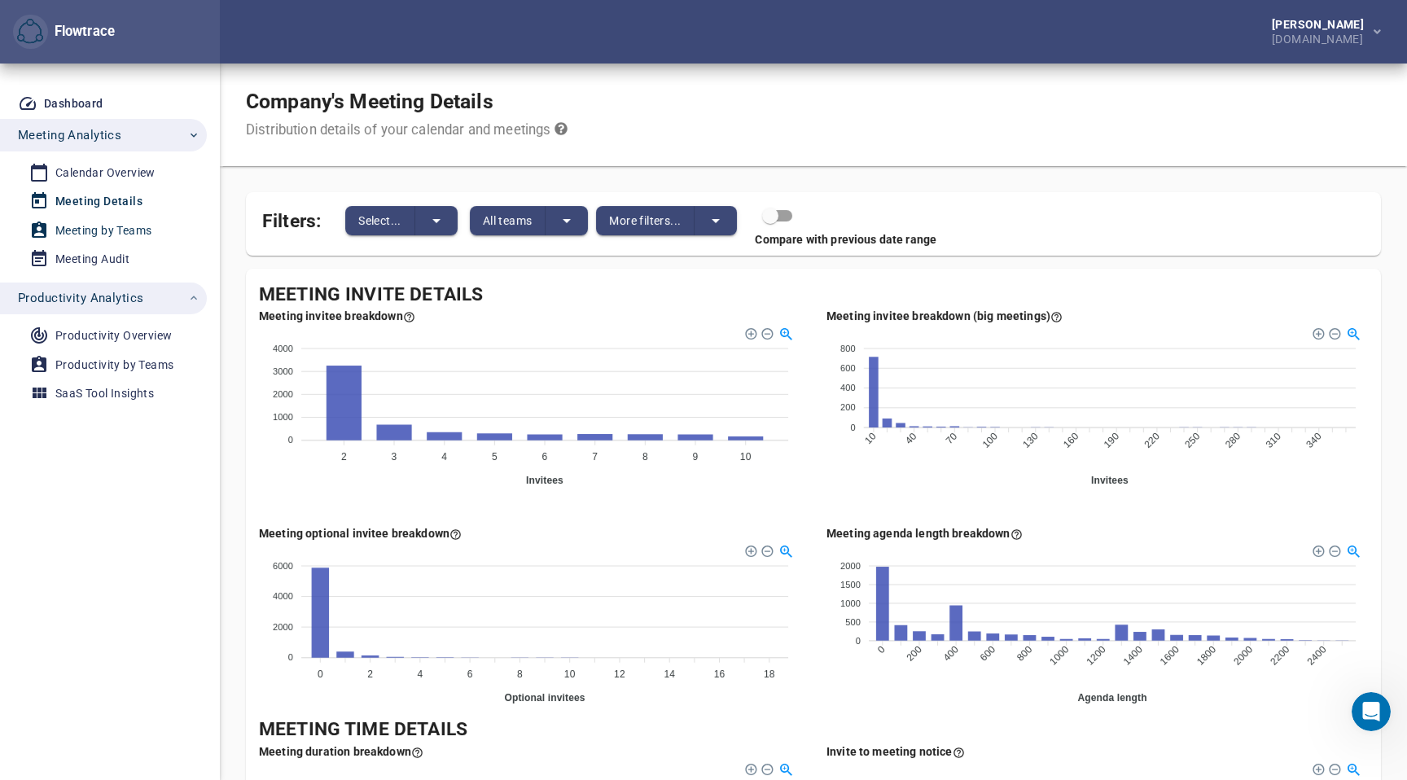
click at [114, 228] on div "Meeting by Teams" at bounding box center [103, 231] width 96 height 20
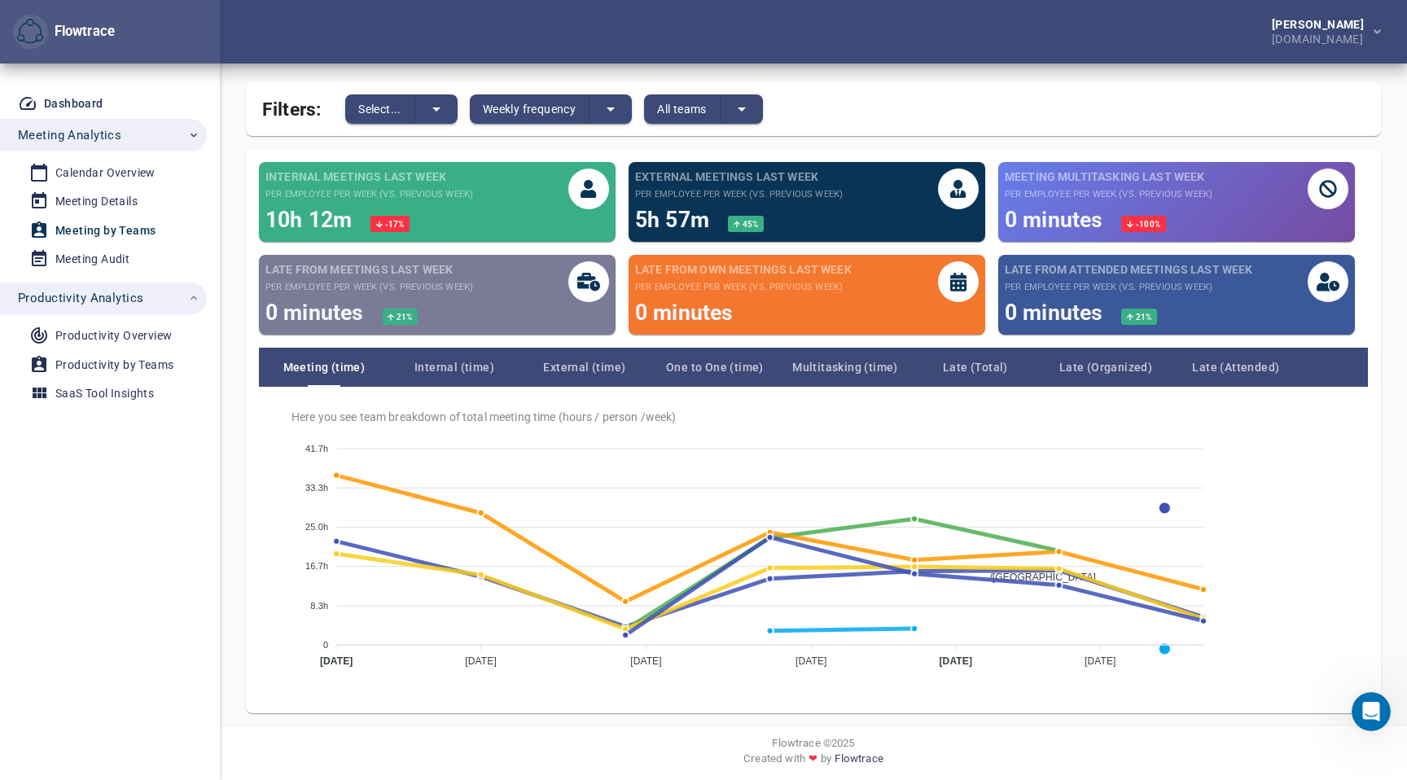
scroll to position [117, 0]
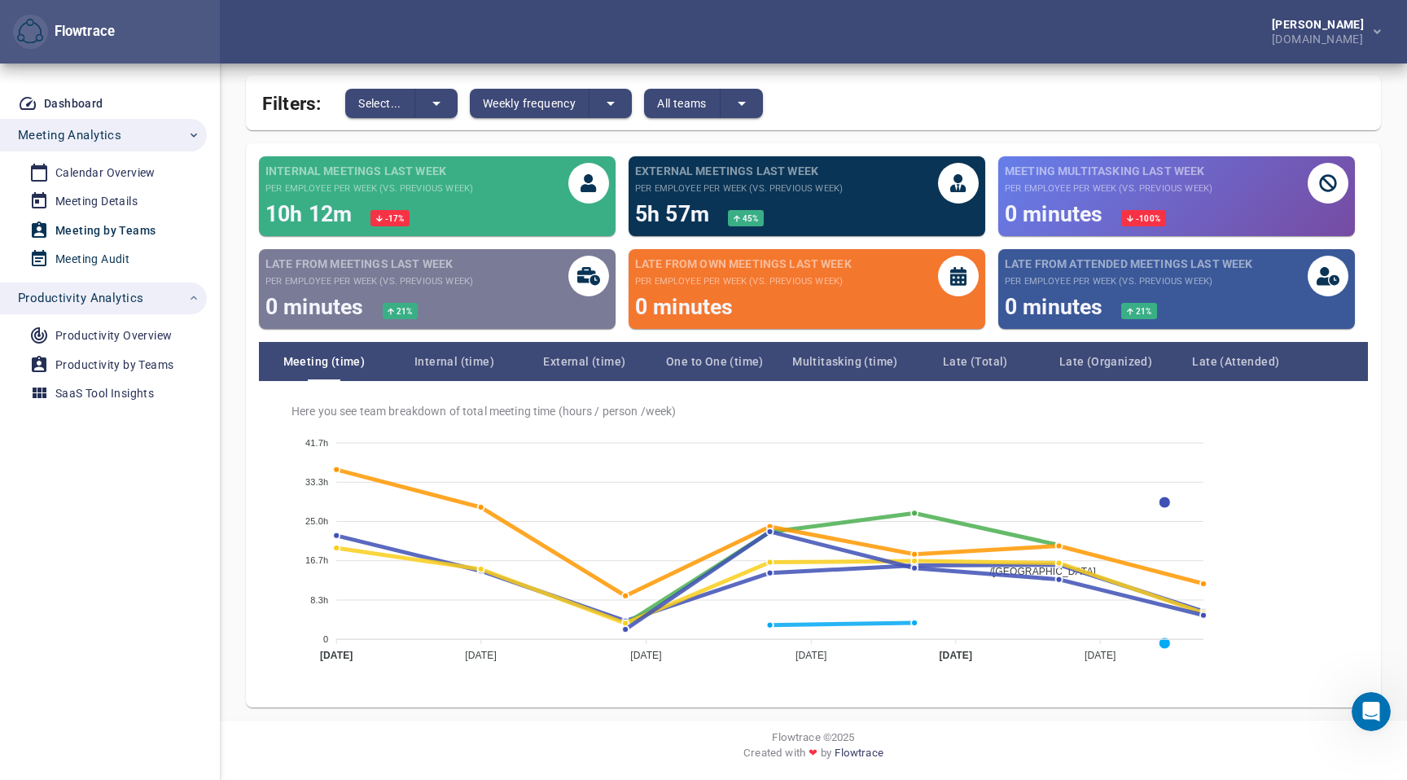
click at [92, 257] on div "Meeting Audit" at bounding box center [92, 259] width 74 height 20
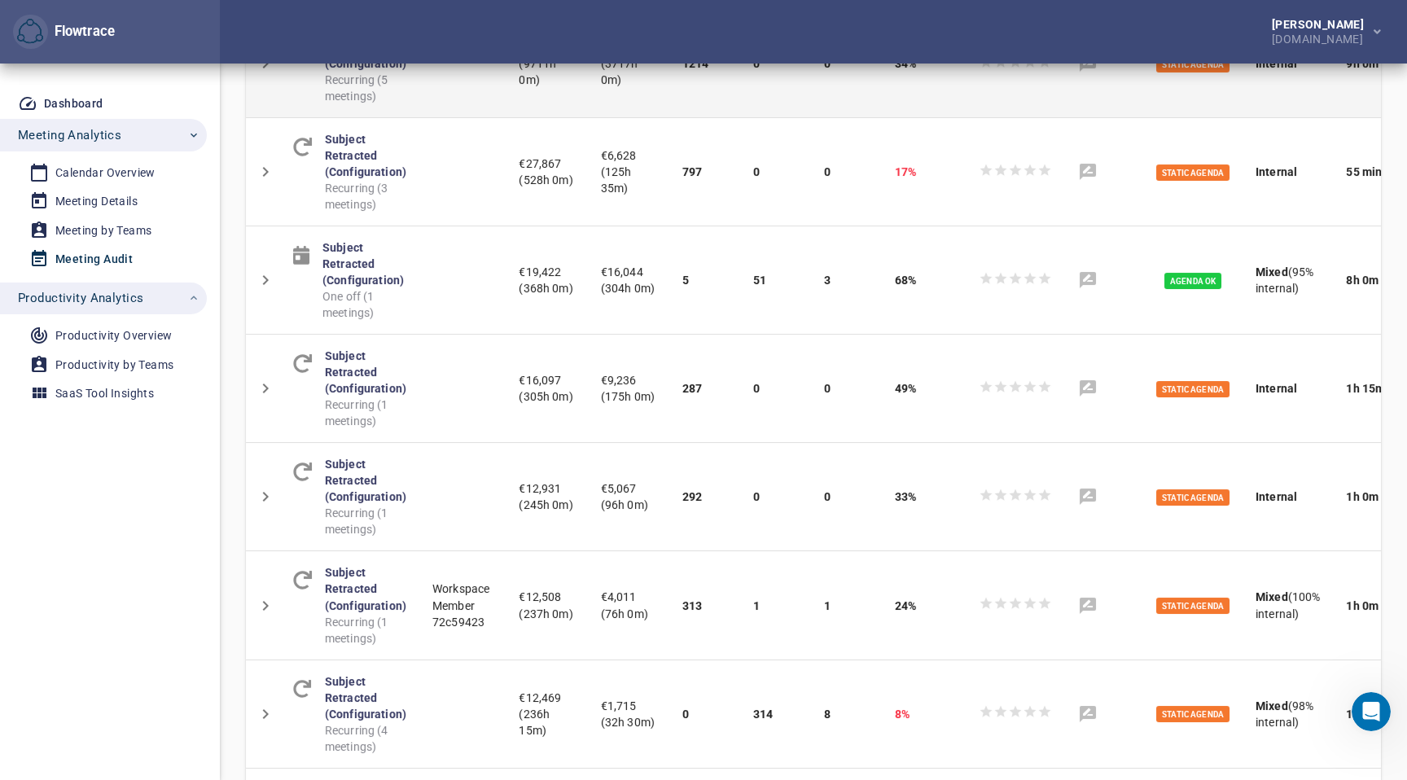
scroll to position [452, 0]
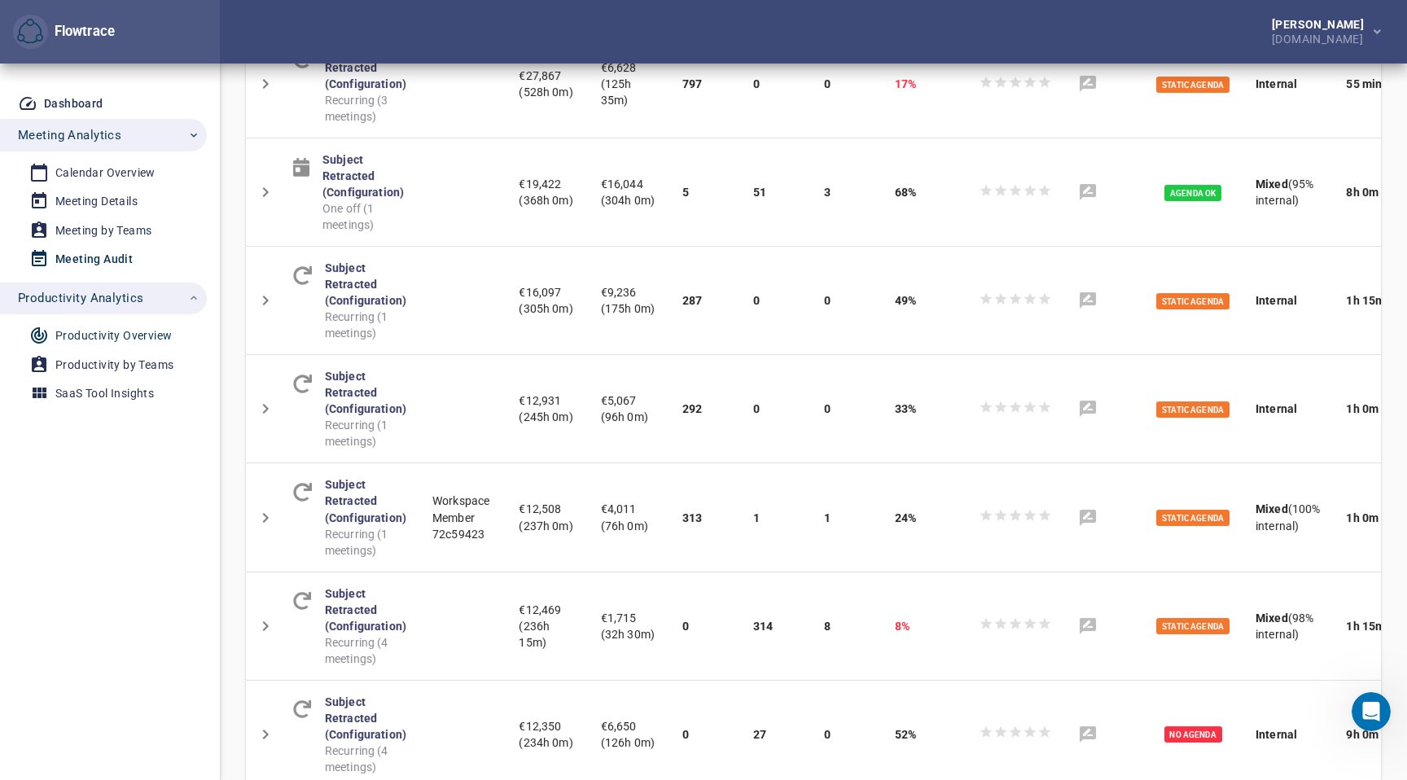
click at [123, 331] on div "Productivity Overview" at bounding box center [113, 336] width 116 height 20
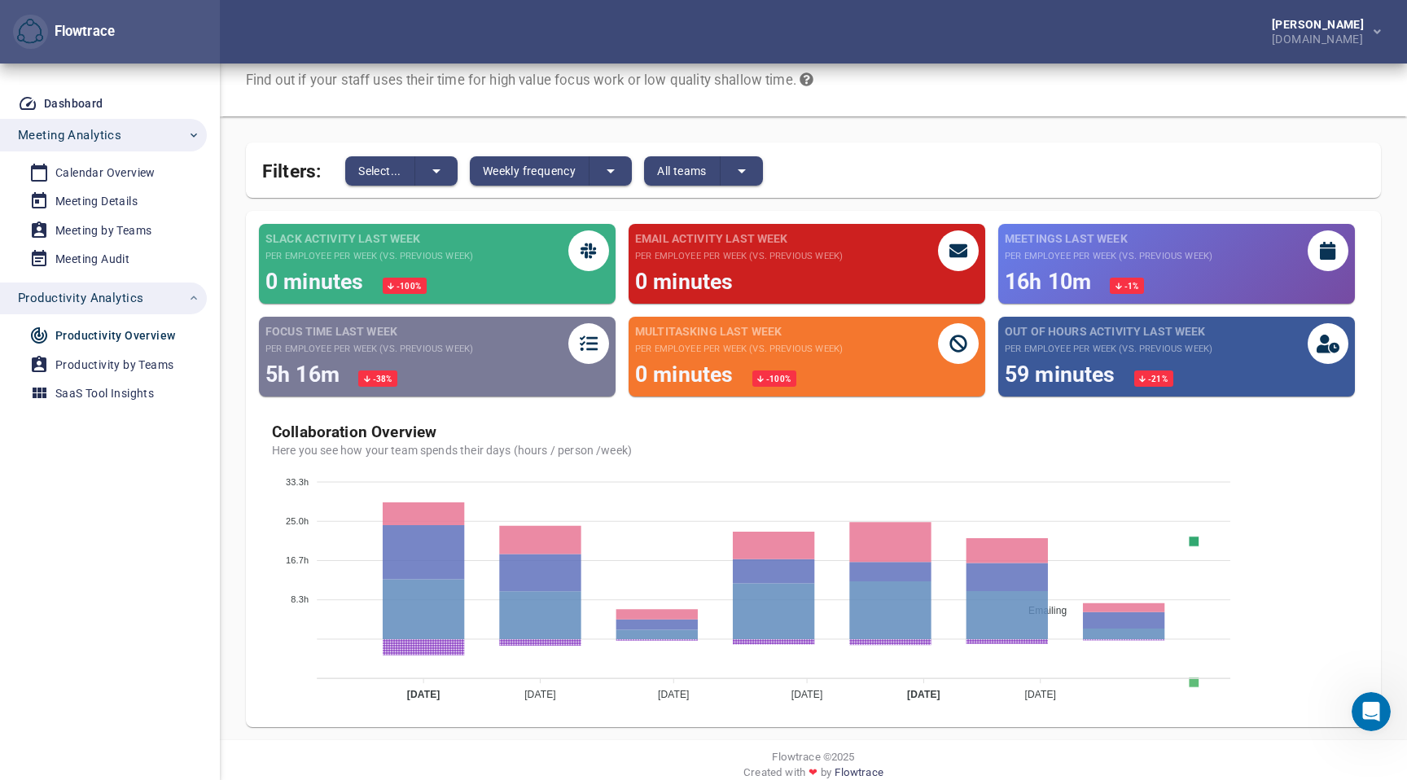
scroll to position [69, 0]
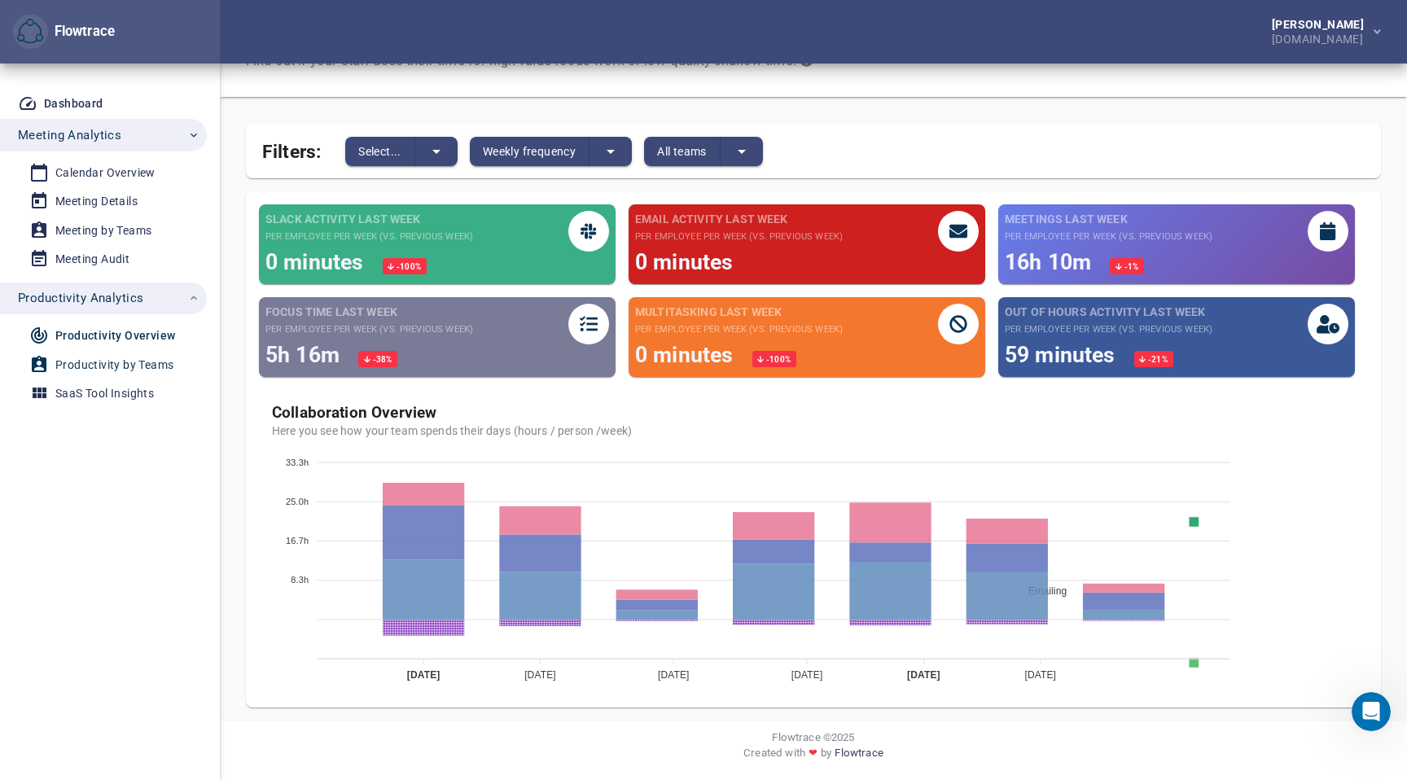
click at [88, 357] on div "Productivity by Teams" at bounding box center [114, 365] width 118 height 20
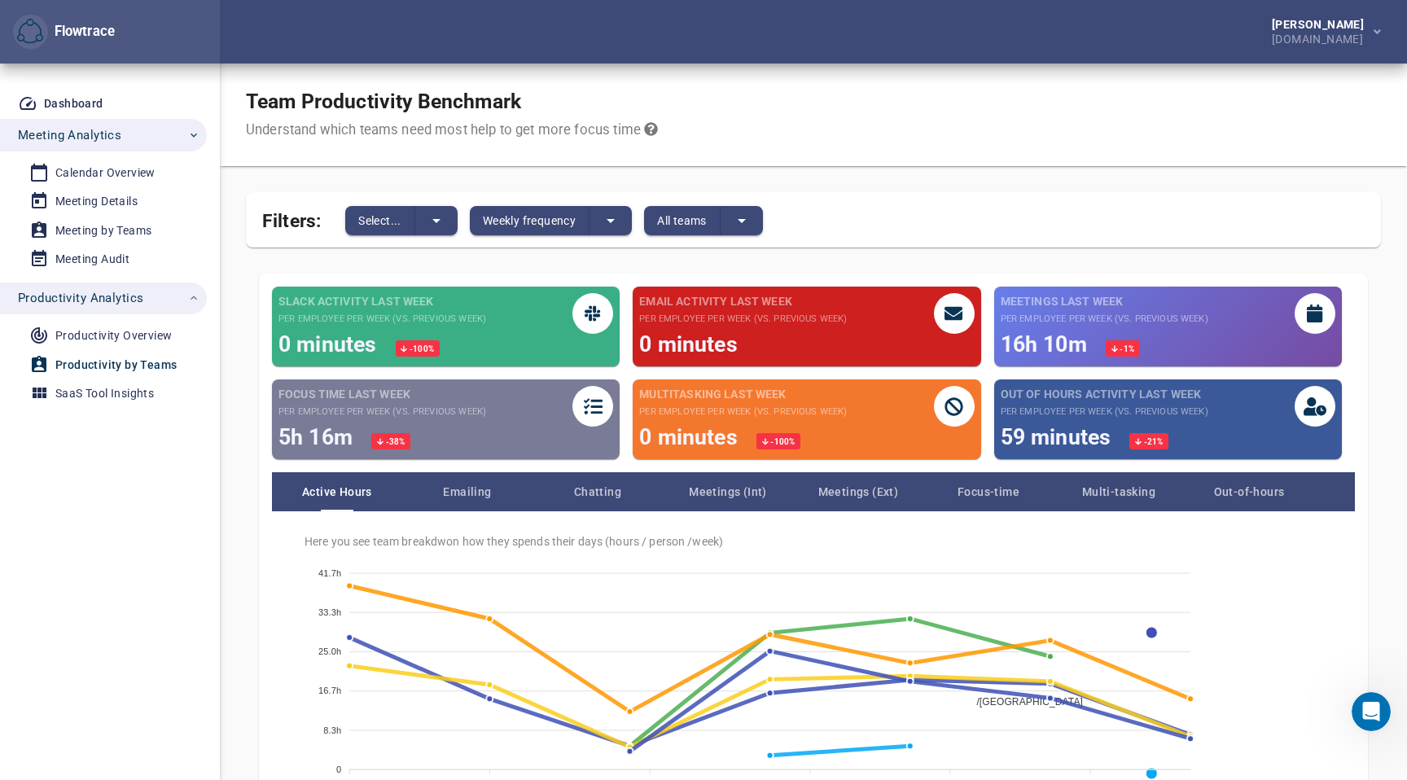
scroll to position [143, 0]
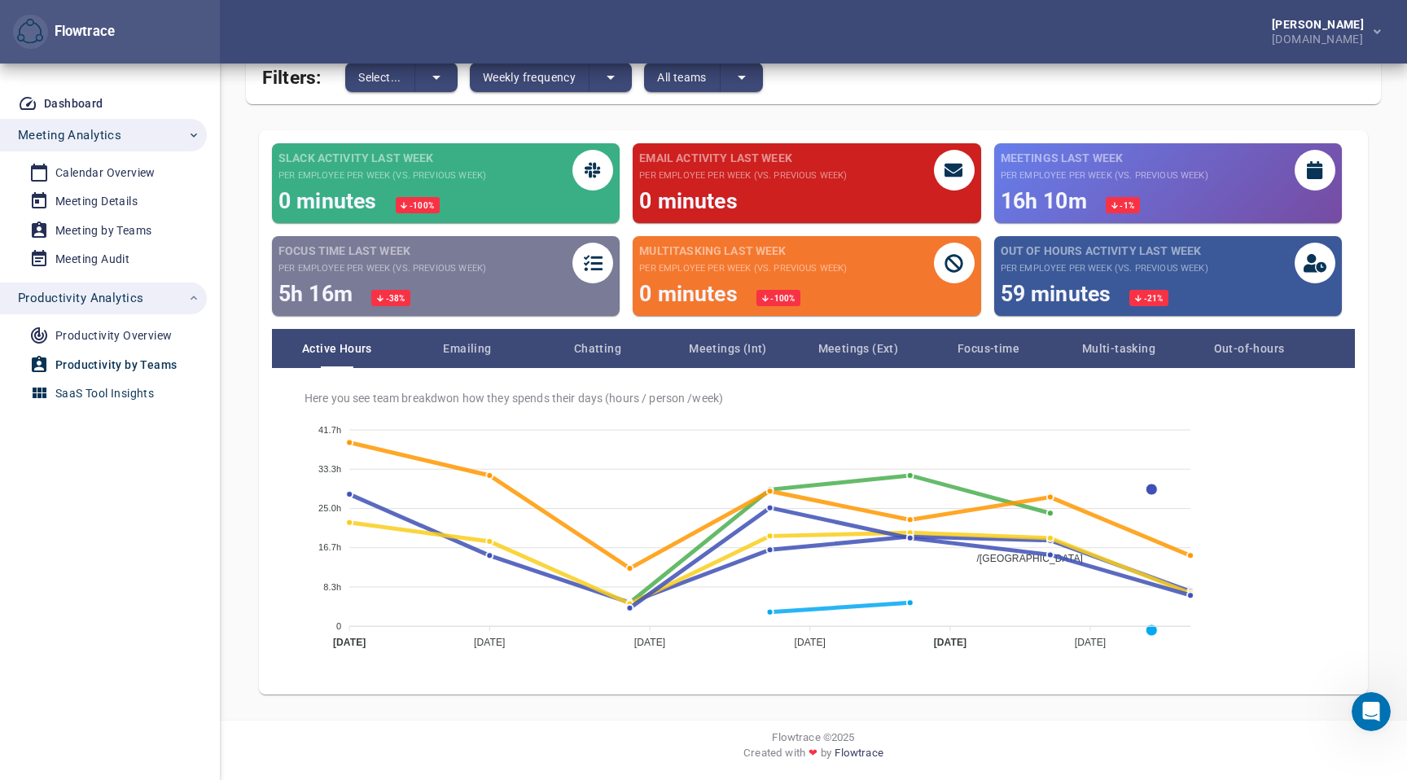
click at [106, 381] on link "SaaS Tool Insights" at bounding box center [97, 393] width 194 height 27
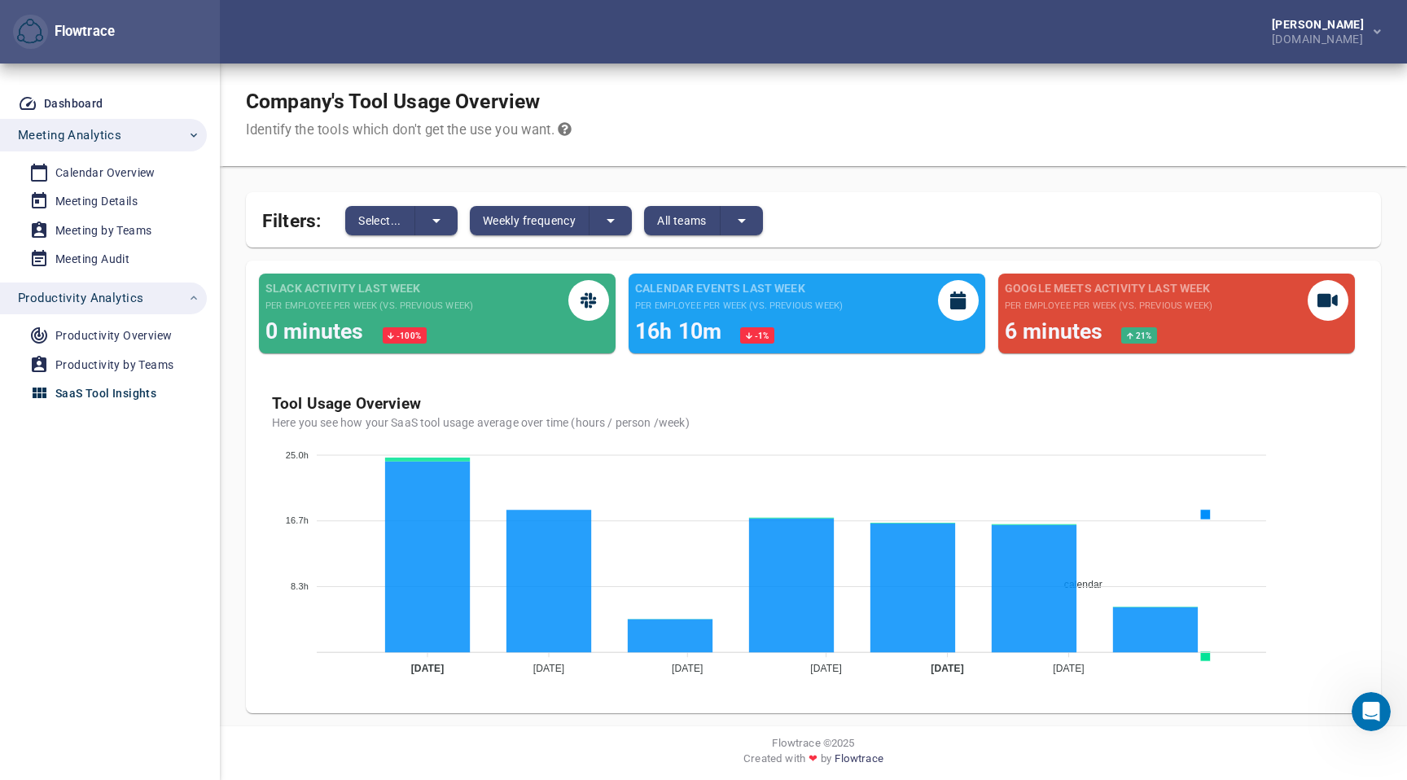
scroll to position [6, 0]
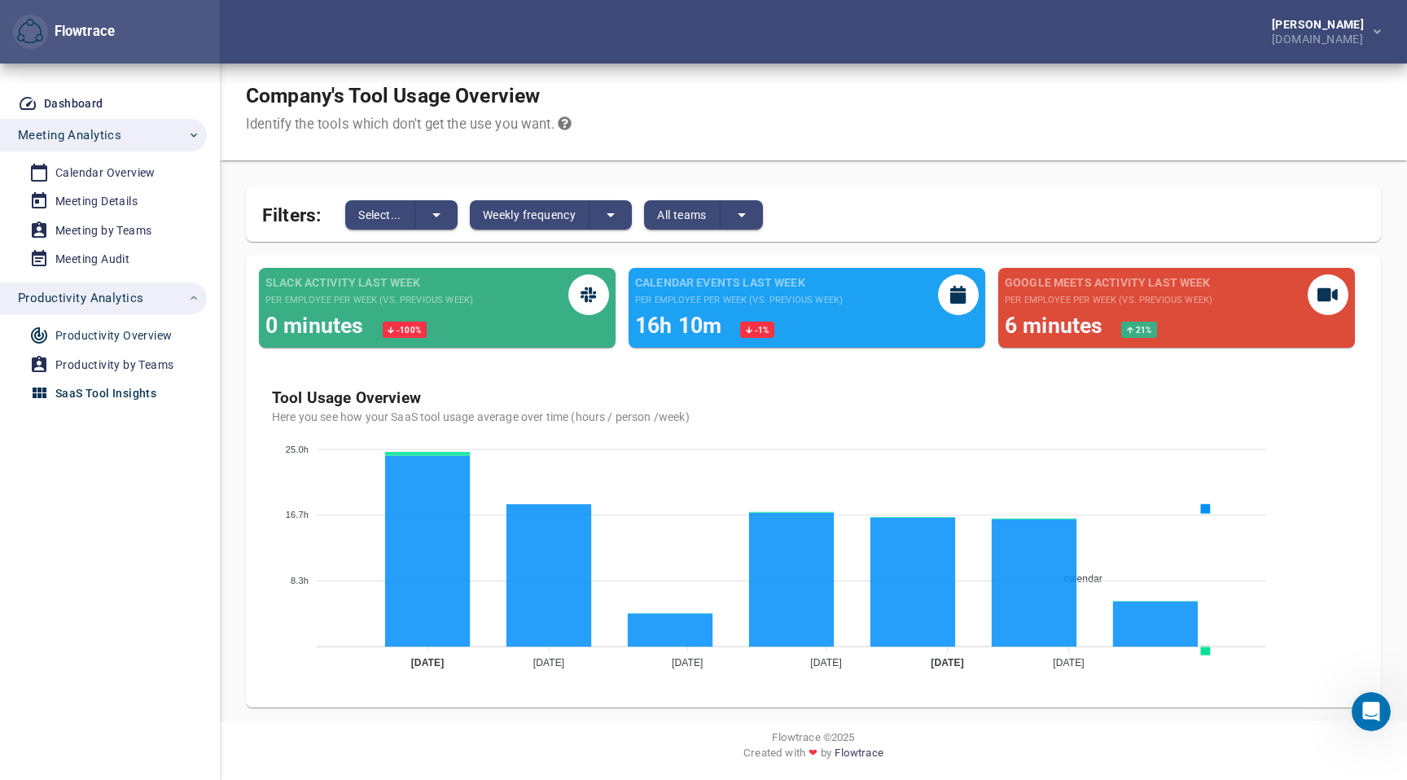
click at [118, 330] on div "Productivity Overview" at bounding box center [113, 336] width 116 height 20
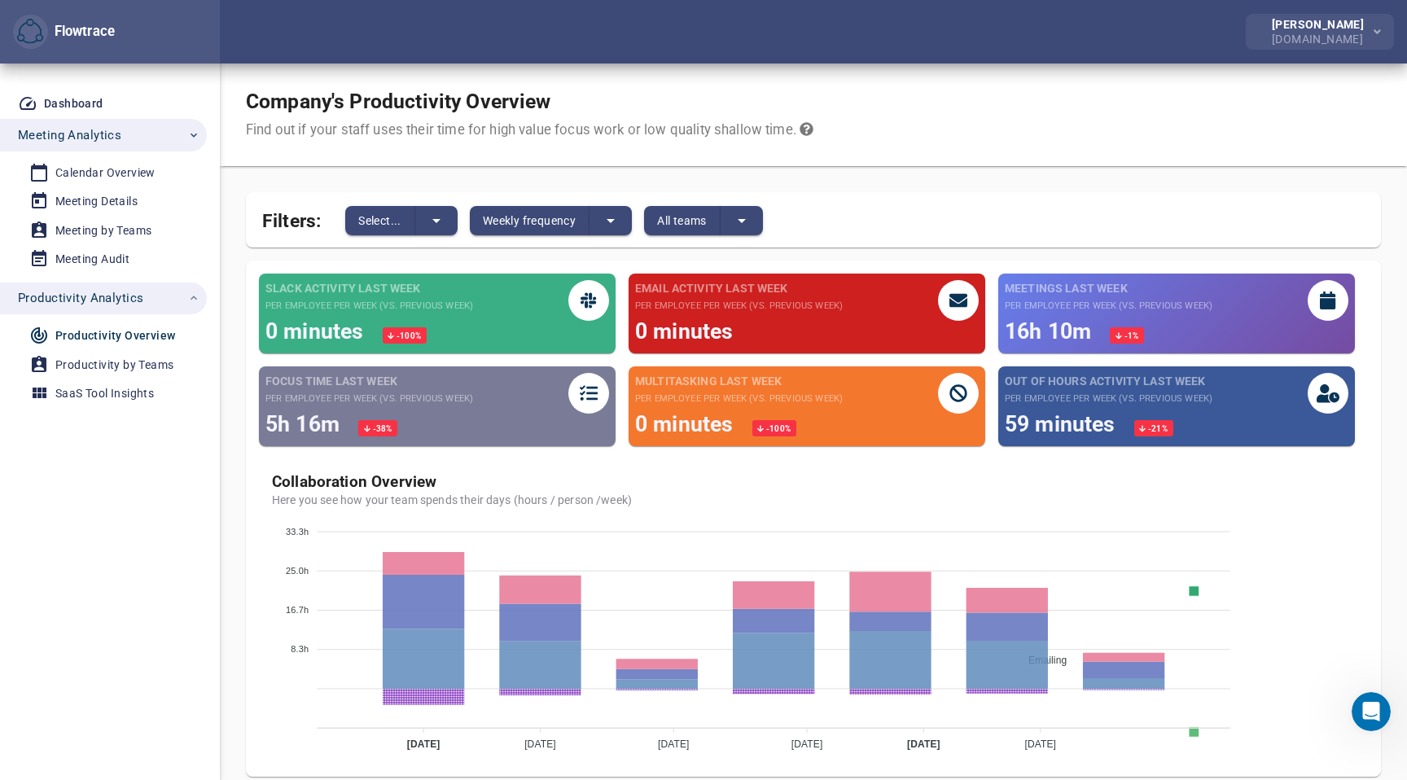
click at [1311, 48] on button "[PERSON_NAME] [DOMAIN_NAME]" at bounding box center [1320, 32] width 148 height 36
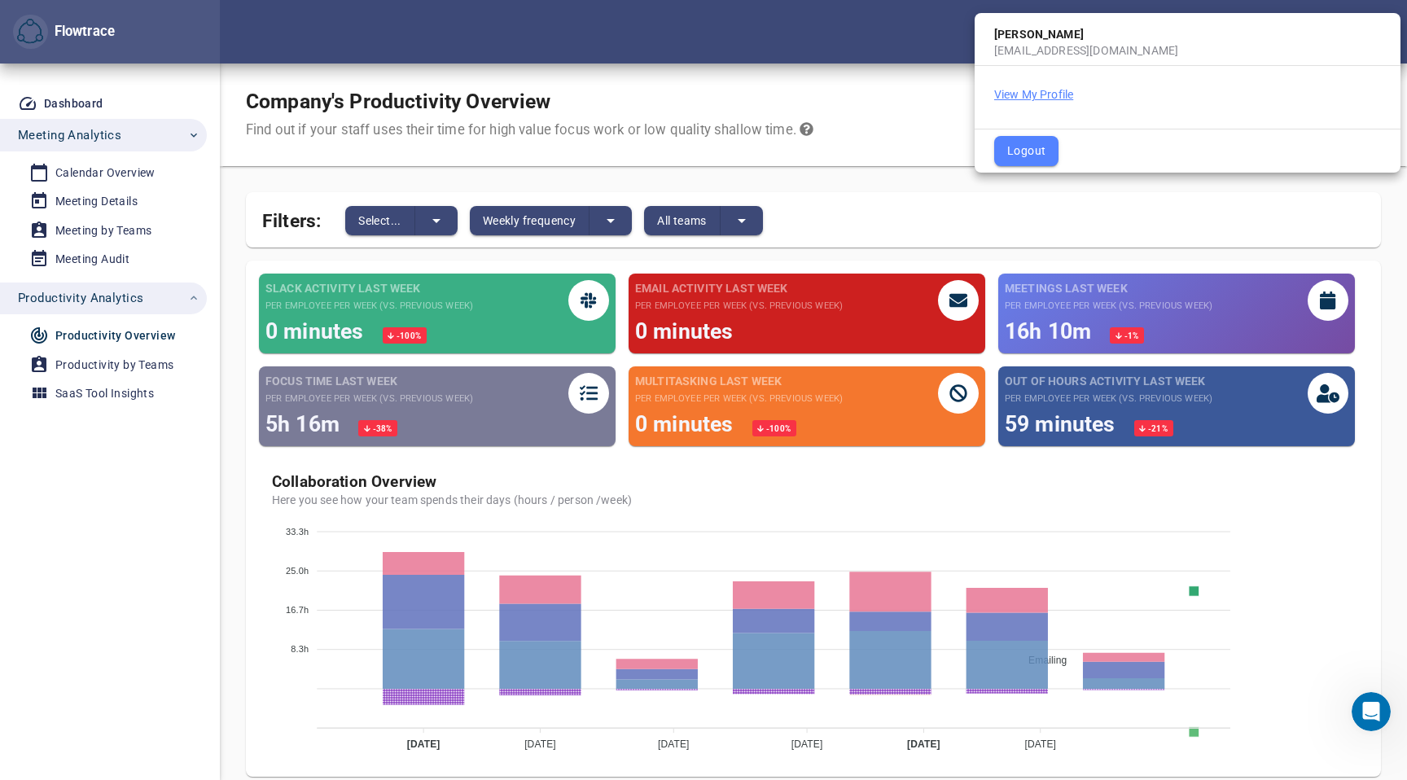
click at [1068, 94] on button "View My Profile" at bounding box center [1033, 94] width 79 height 16
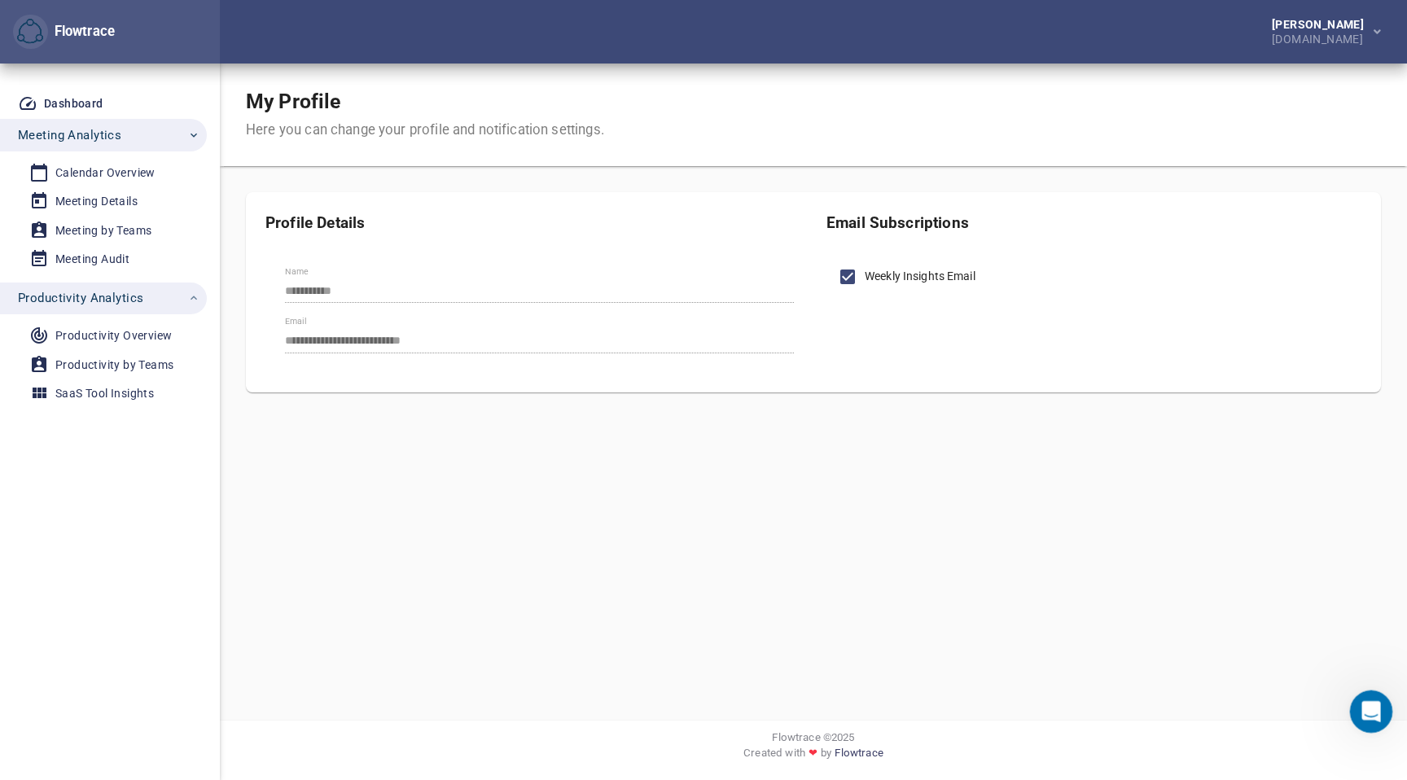
click at [1365, 699] on icon "Open Intercom Messenger" at bounding box center [1369, 709] width 27 height 27
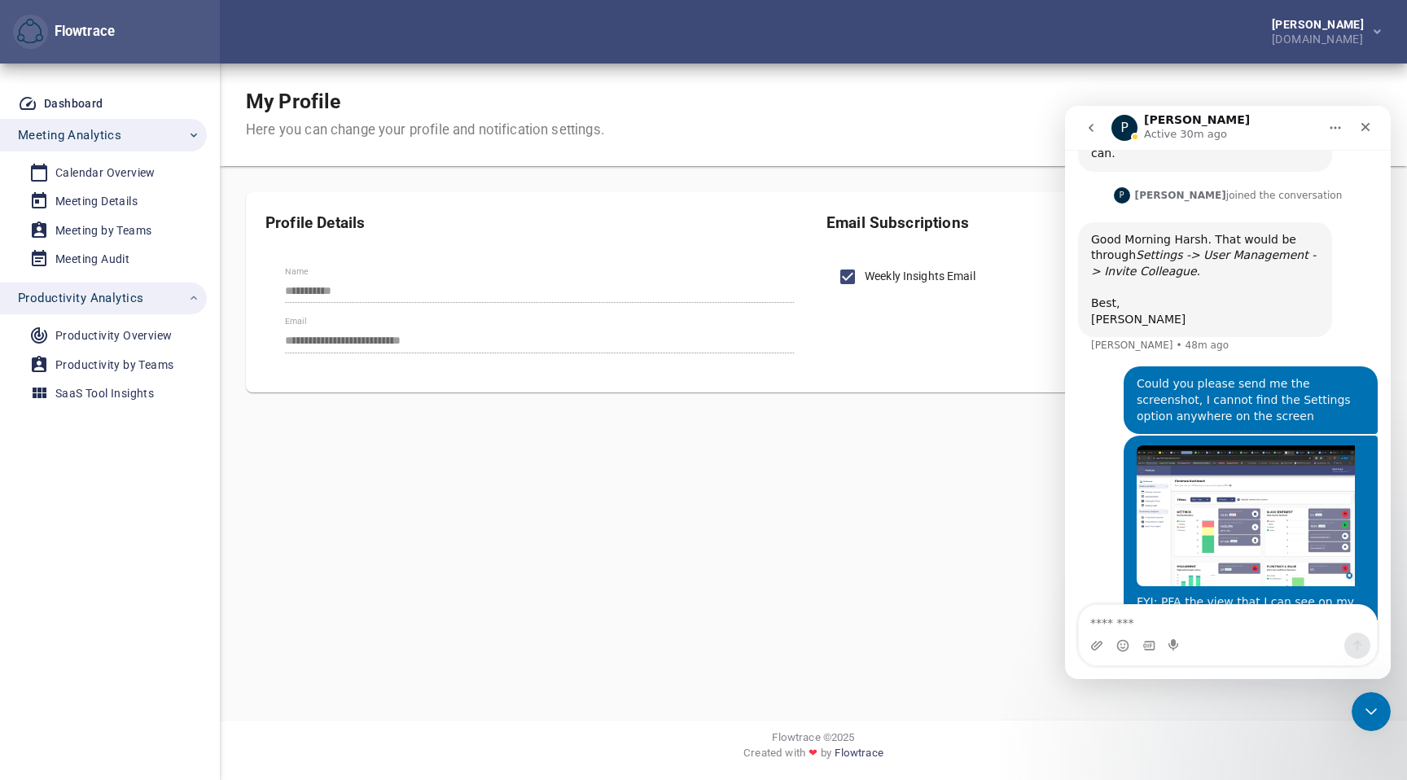
scroll to position [217, 0]
click at [1183, 641] on div "Intercom messenger" at bounding box center [1228, 646] width 298 height 26
click at [1191, 629] on textarea "Message…" at bounding box center [1228, 619] width 298 height 28
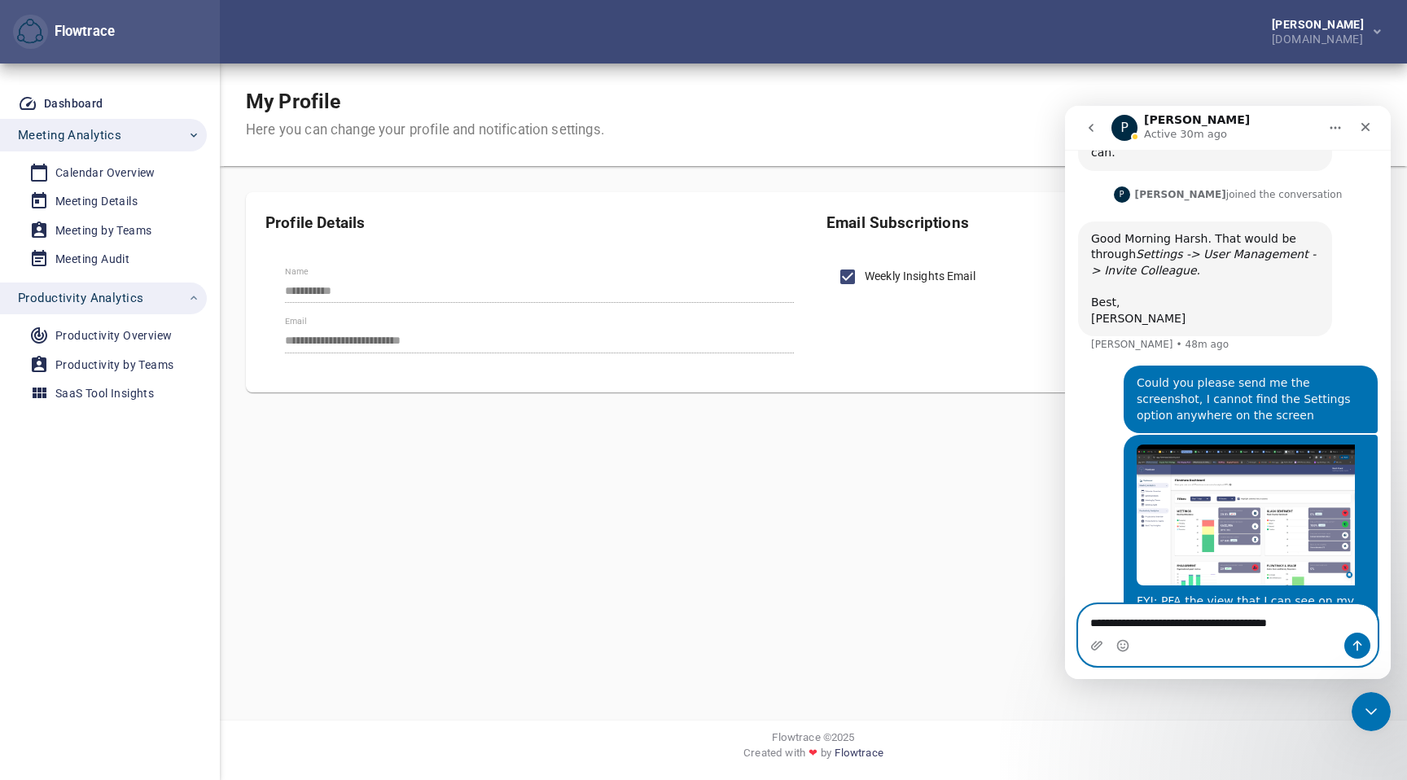
type textarea "**********"
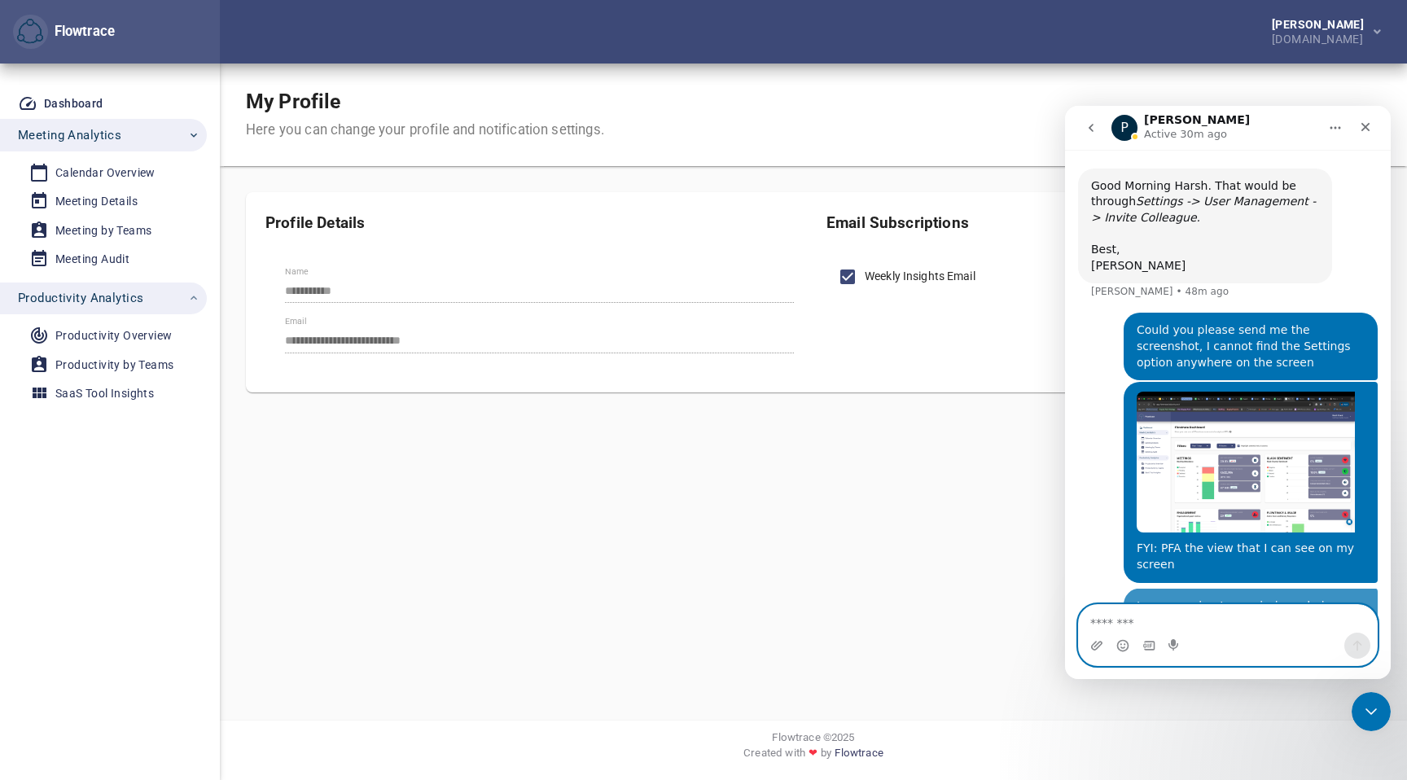
scroll to position [270, 0]
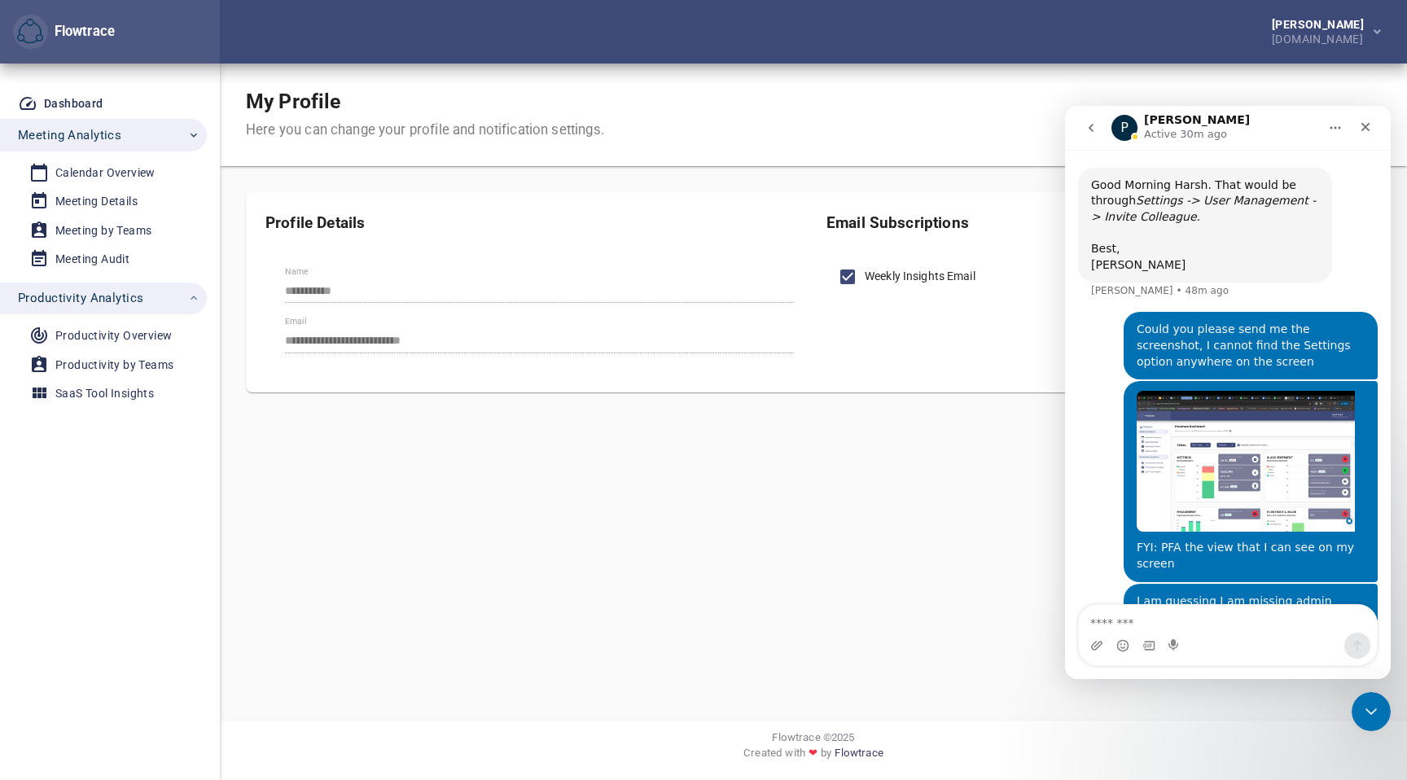
click at [1338, 594] on div "I am guessing I am missing admin priveledges" at bounding box center [1251, 610] width 228 height 32
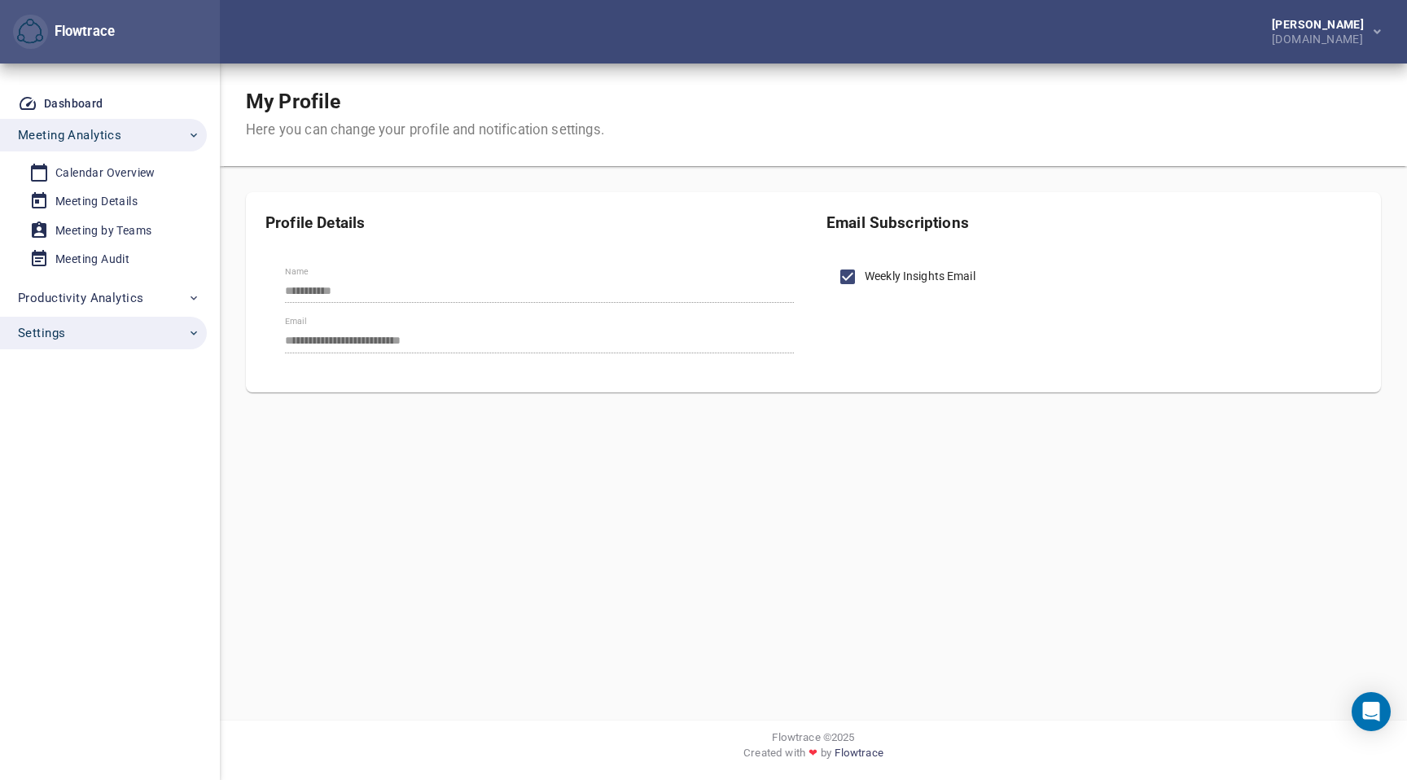
click at [89, 335] on span "Settings" at bounding box center [109, 332] width 182 height 21
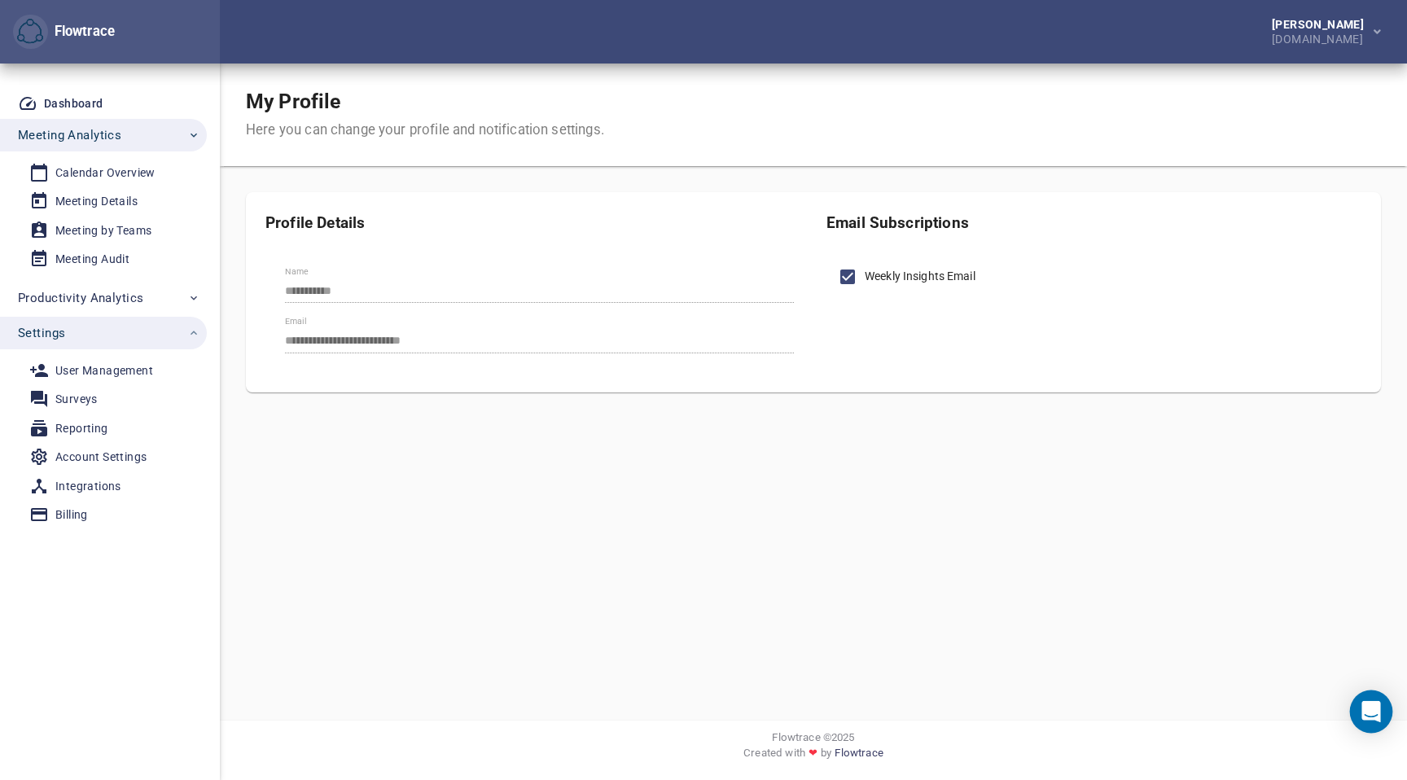
click at [1369, 708] on icon "Open Intercom Messenger" at bounding box center [1370, 711] width 19 height 21
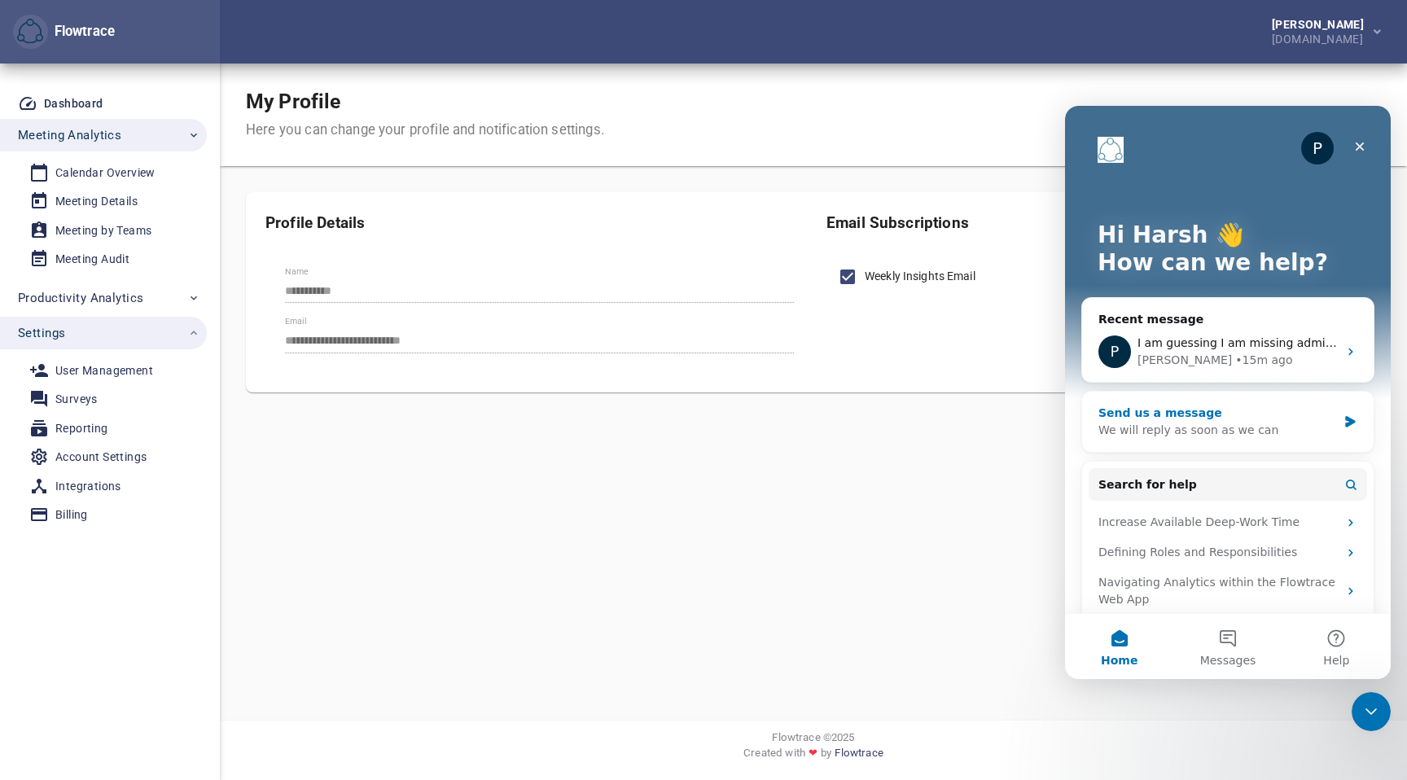
scroll to position [17, 0]
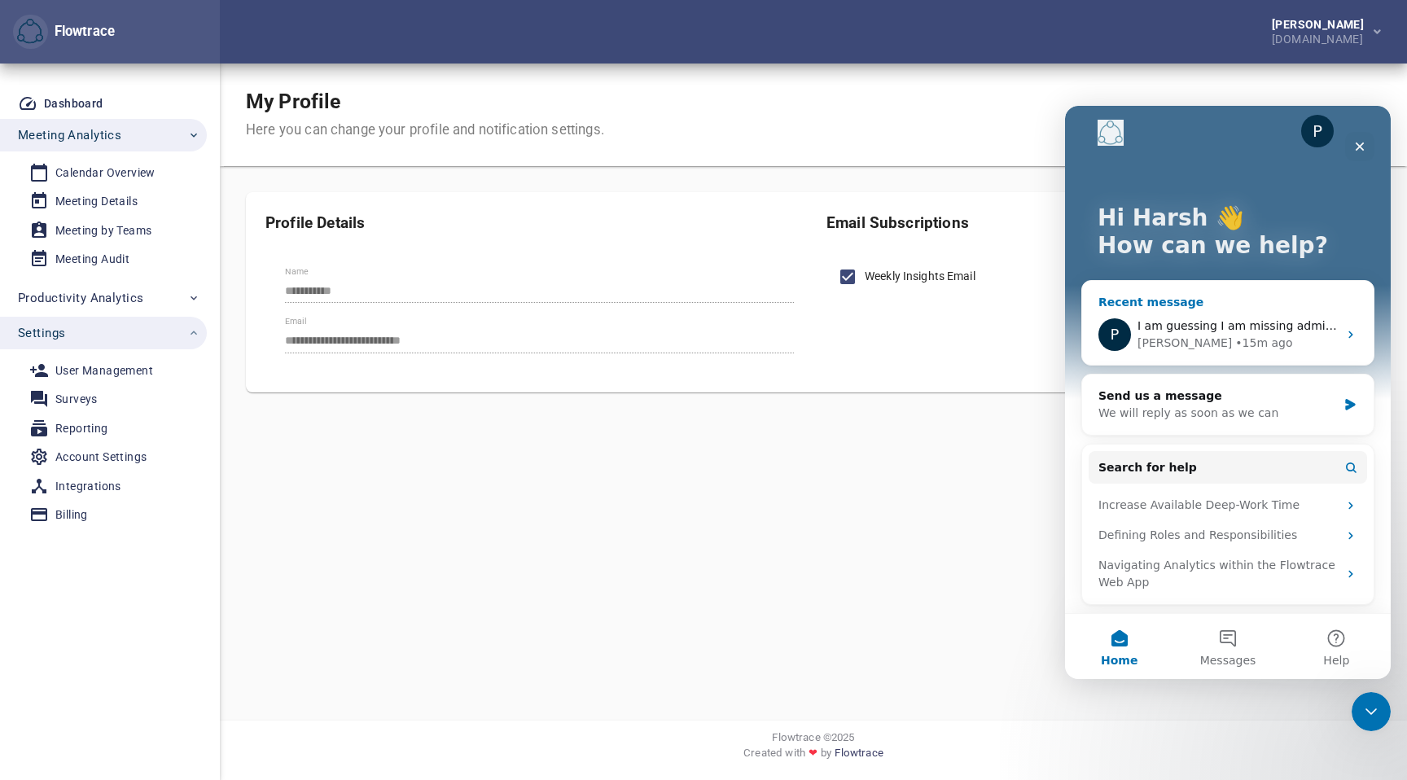
click at [1233, 332] on div "I am guessing I am missing admin priveledges" at bounding box center [1237, 326] width 200 height 17
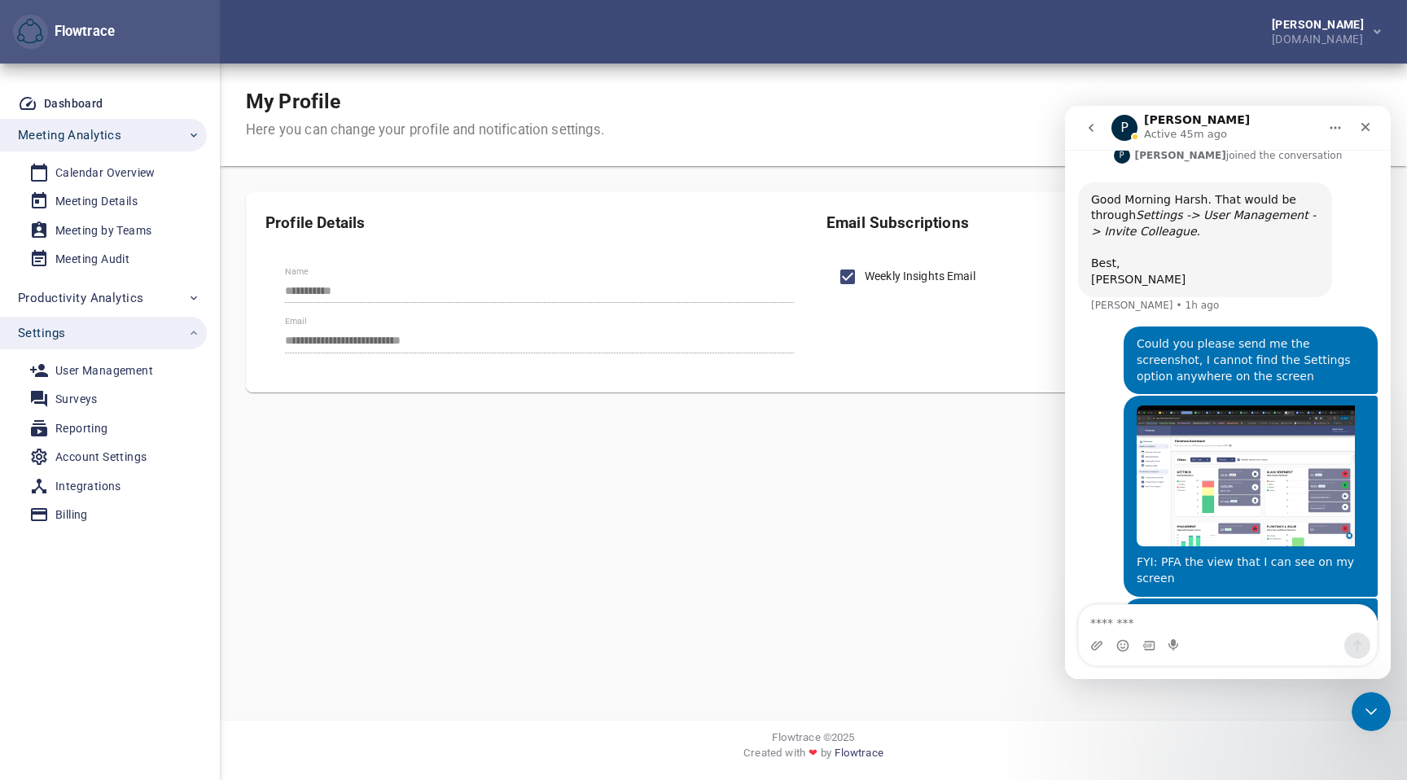
scroll to position [270, 0]
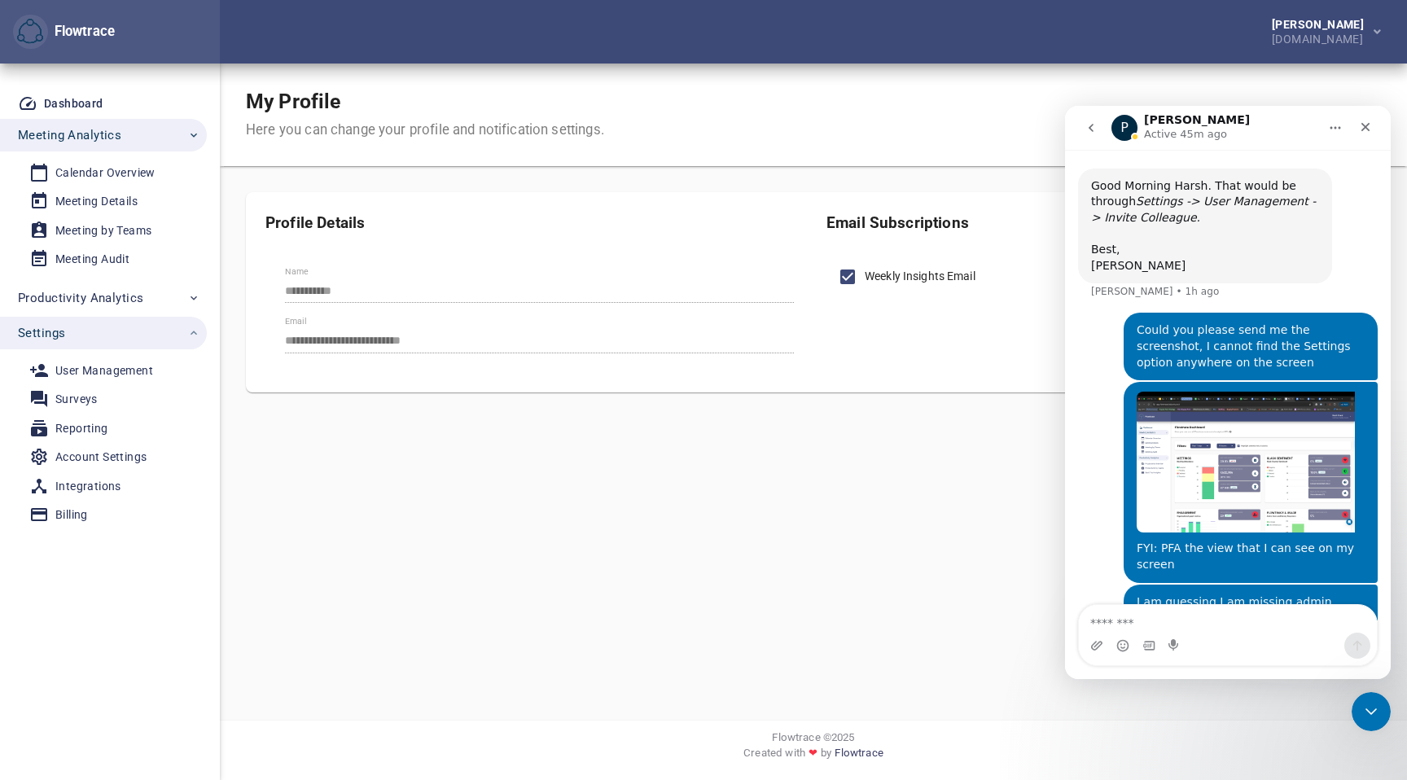
click at [1154, 623] on textarea "Message…" at bounding box center [1228, 619] width 298 height 28
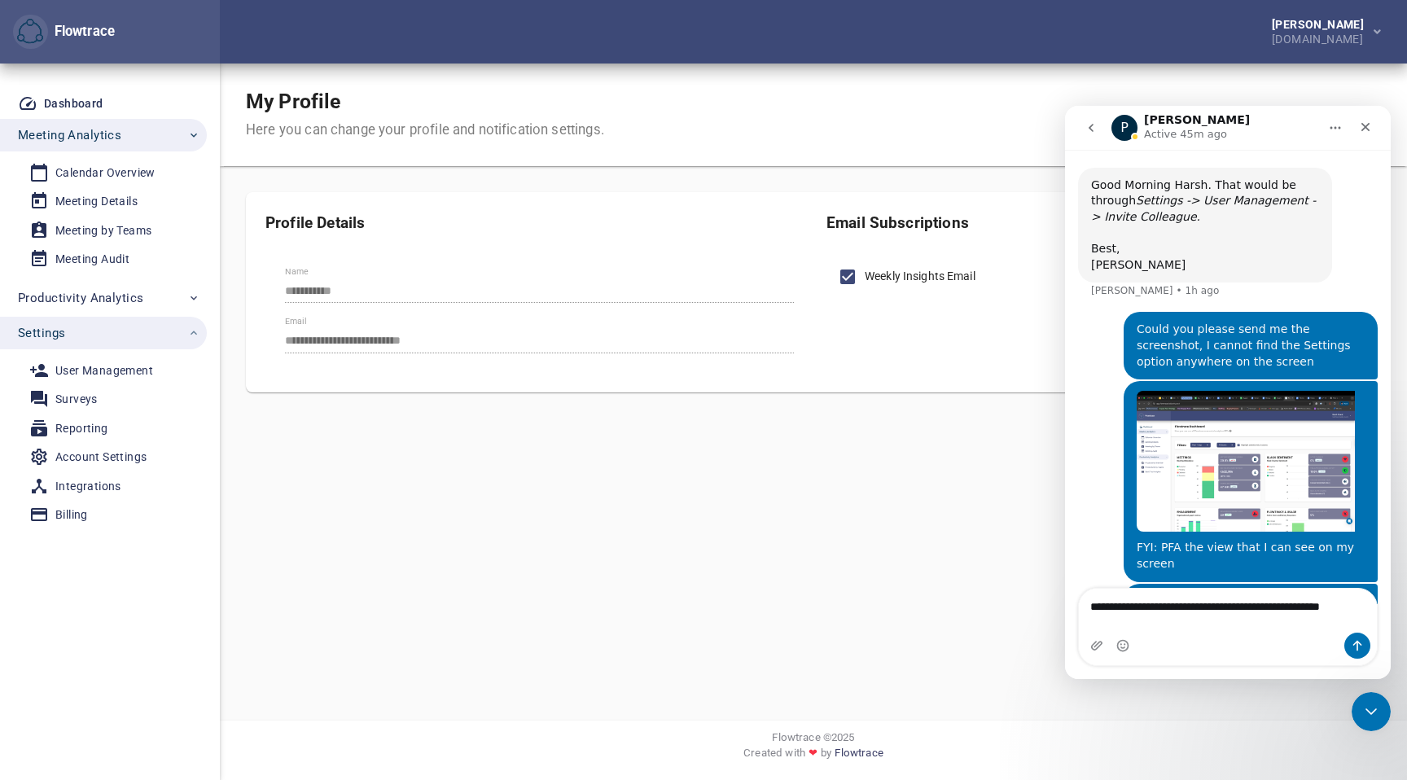
scroll to position [287, 0]
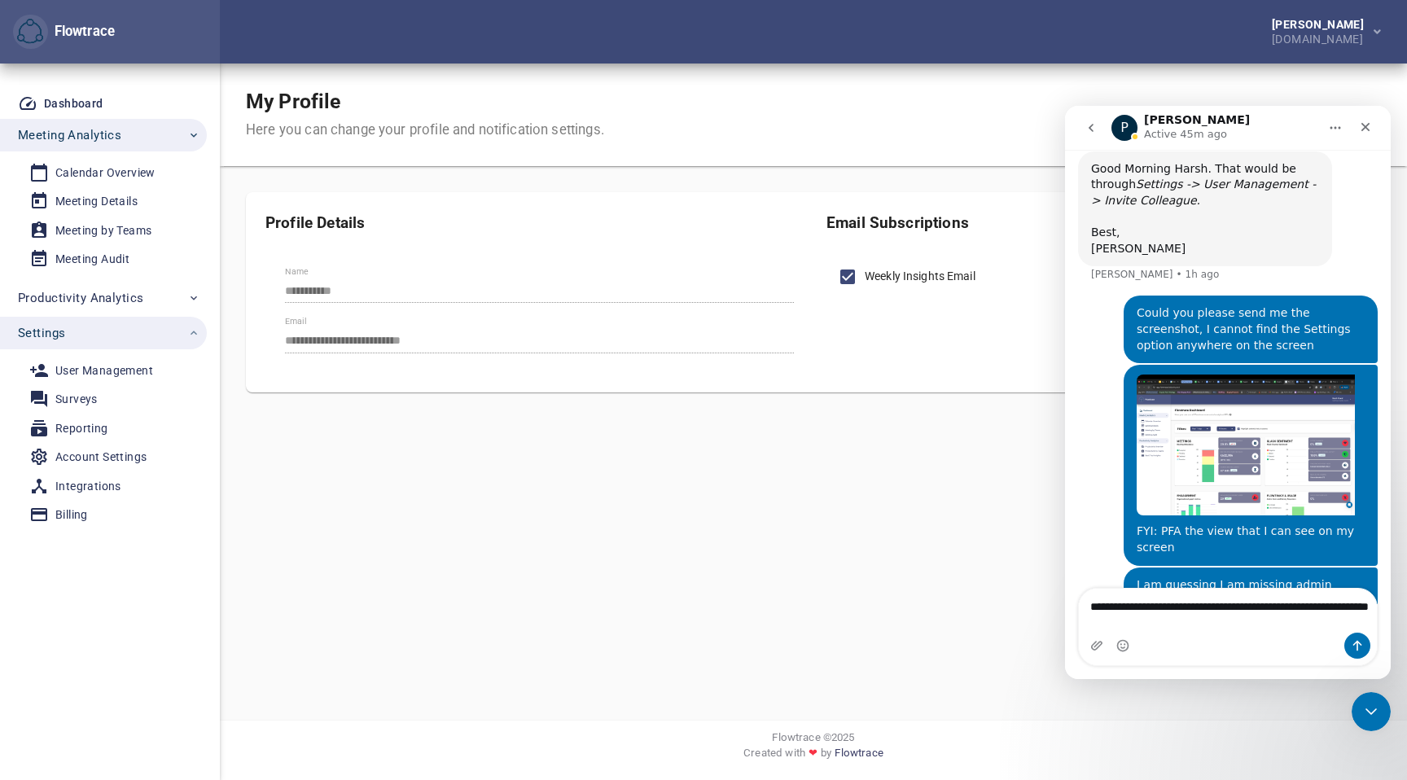
type textarea "**********"
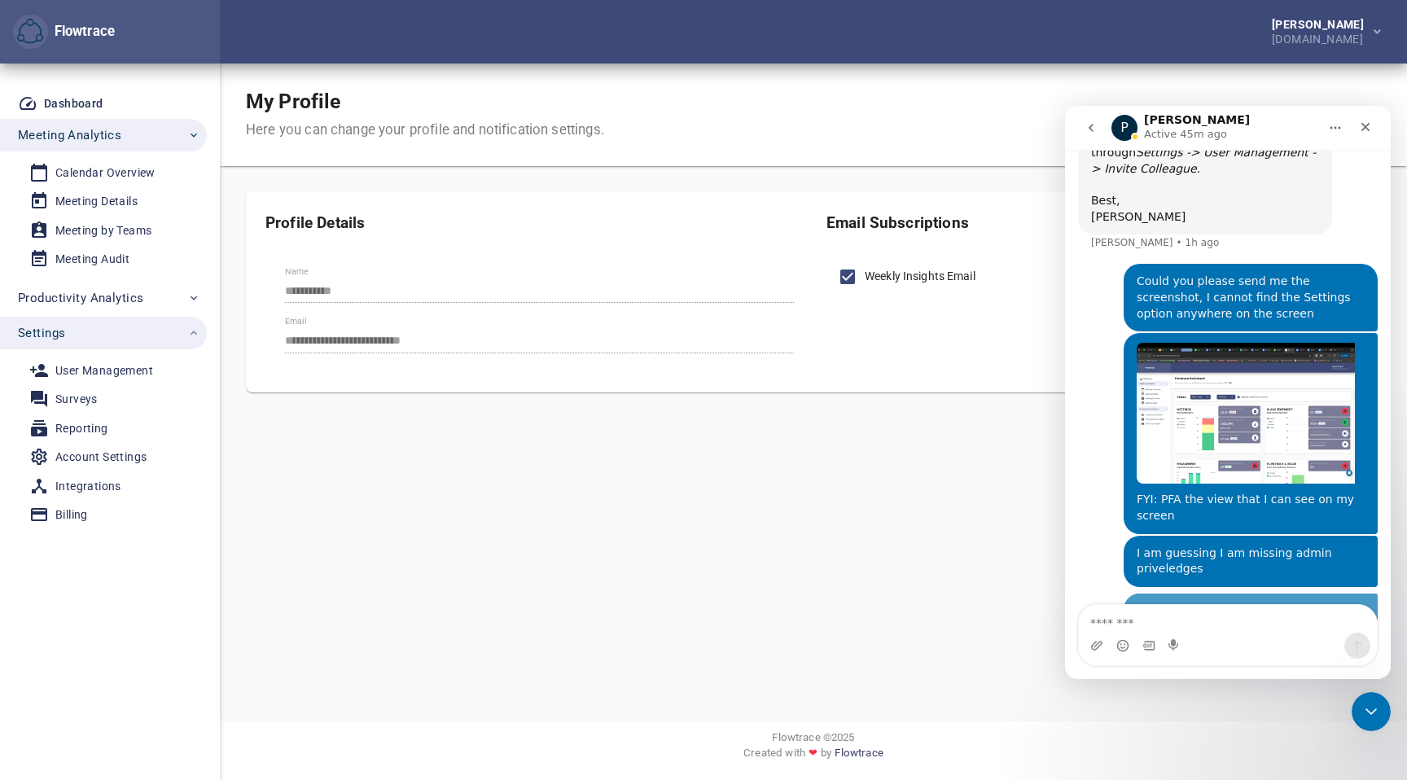
scroll to position [323, 0]
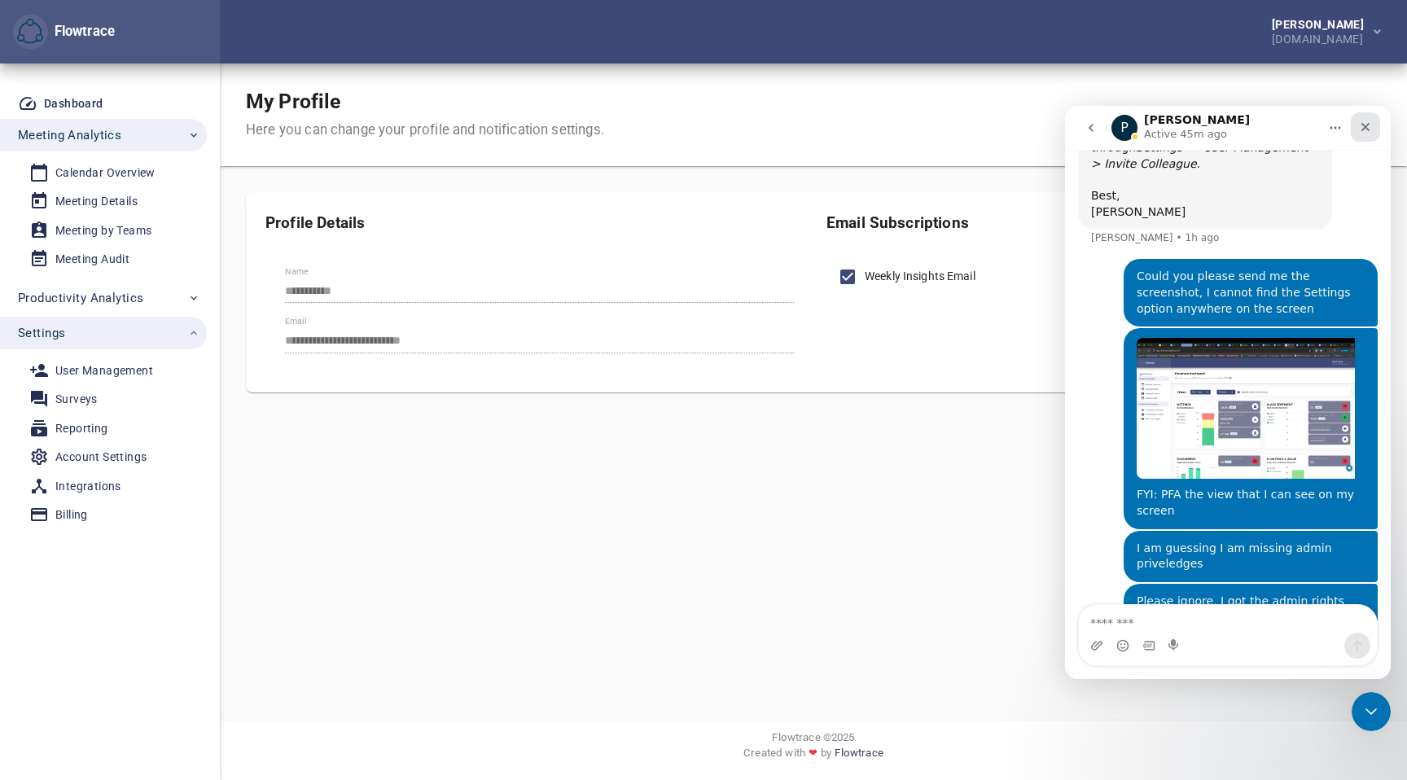
click at [1365, 118] on div "Close" at bounding box center [1365, 126] width 29 height 29
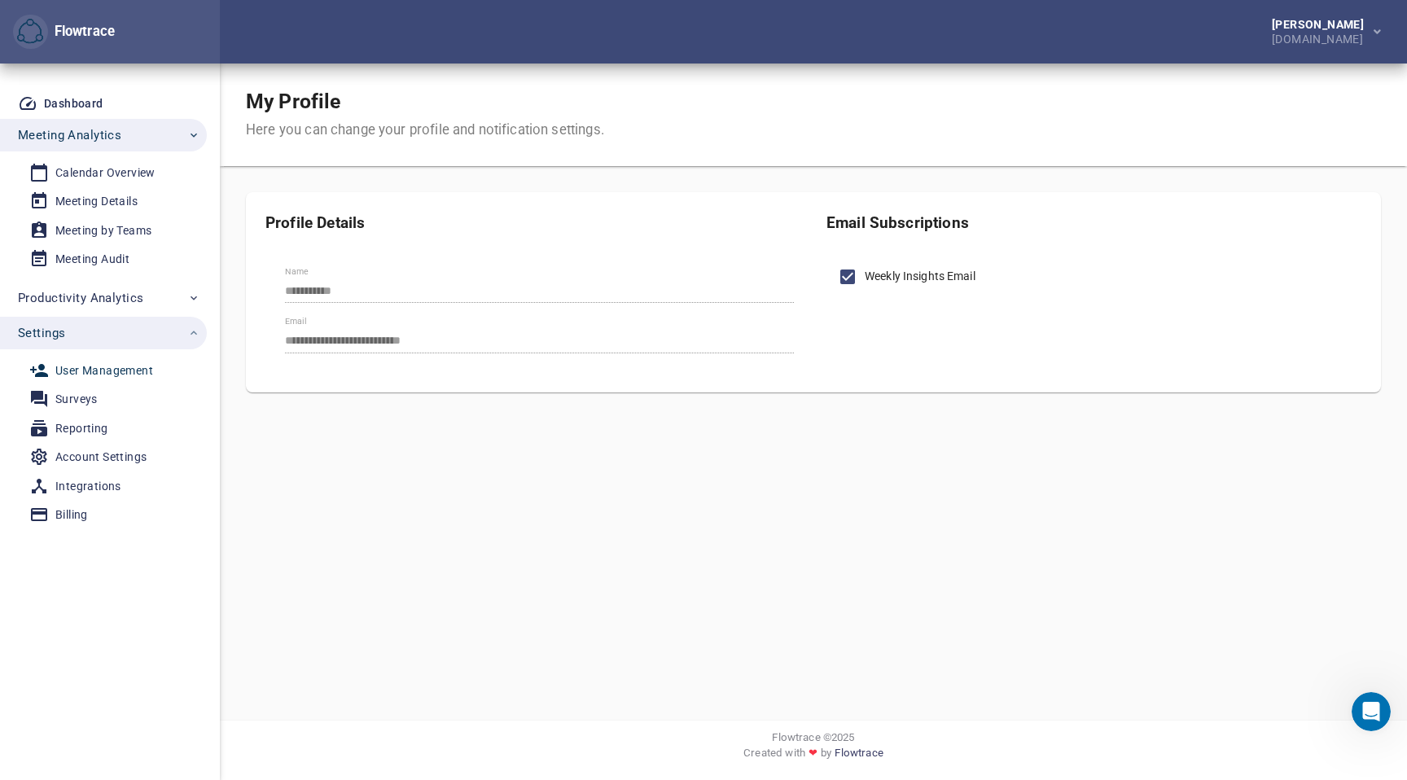
click at [98, 361] on div "User Management" at bounding box center [104, 371] width 98 height 20
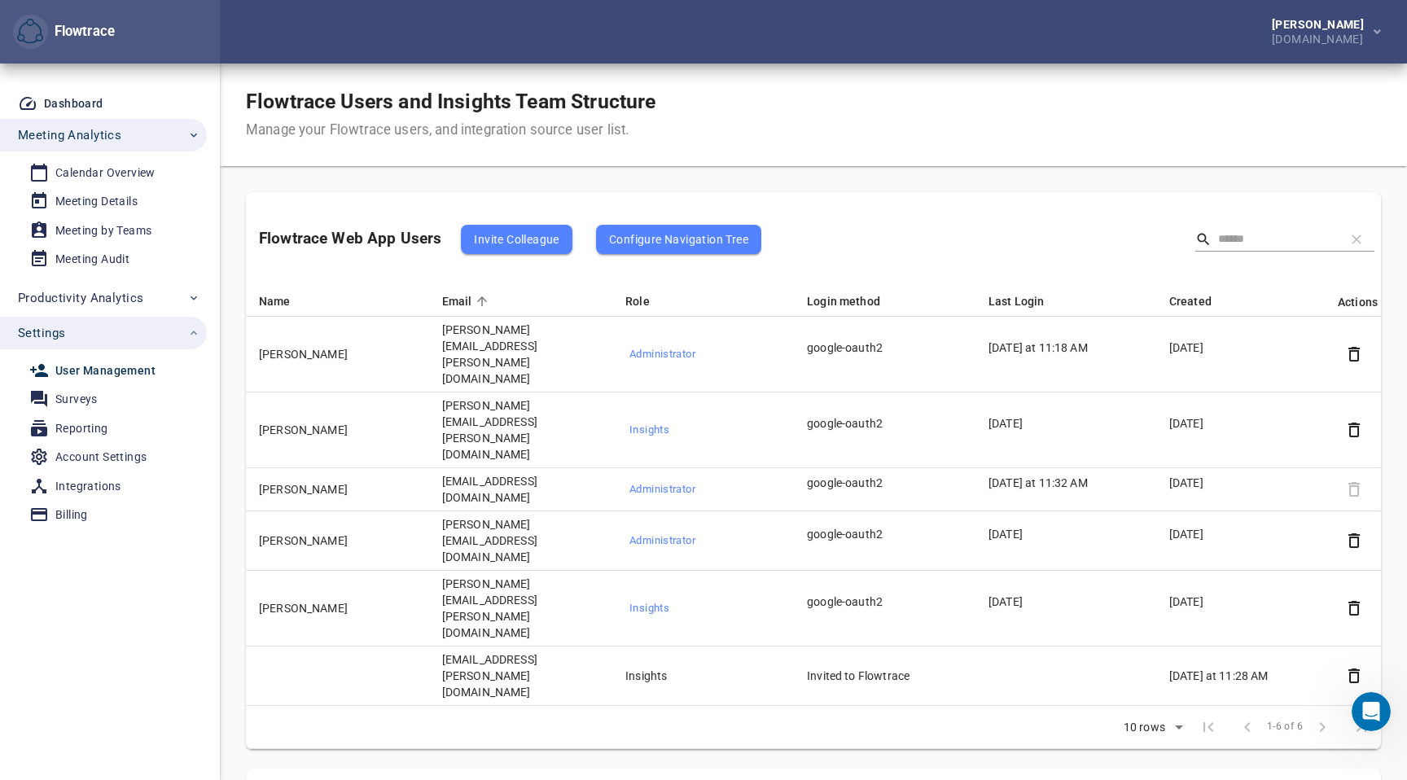
scroll to position [366, 0]
